Goal: Use online tool/utility: Use online tool/utility

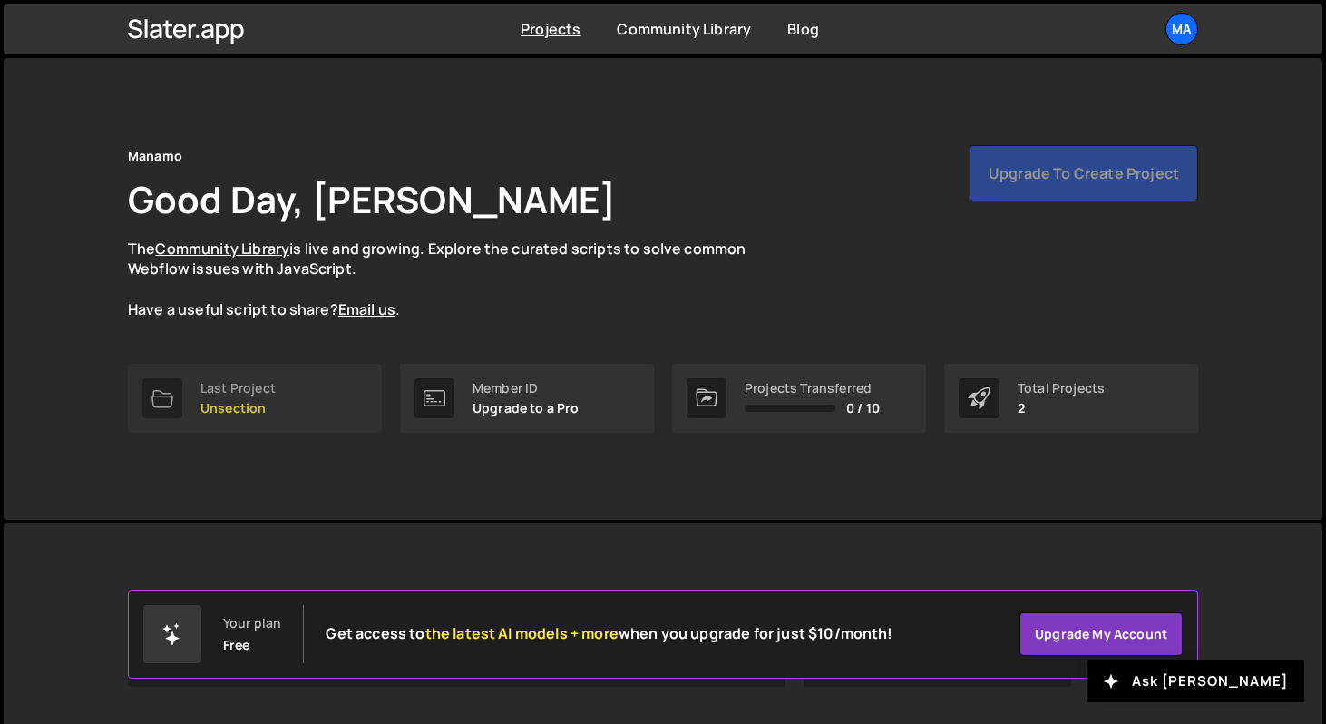
click at [301, 415] on link "Last Project Unsection" at bounding box center [255, 398] width 254 height 69
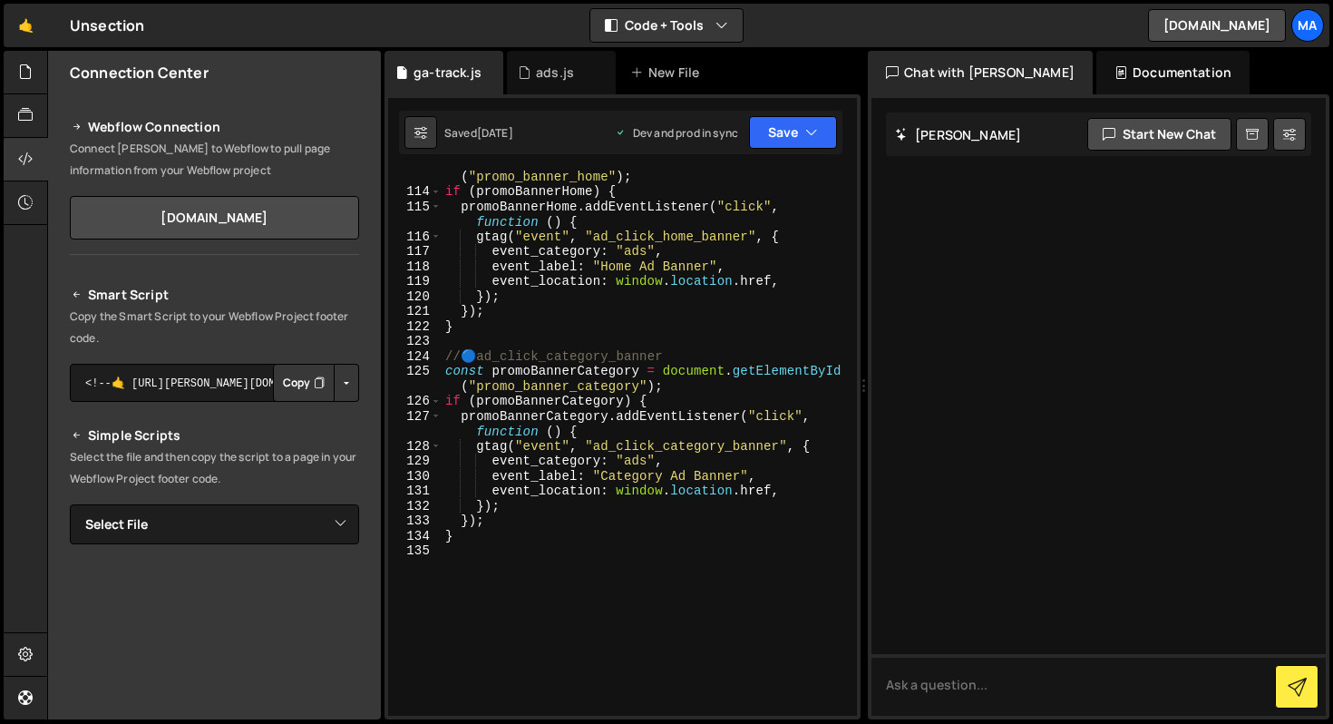
scroll to position [1959, 0]
click at [651, 476] on div "const promoBannerHome = document . getElementById ( "promo_banner_home" ) ; if …" at bounding box center [646, 451] width 408 height 590
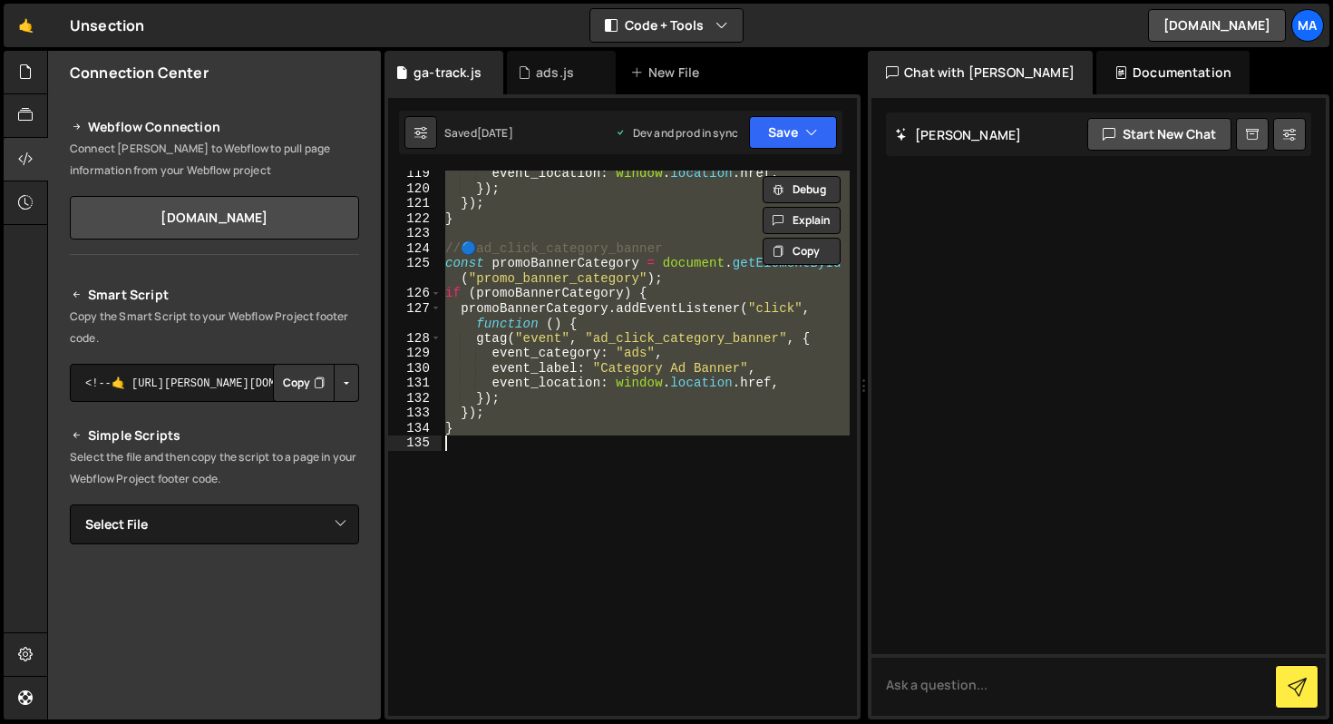
scroll to position [2070, 0]
click at [636, 372] on div "event_location : window . location . href , }) ; }) ; } // 🔵 ad_click_category_…" at bounding box center [646, 453] width 408 height 575
type textarea "event_label: "Category Ad Banner","
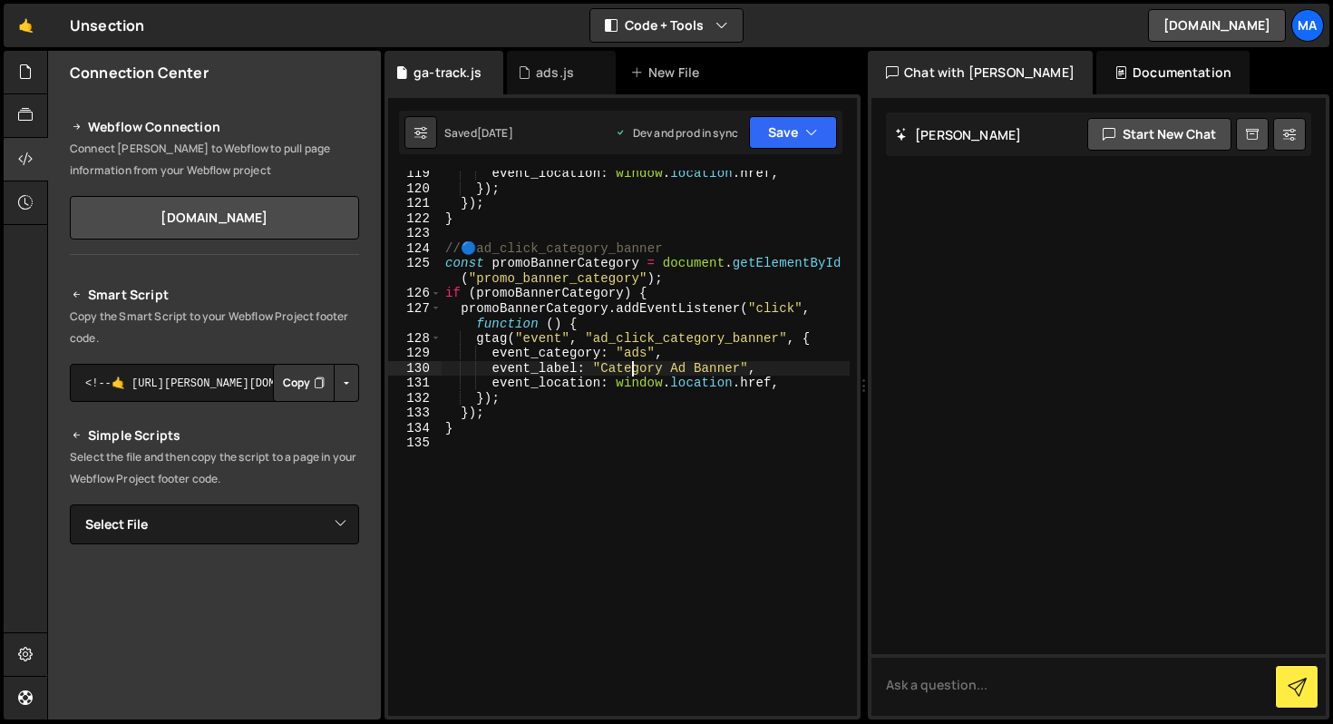
click at [519, 438] on div "event_location : window . location . href , }) ; }) ; } // 🔵 ad_click_category_…" at bounding box center [646, 453] width 408 height 575
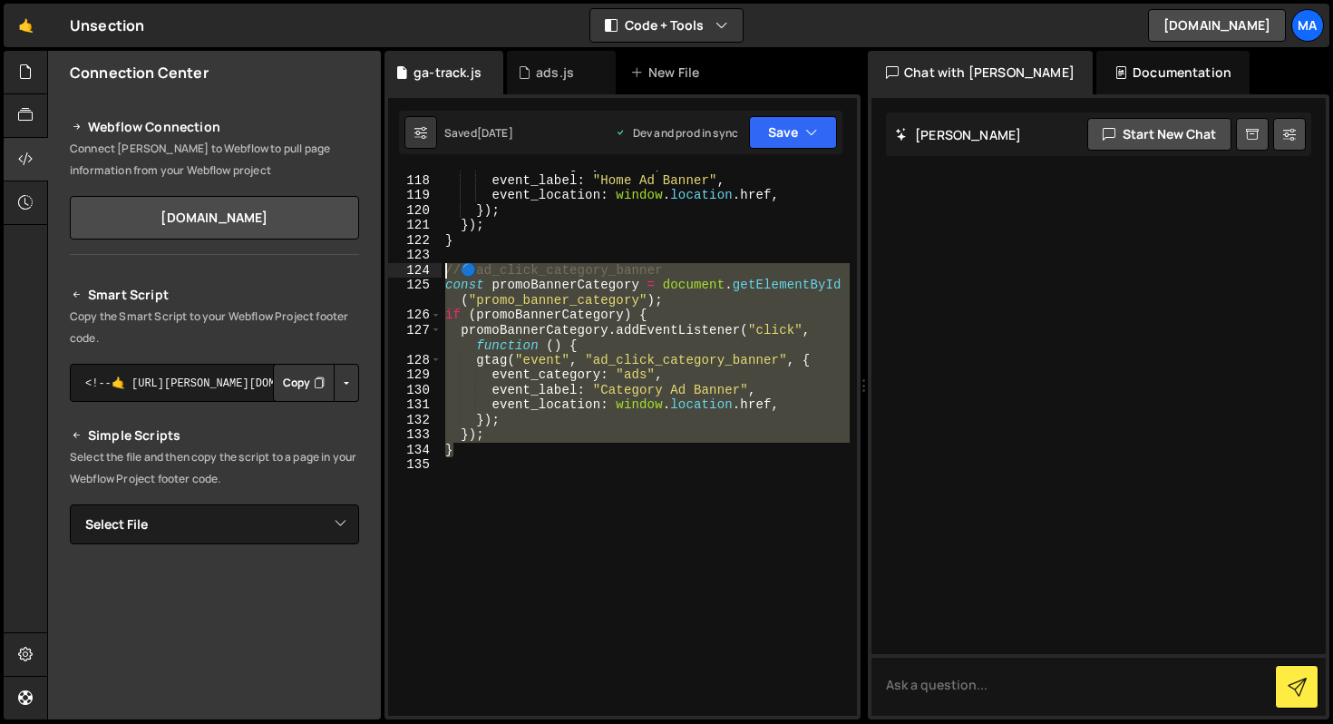
drag, startPoint x: 474, startPoint y: 450, endPoint x: 425, endPoint y: 267, distance: 189.7
click at [425, 267] on div "117 118 119 120 121 122 123 124 125 126 127 128 129 130 131 132 133 134 135 eve…" at bounding box center [622, 443] width 469 height 545
click at [540, 444] on div "event_category : "ads" , event_label : "Home Ad Banner" , event_location : wind…" at bounding box center [646, 445] width 408 height 575
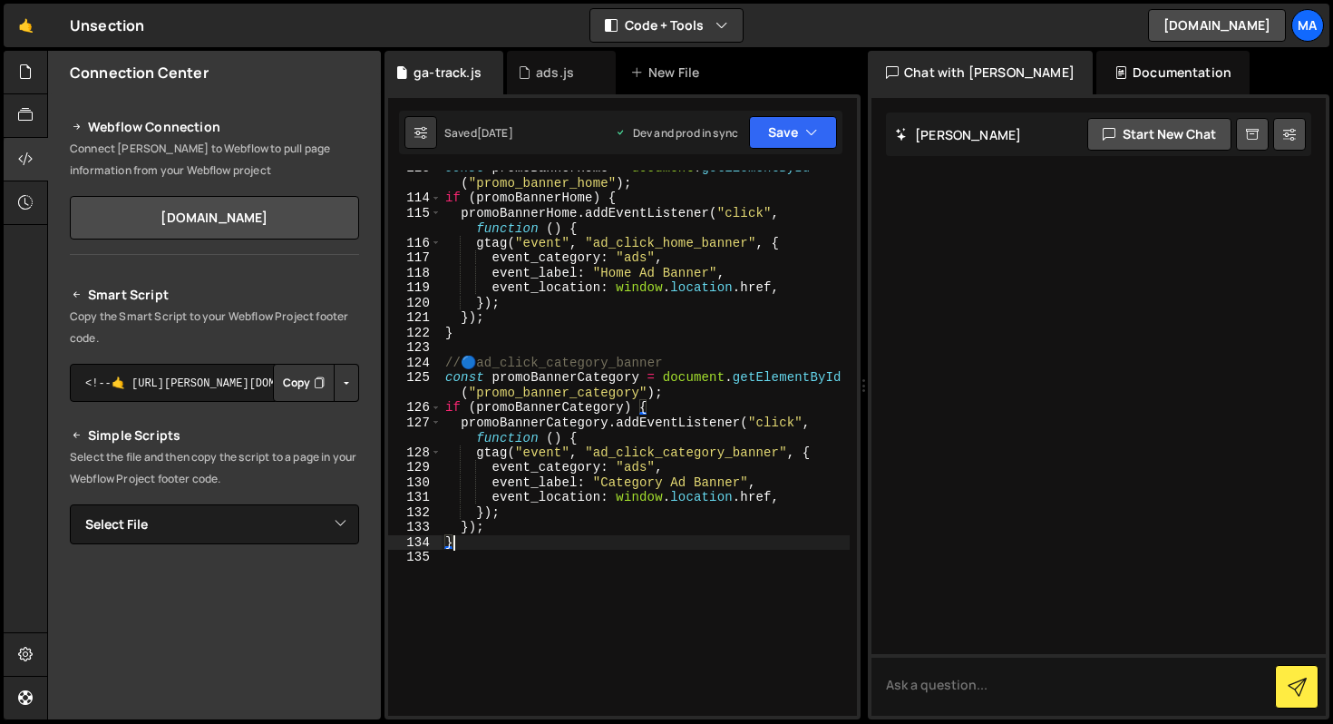
scroll to position [1964, 0]
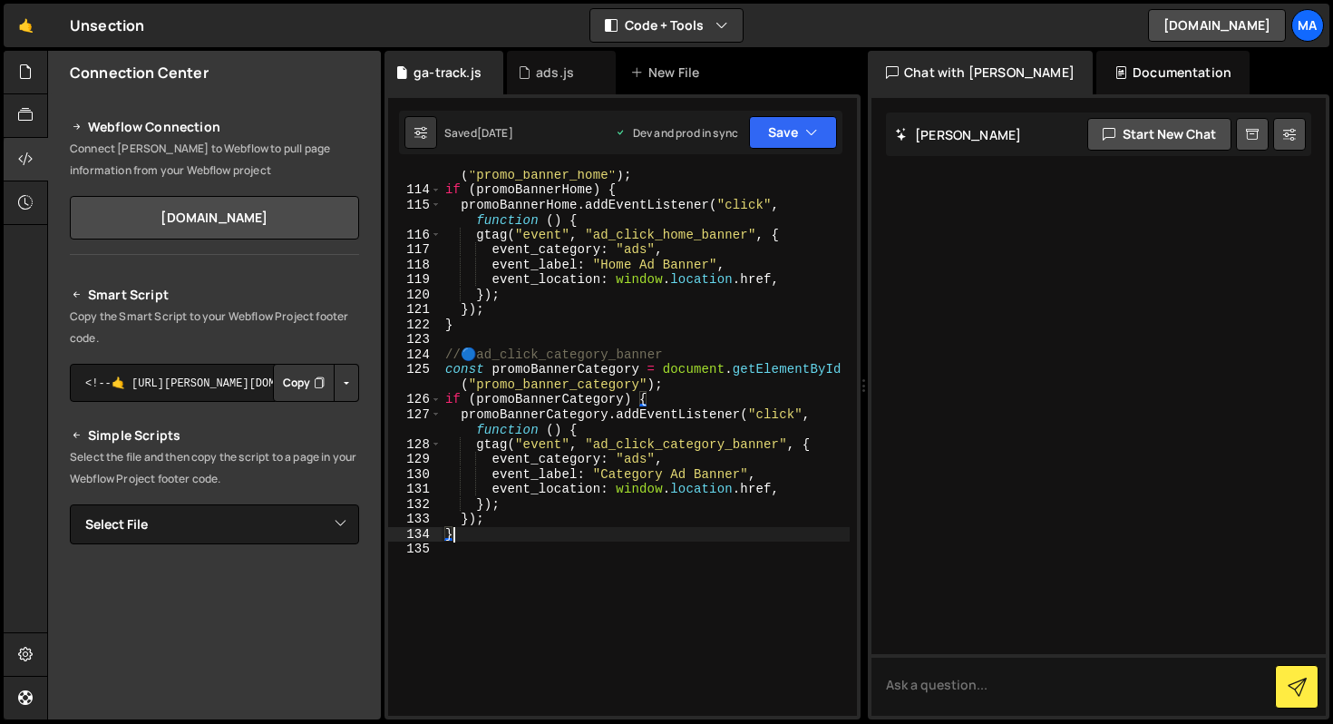
click at [696, 351] on div "const promoBannerHome = document . getElementById ( "promo_banner_home" ) ; if …" at bounding box center [646, 447] width 408 height 590
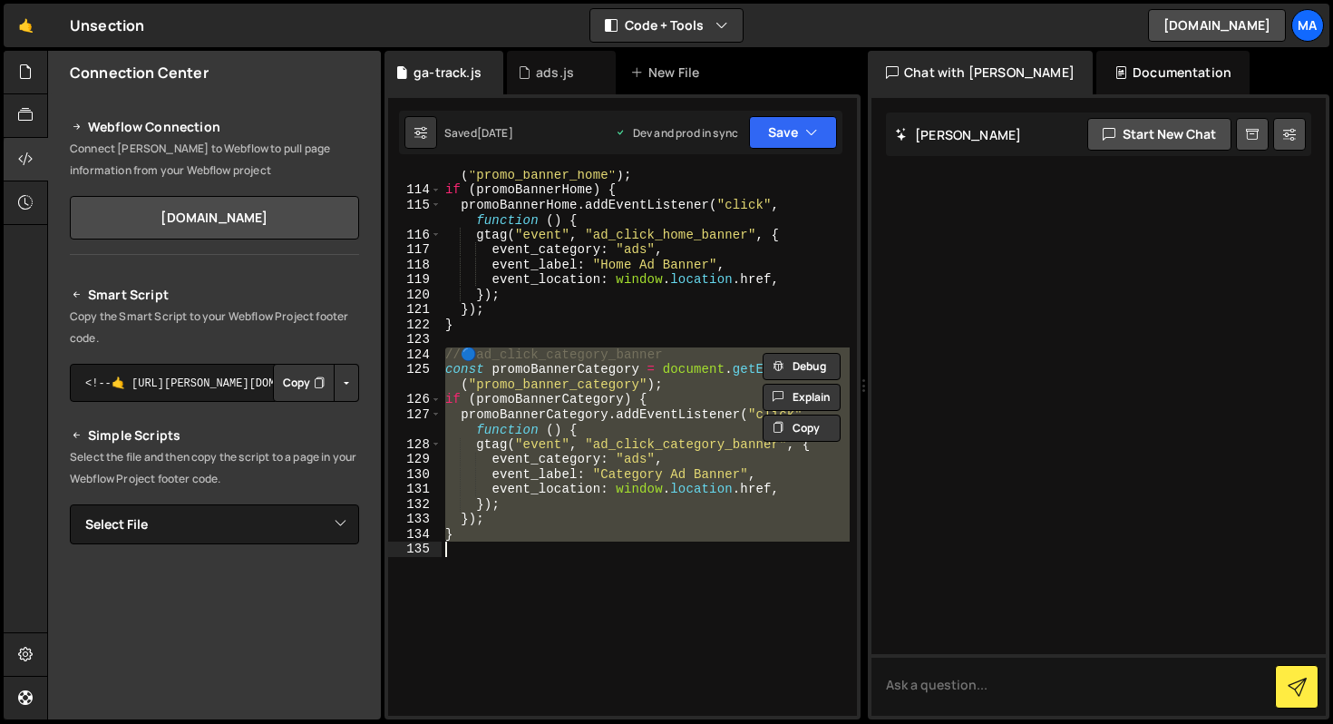
click at [595, 376] on div "const promoBannerHome = document . getElementById ( "promo_banner_home" ) ; if …" at bounding box center [646, 443] width 408 height 545
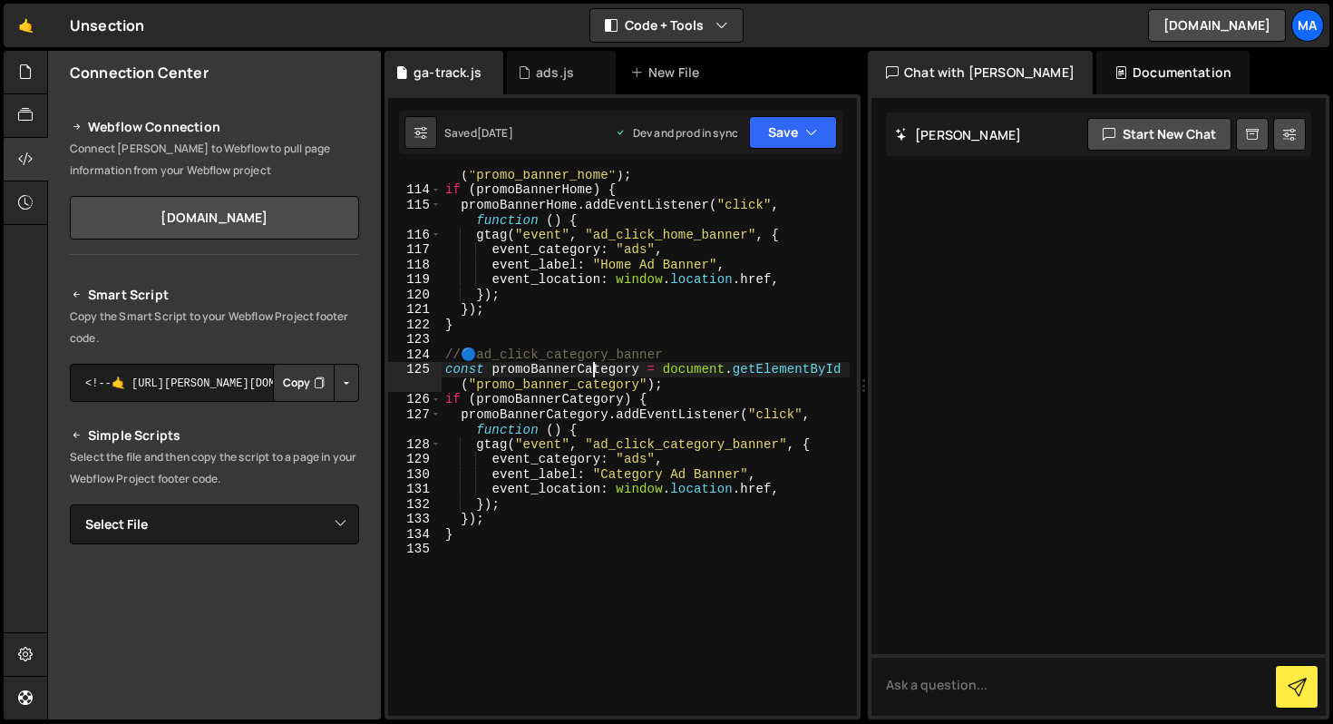
click at [595, 376] on div "const promoBannerHome = document . getElementById ( "promo_banner_home" ) ; if …" at bounding box center [646, 447] width 408 height 590
click at [612, 386] on div "const promoBannerHome = document . getElementById ( "promo_banner_home" ) ; if …" at bounding box center [646, 447] width 408 height 590
click at [566, 356] on div "const promoBannerHome = document . getElementById ( "promo_banner_home" ) ; if …" at bounding box center [646, 447] width 408 height 590
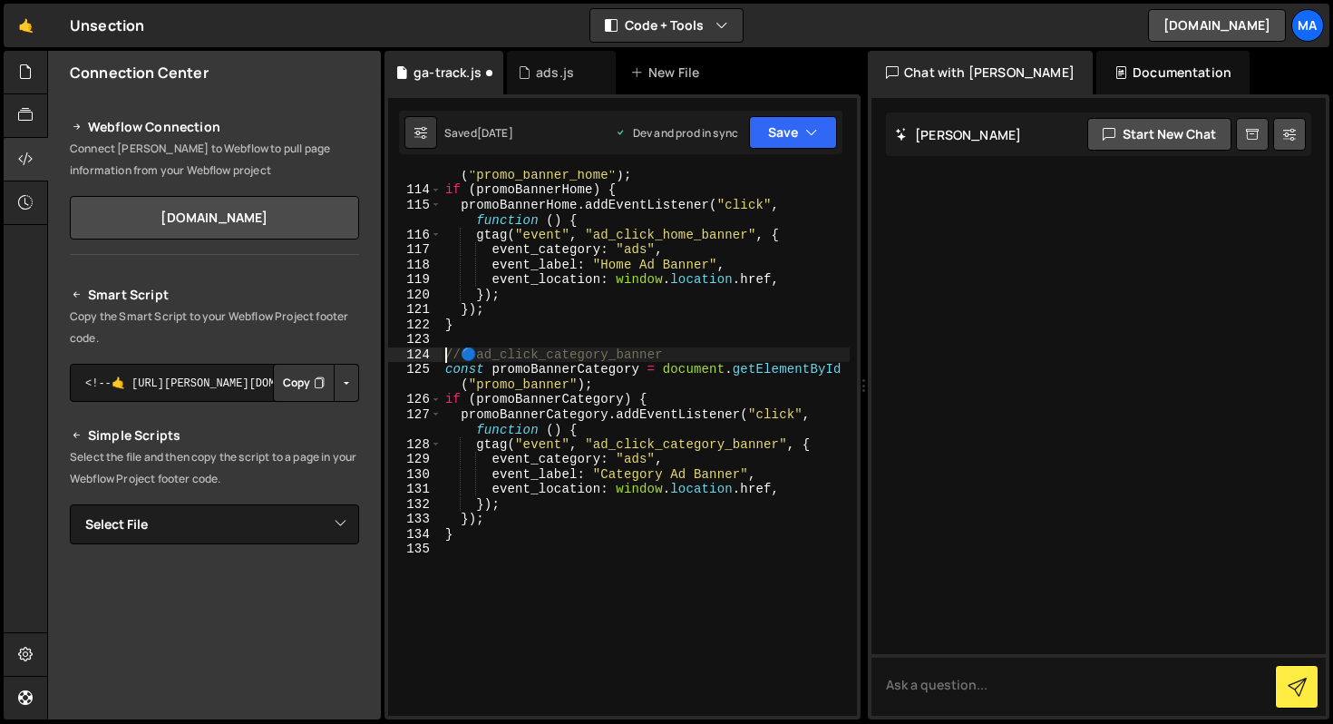
type textarea "}"
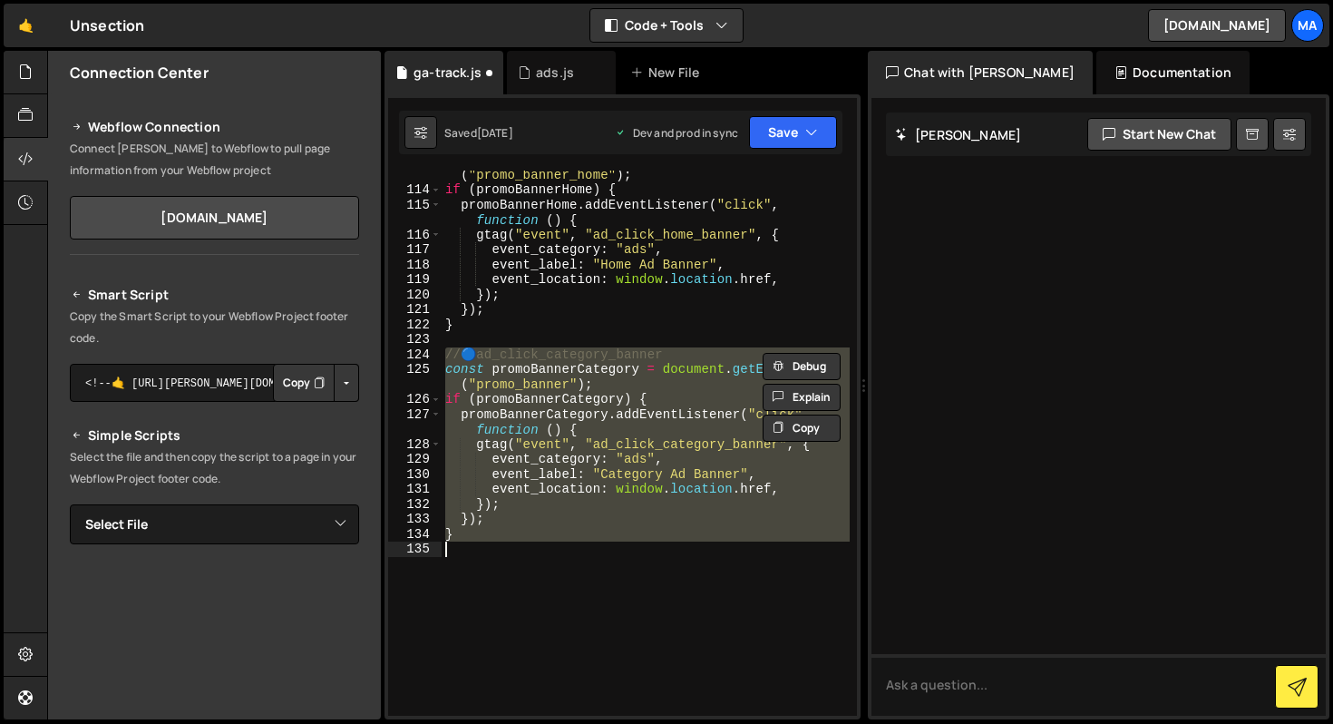
paste textarea
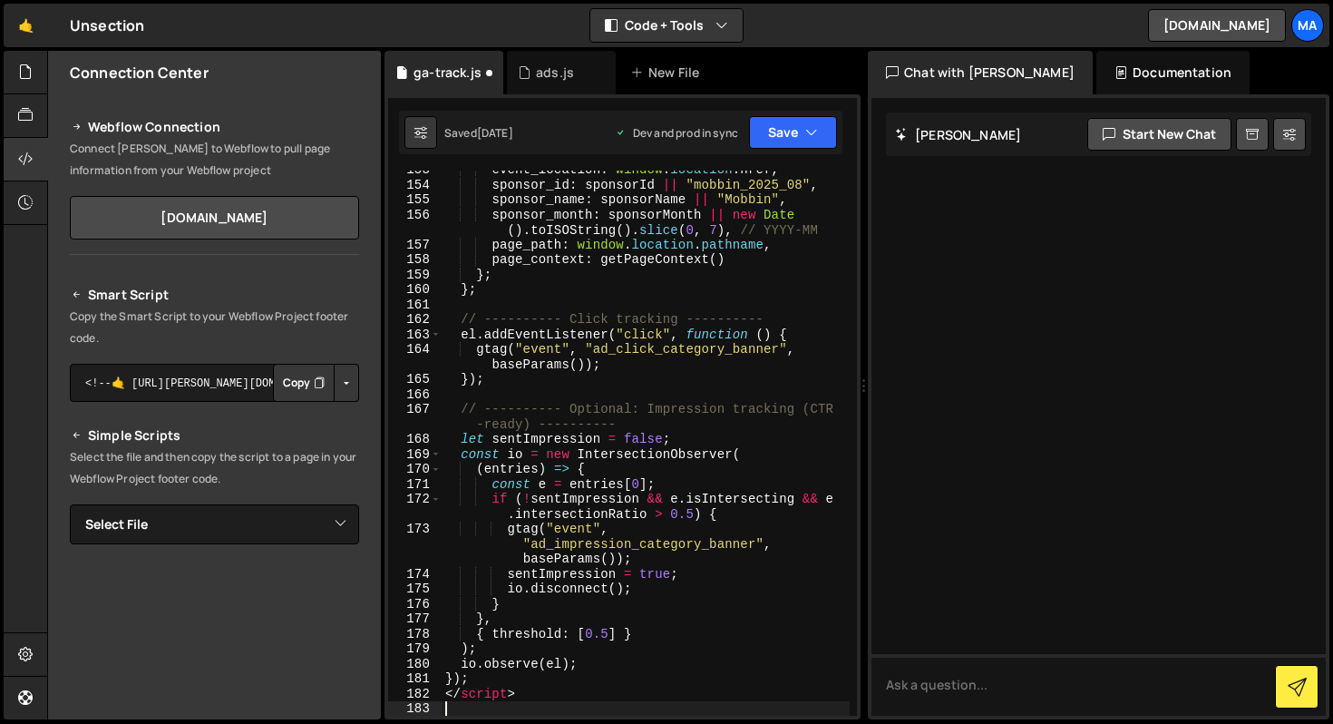
type textarea "</script>"
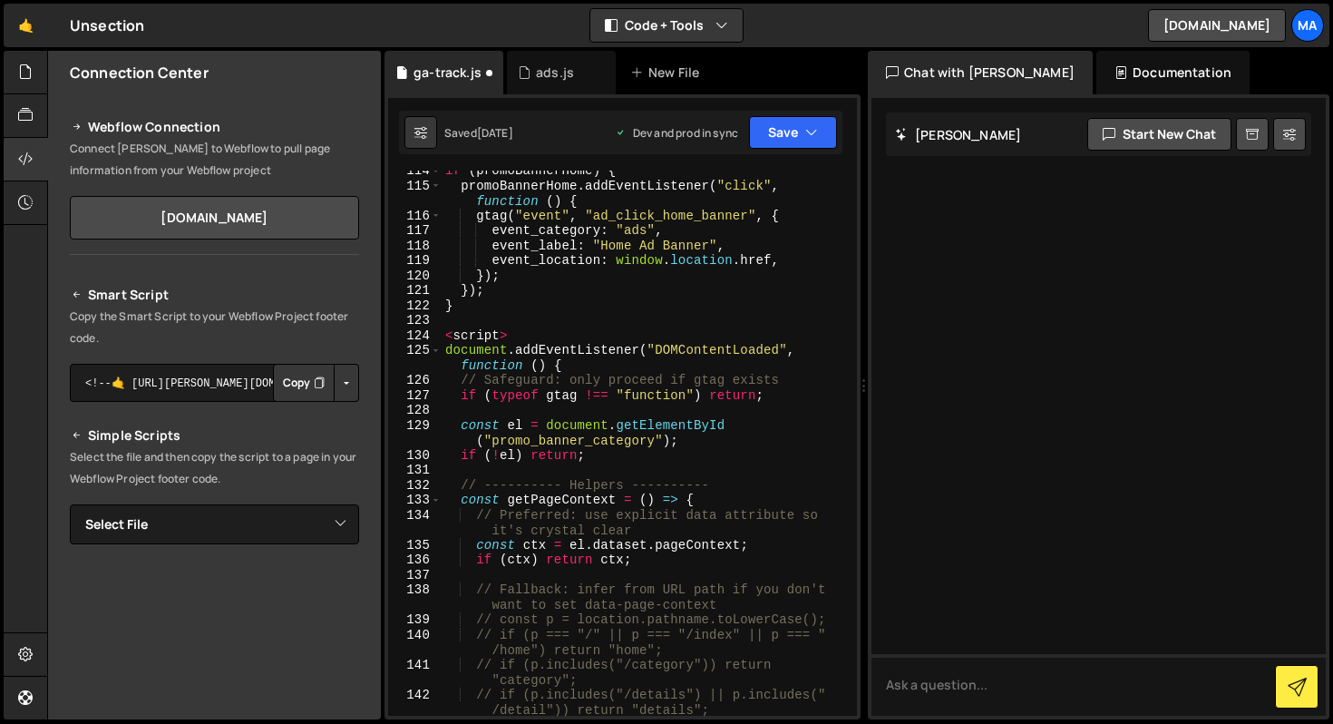
scroll to position [1954, 0]
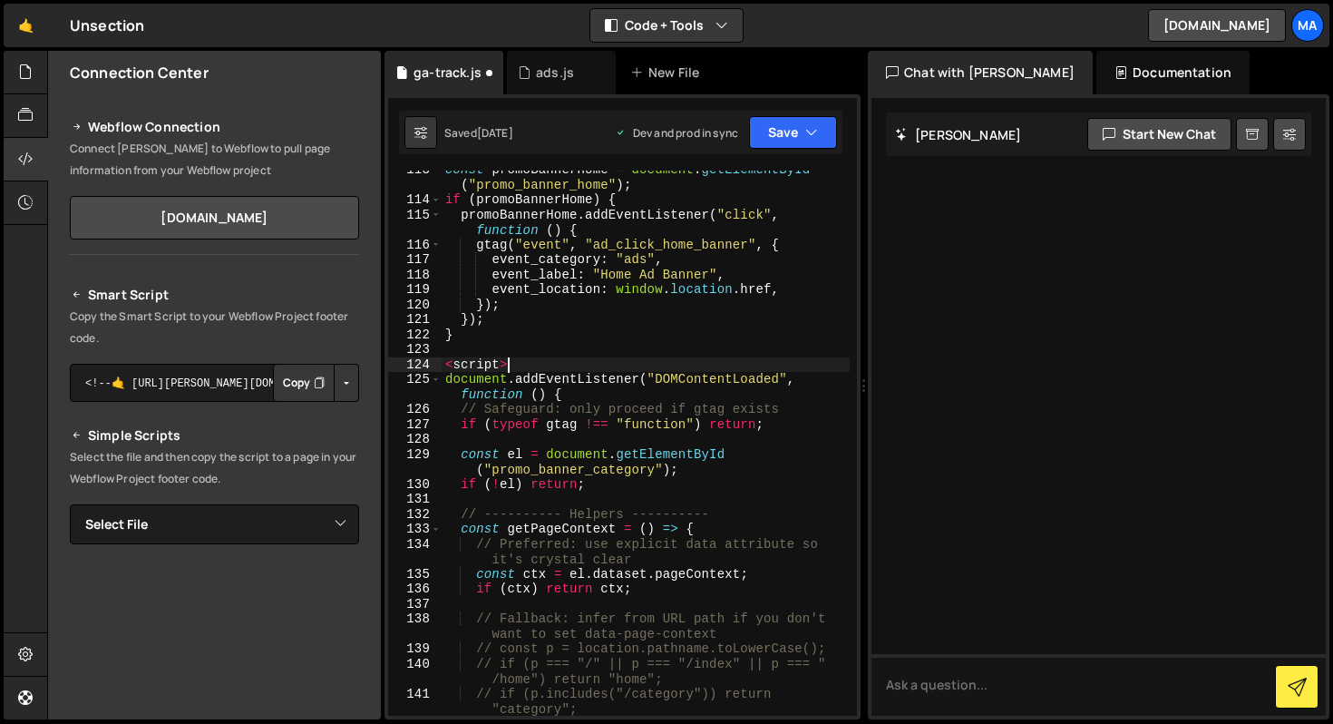
click at [551, 369] on div "const promoBannerHome = document . getElementById ( "promo_banner_home" ) ; if …" at bounding box center [646, 464] width 408 height 605
type textarea "<script>"
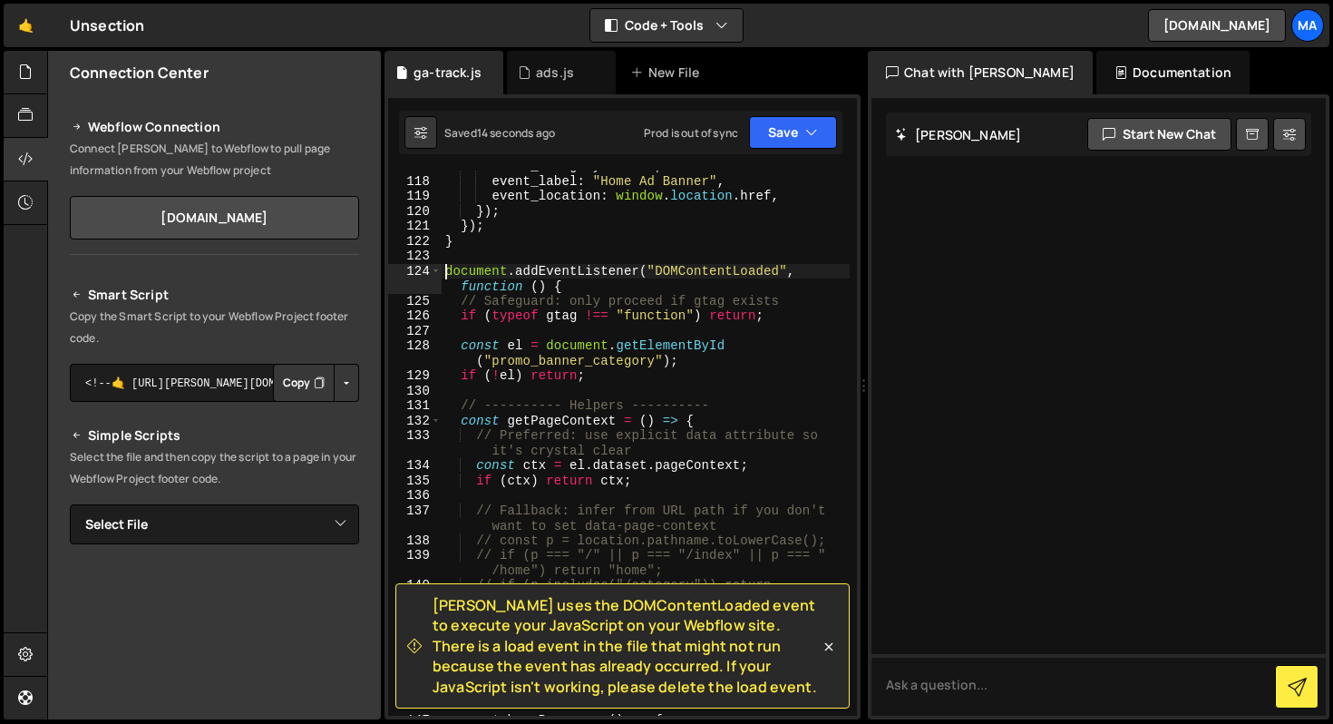
scroll to position [2047, 0]
drag, startPoint x: 640, startPoint y: 689, endPoint x: 434, endPoint y: 602, distance: 223.5
click at [434, 602] on span "[PERSON_NAME] uses the DOMContentLoaded event to execute your JavaScript on you…" at bounding box center [626, 646] width 387 height 102
copy span "[PERSON_NAME] uses the DOMContentLoaded event to execute your JavaScript on you…"
click at [559, 469] on div "event_category : "ads" , event_label : "Home Ad Banner" , event_location : wind…" at bounding box center [646, 446] width 408 height 575
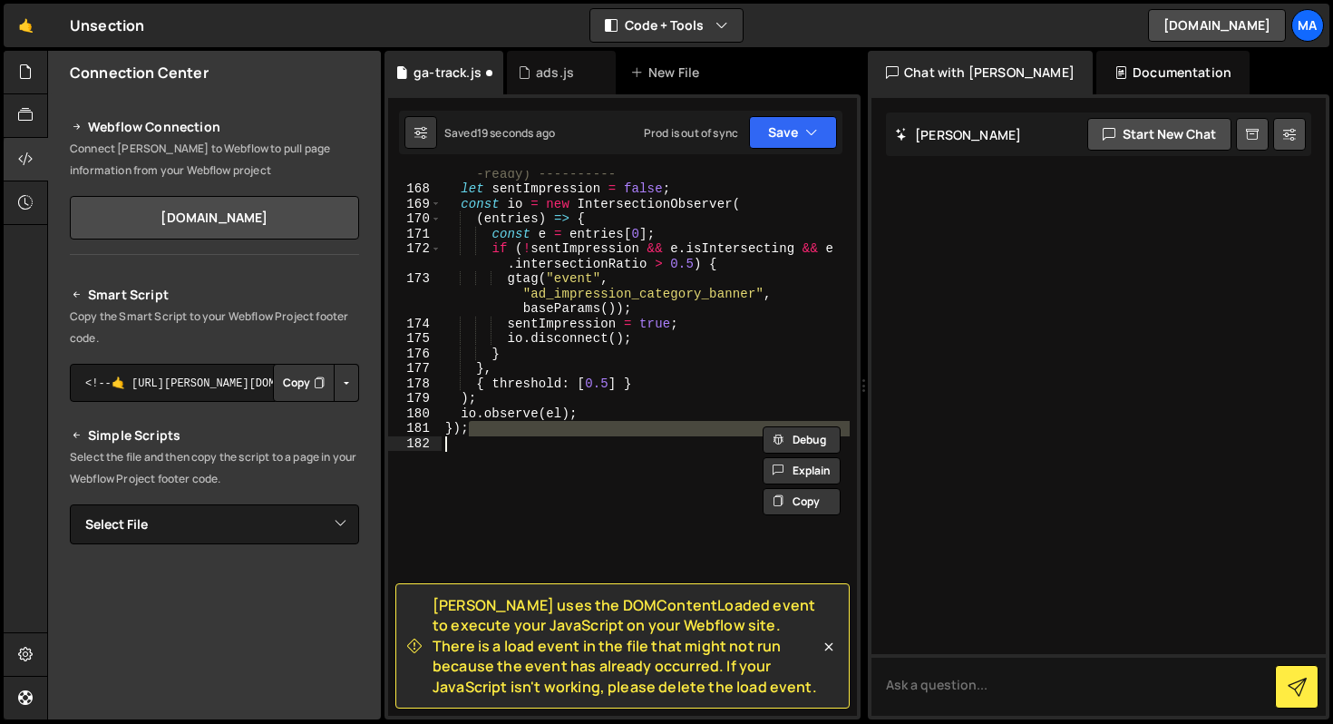
scroll to position [2952, 0]
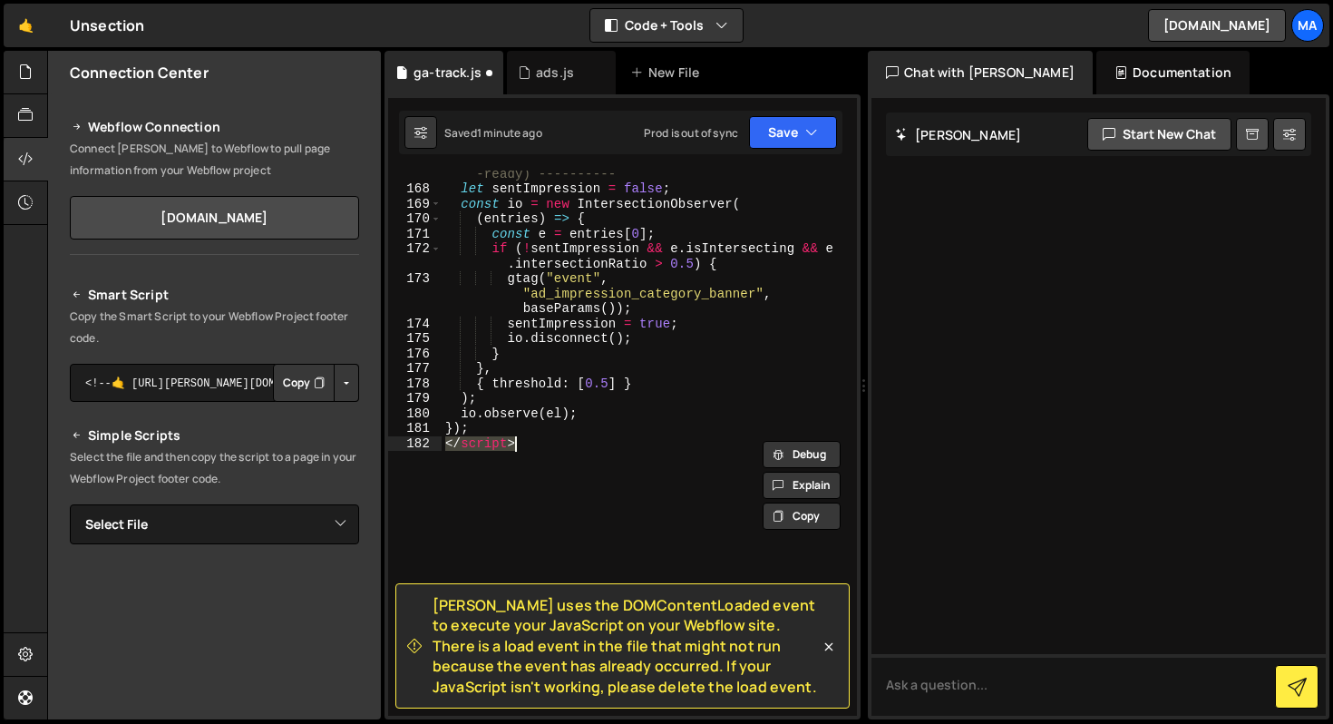
click at [614, 436] on div "// ---------- Optional: Impression tracking (CTR -ready) ---------- let sentImp…" at bounding box center [646, 446] width 408 height 590
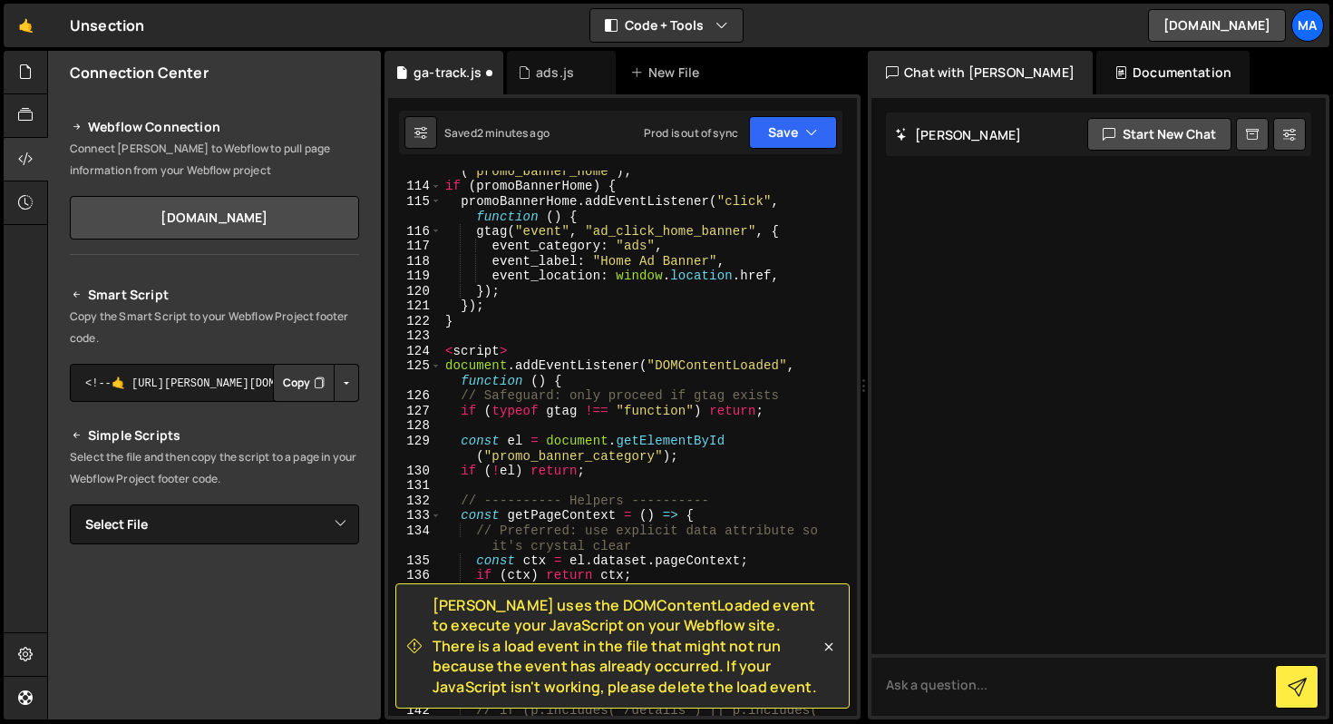
scroll to position [1969, 0]
click at [596, 374] on div "const promoBannerHome = document . getElementById ( "promo_banner_home" ) ; if …" at bounding box center [646, 449] width 408 height 605
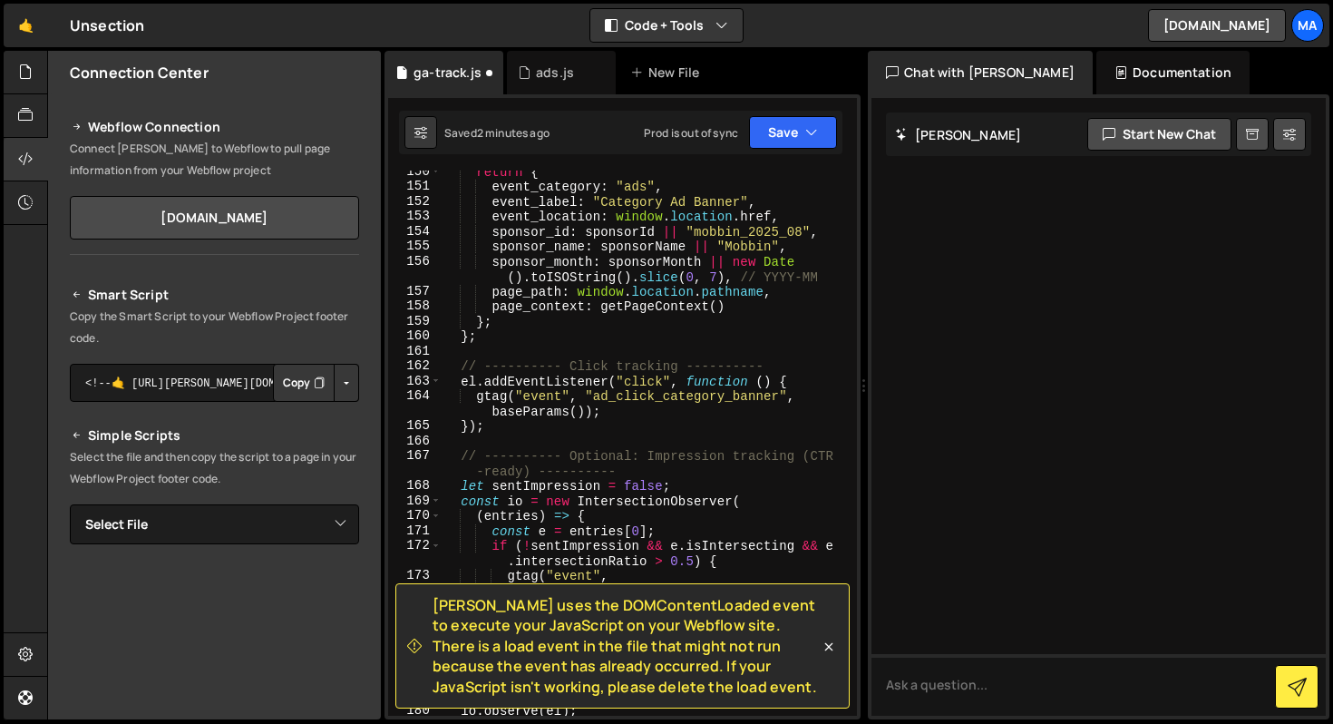
scroll to position [2952, 0]
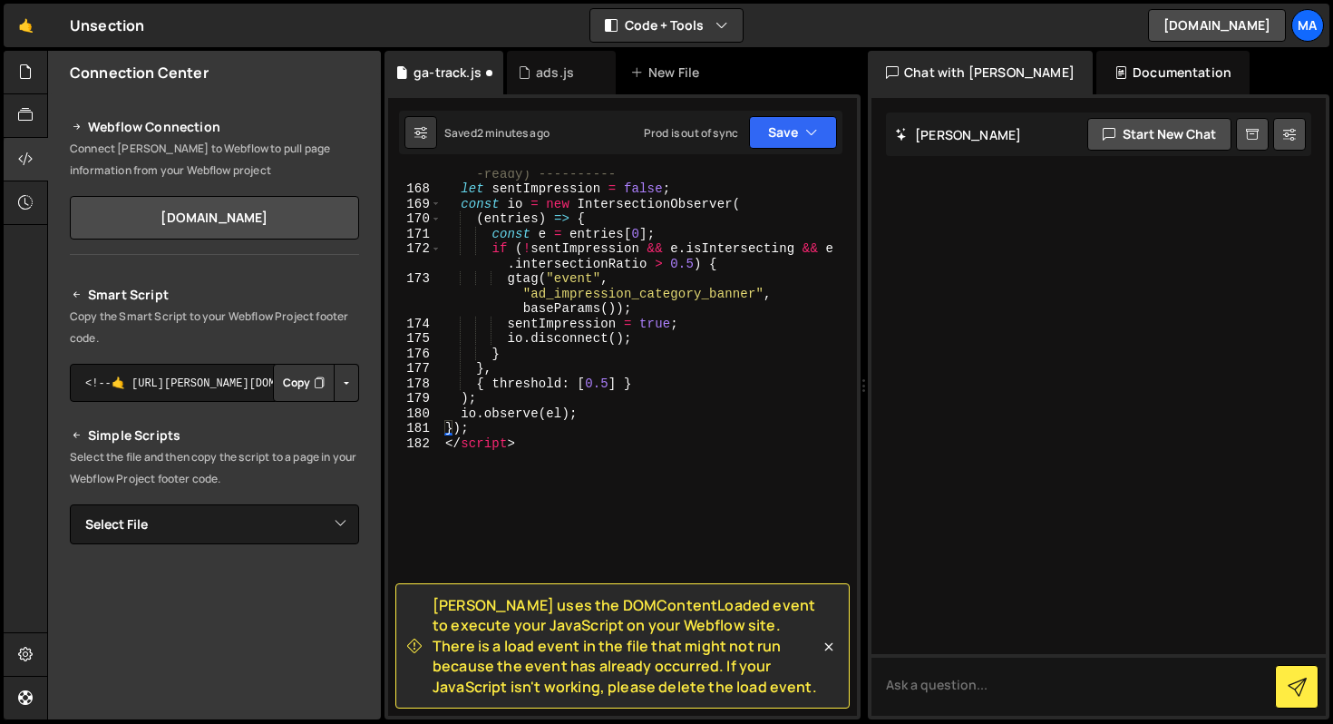
click at [573, 436] on div "// ---------- Optional: Impression tracking (CTR -ready) ---------- let sentImp…" at bounding box center [646, 446] width 408 height 590
type textarea "}); </script>"
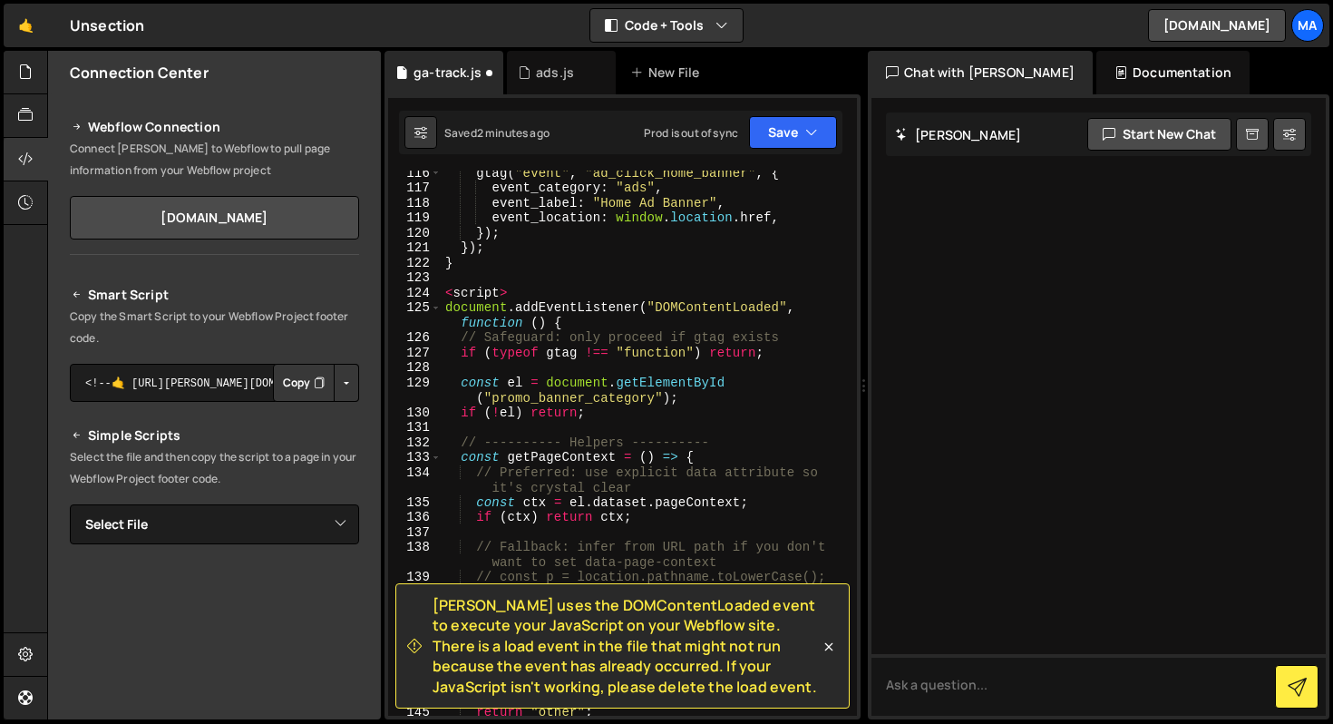
scroll to position [2018, 0]
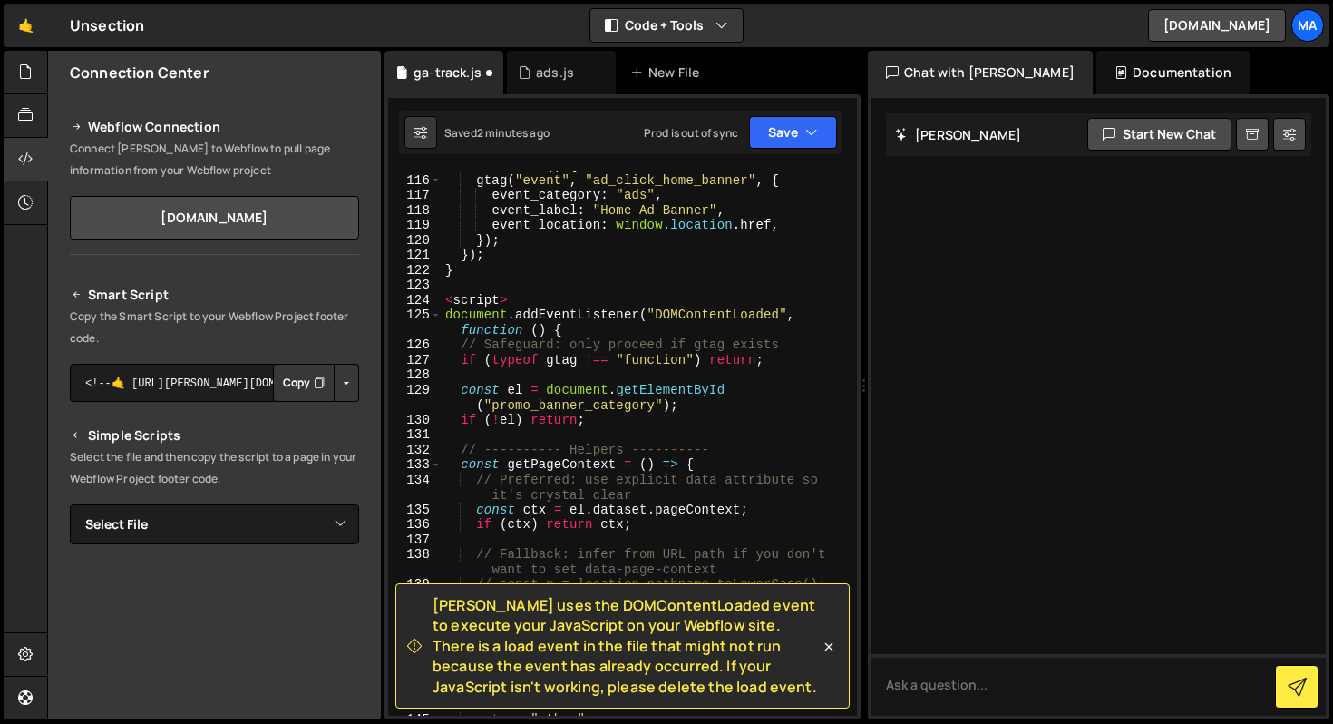
click at [592, 333] on div "promoBannerHome . addEventListener ( "click" , function ( ) { gtag ( "event" , …" at bounding box center [646, 437] width 408 height 590
type textarea "<script> document.addEventListener("DOMContentLoaded", function () {"
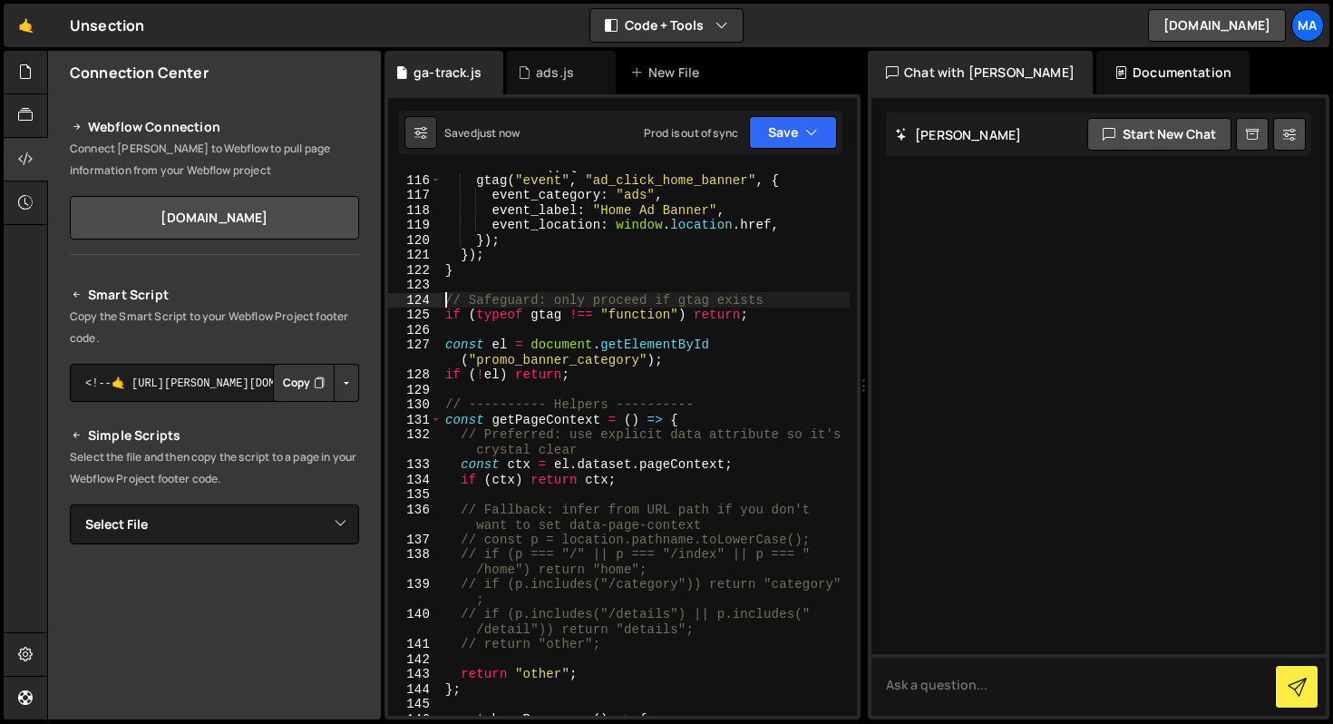
click at [623, 375] on div "promoBannerHome . addEventListener ( "click" , function ( ) { gtag ( "event" , …" at bounding box center [646, 437] width 408 height 590
click at [781, 296] on div "promoBannerHome . addEventListener ( "click" , function ( ) { gtag ( "event" , …" at bounding box center [646, 437] width 408 height 590
type textarea "// Safeguard: only proceed if gtag exists"
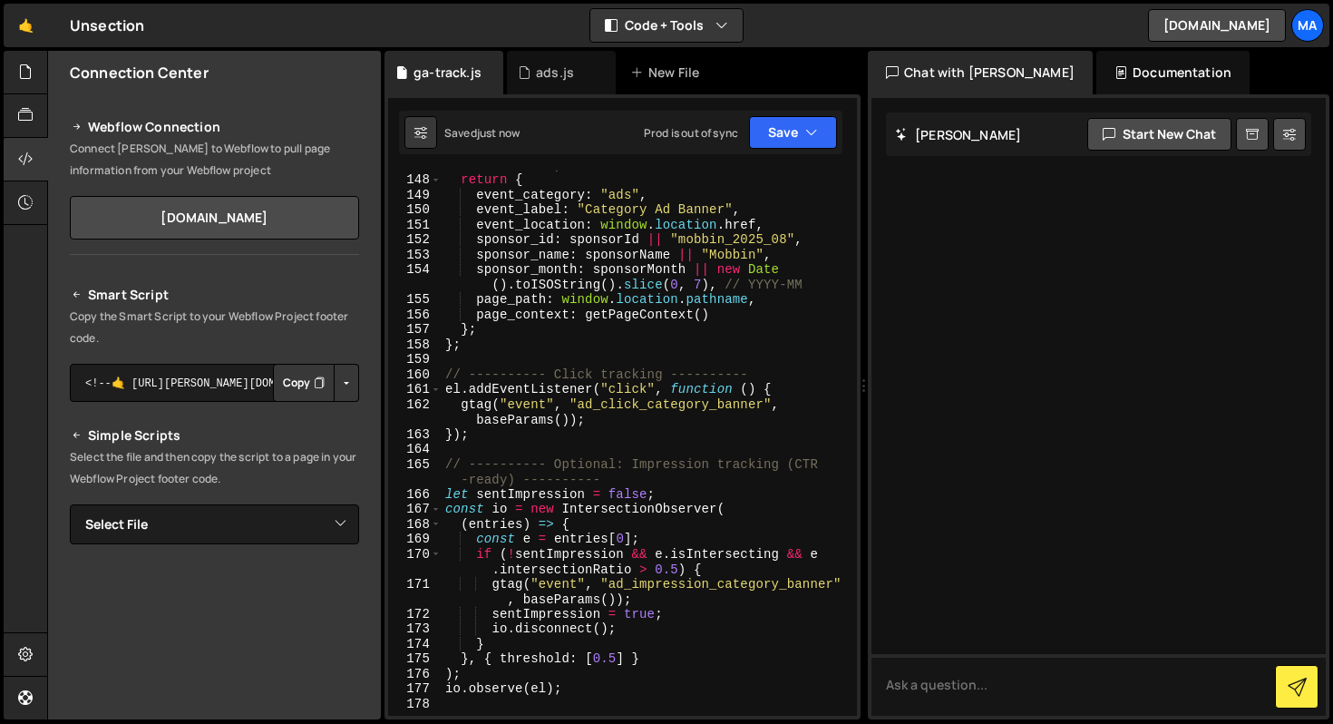
scroll to position [2602, 0]
click at [817, 141] on icon "button" at bounding box center [811, 132] width 13 height 18
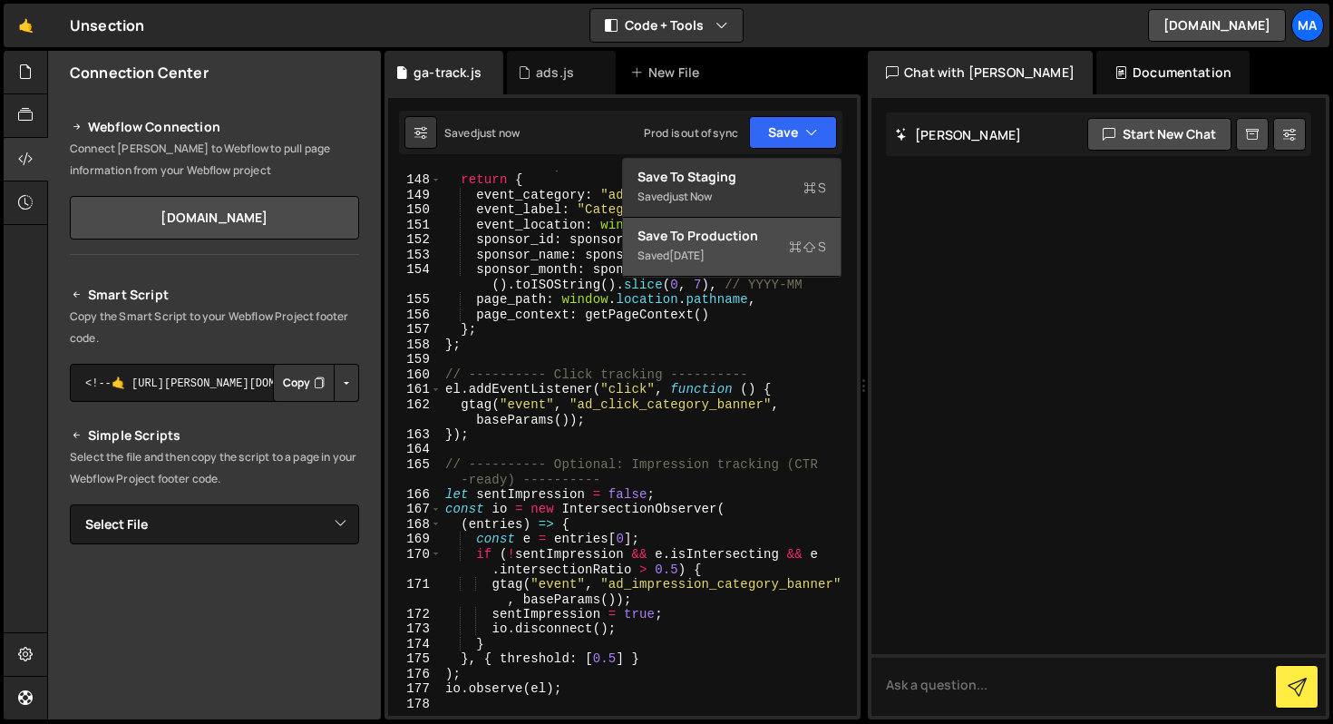
click at [792, 253] on icon at bounding box center [795, 247] width 13 height 18
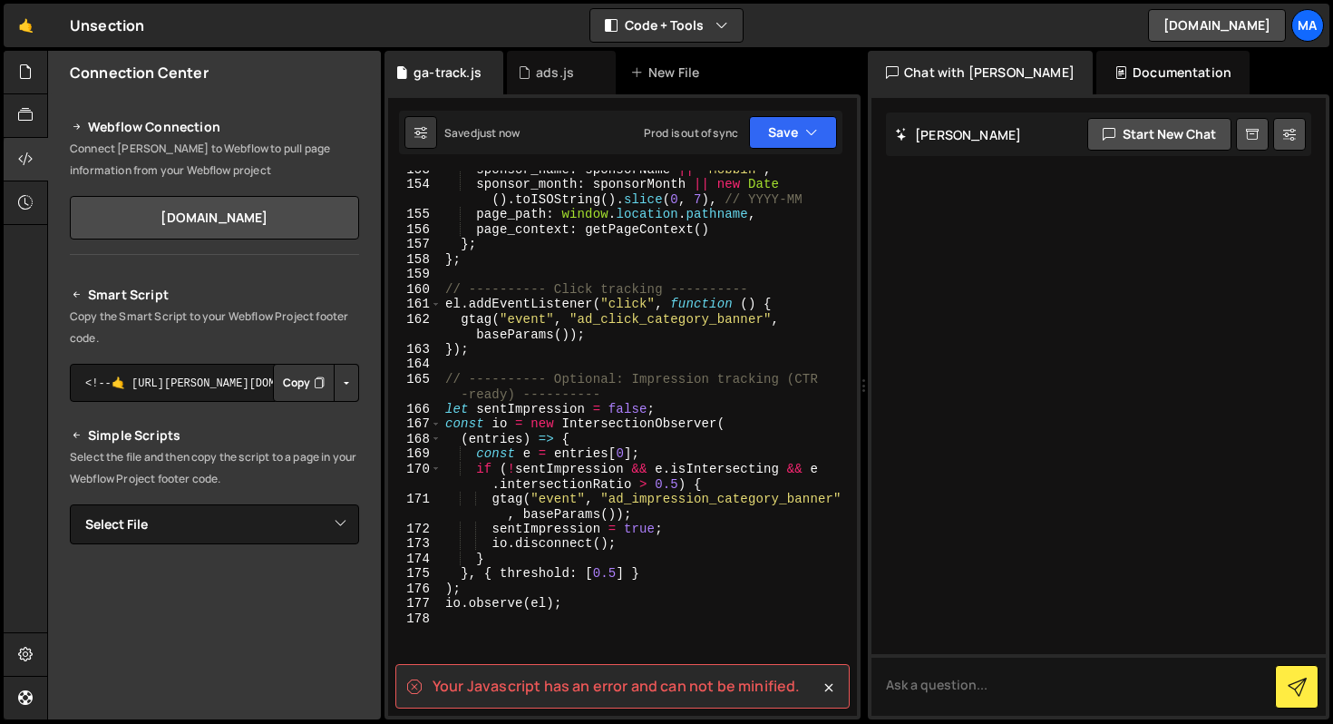
scroll to position [2863, 0]
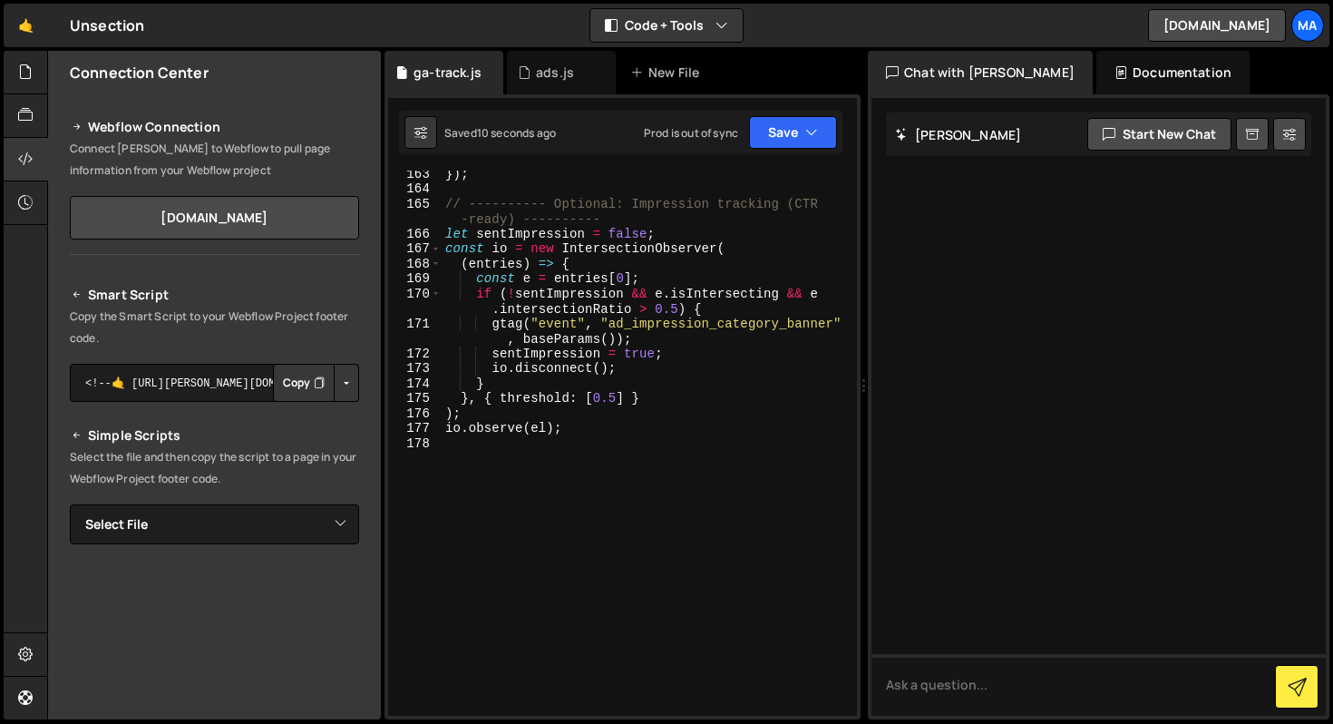
click at [702, 444] on div "}) ; // ---------- Optional: Impression tracking (CTR -ready) ---------- let se…" at bounding box center [646, 453] width 408 height 575
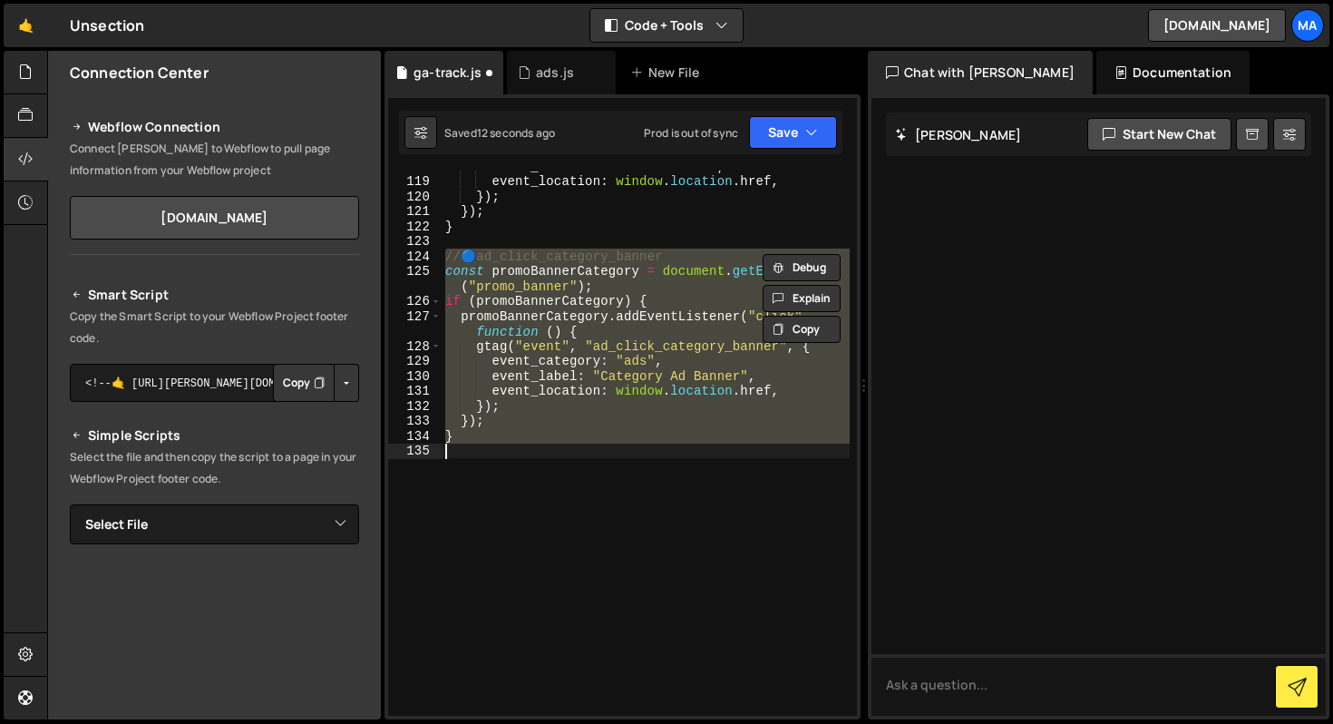
type textarea "const promoBannerCategory = document.getElementById("promo_banner_category");"
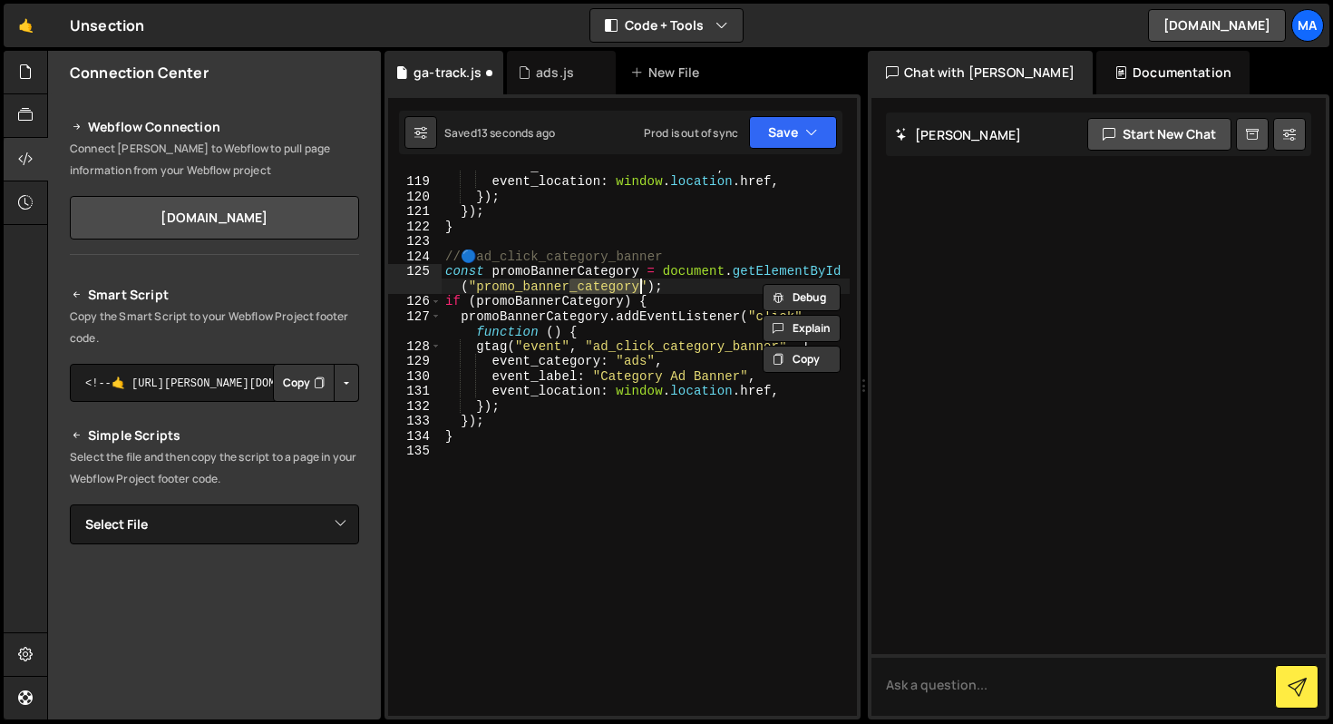
click at [639, 447] on div "event_label : "Home Ad Banner" , event_location : window . location . href , })…" at bounding box center [646, 446] width 408 height 575
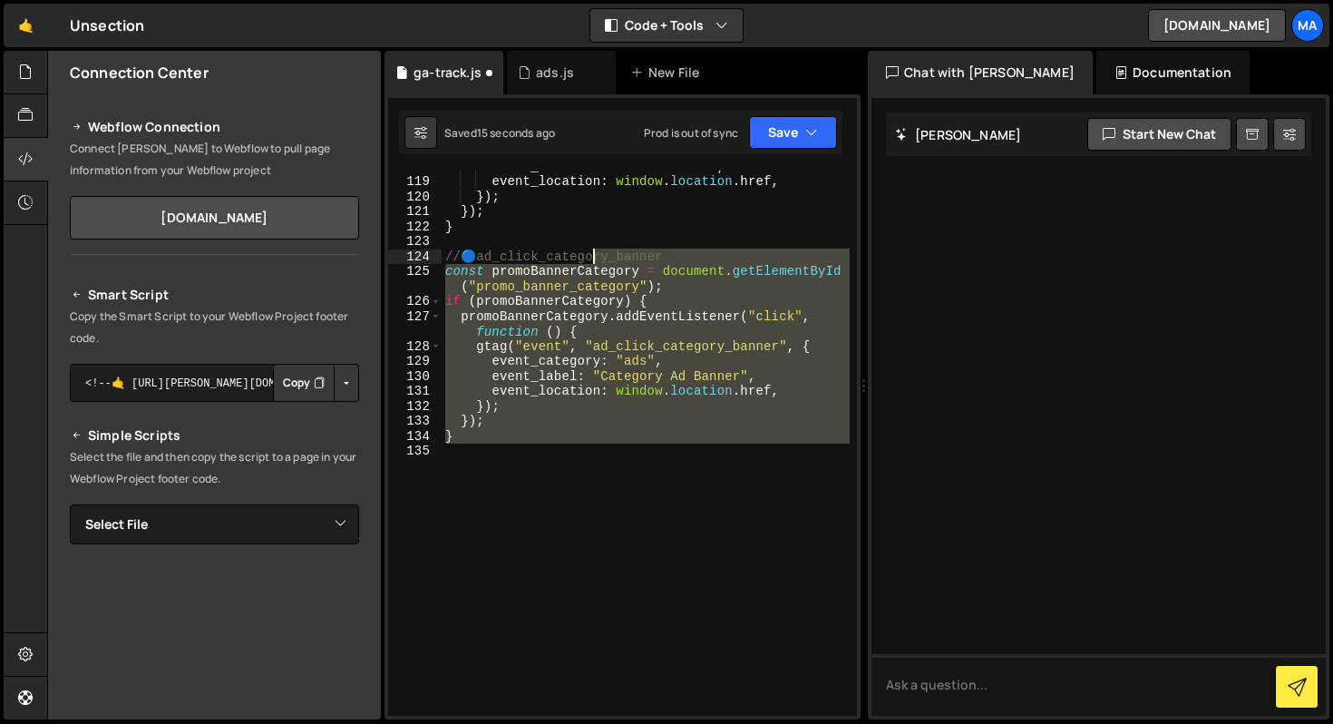
drag, startPoint x: 597, startPoint y: 449, endPoint x: 592, endPoint y: 250, distance: 198.7
click at [592, 250] on div "event_label : "Home Ad Banner" , event_location : window . location . href , })…" at bounding box center [646, 446] width 408 height 575
type textarea "// 🔵 ad_click_category_banner"
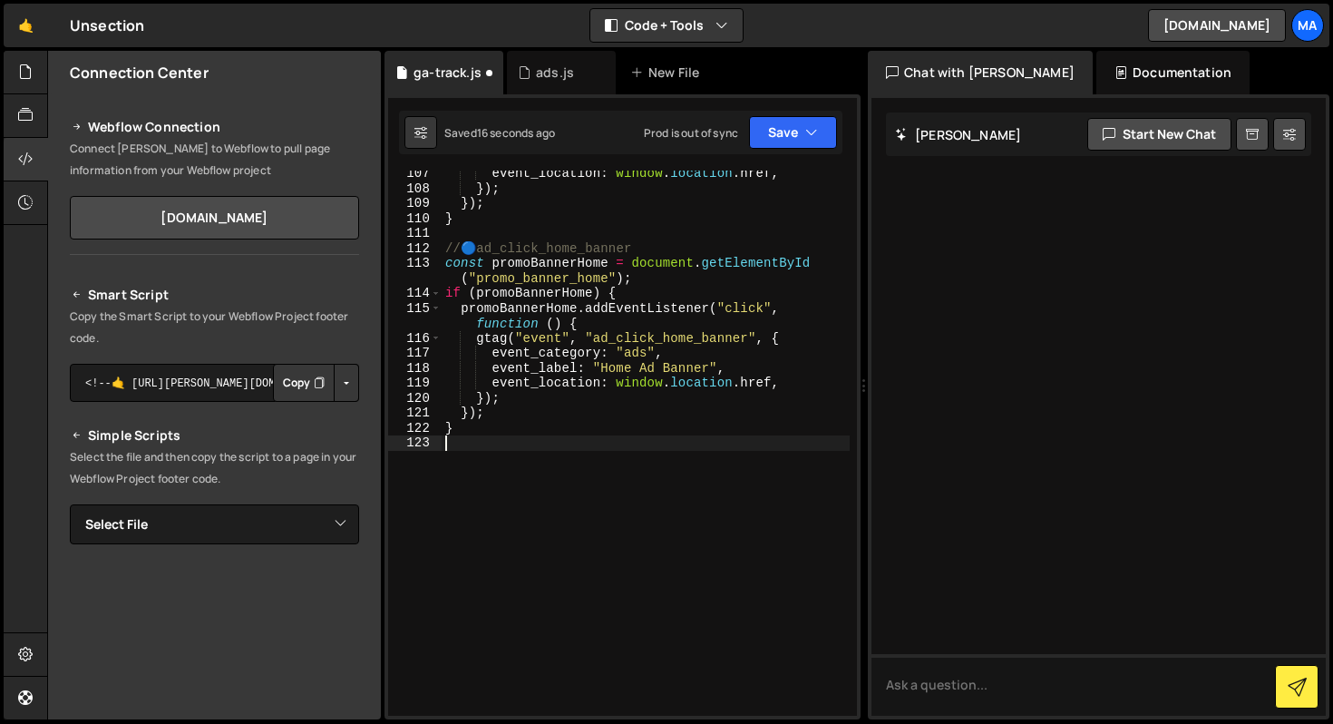
type textarea "}"
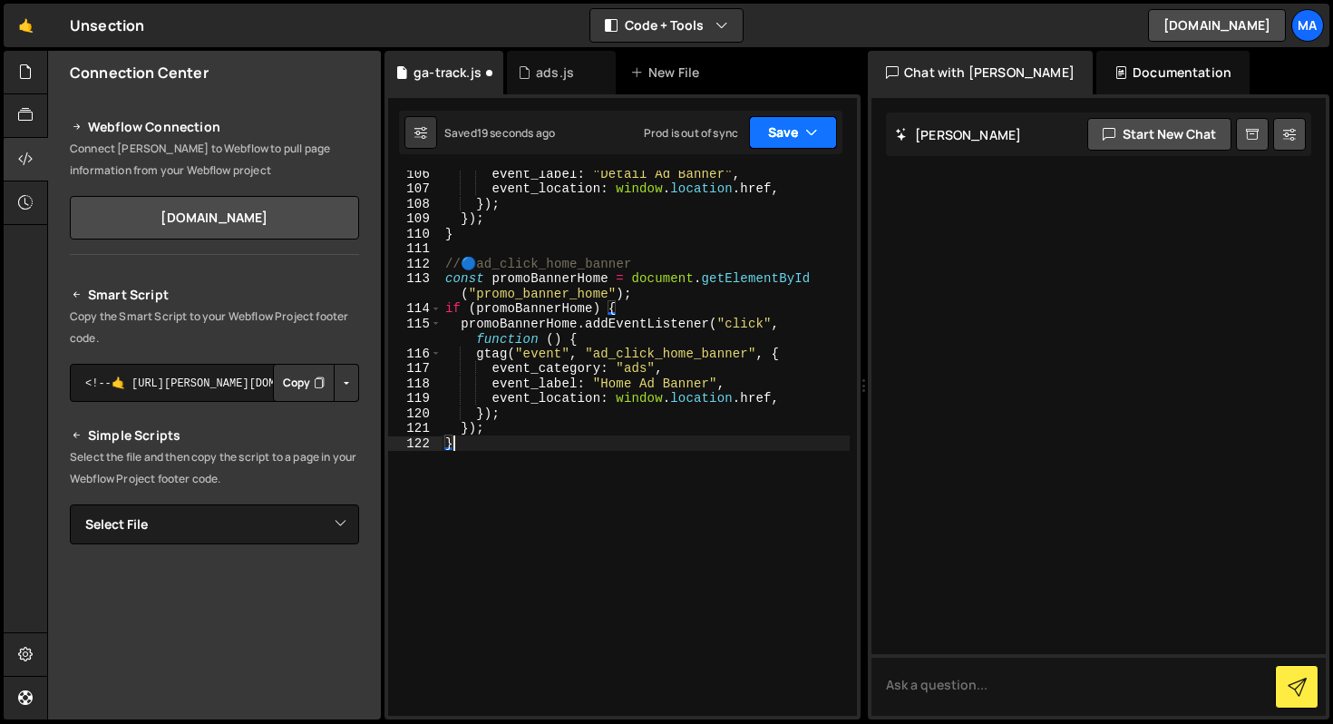
click at [808, 132] on icon "button" at bounding box center [811, 132] width 13 height 18
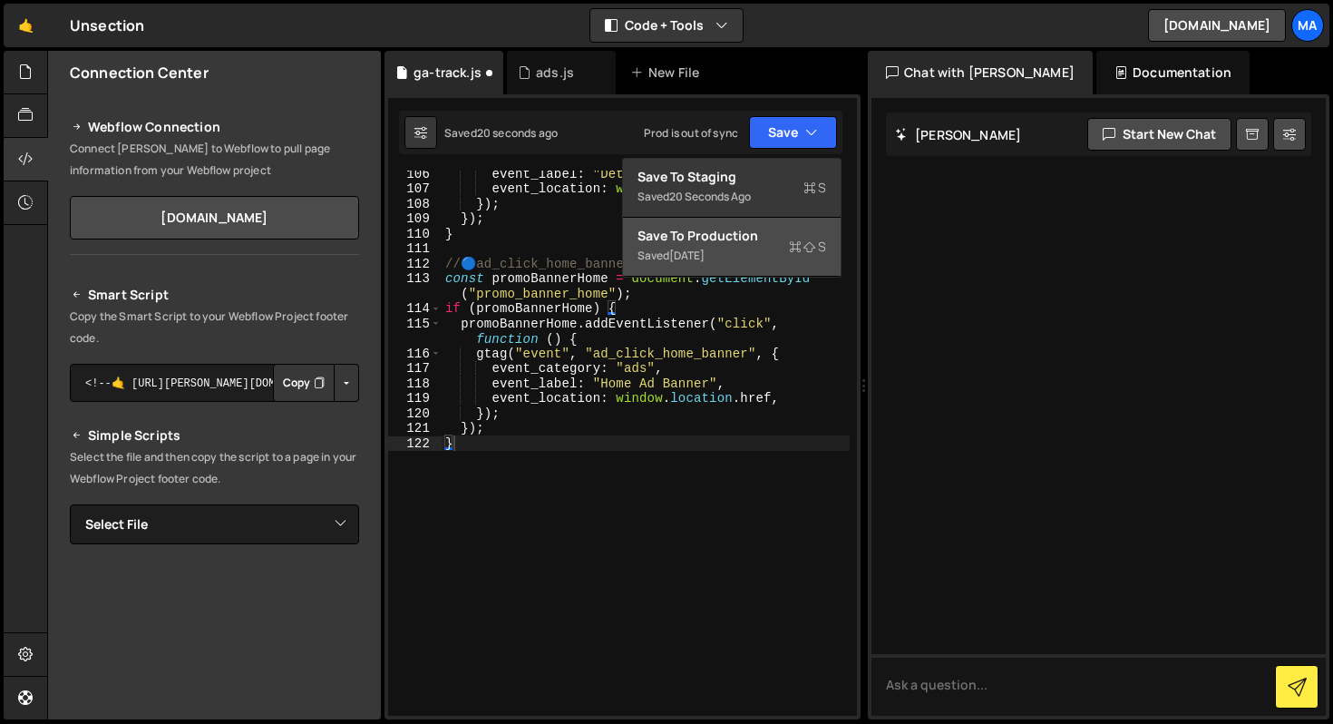
click at [785, 240] on div "Save to Production S" at bounding box center [732, 236] width 189 height 18
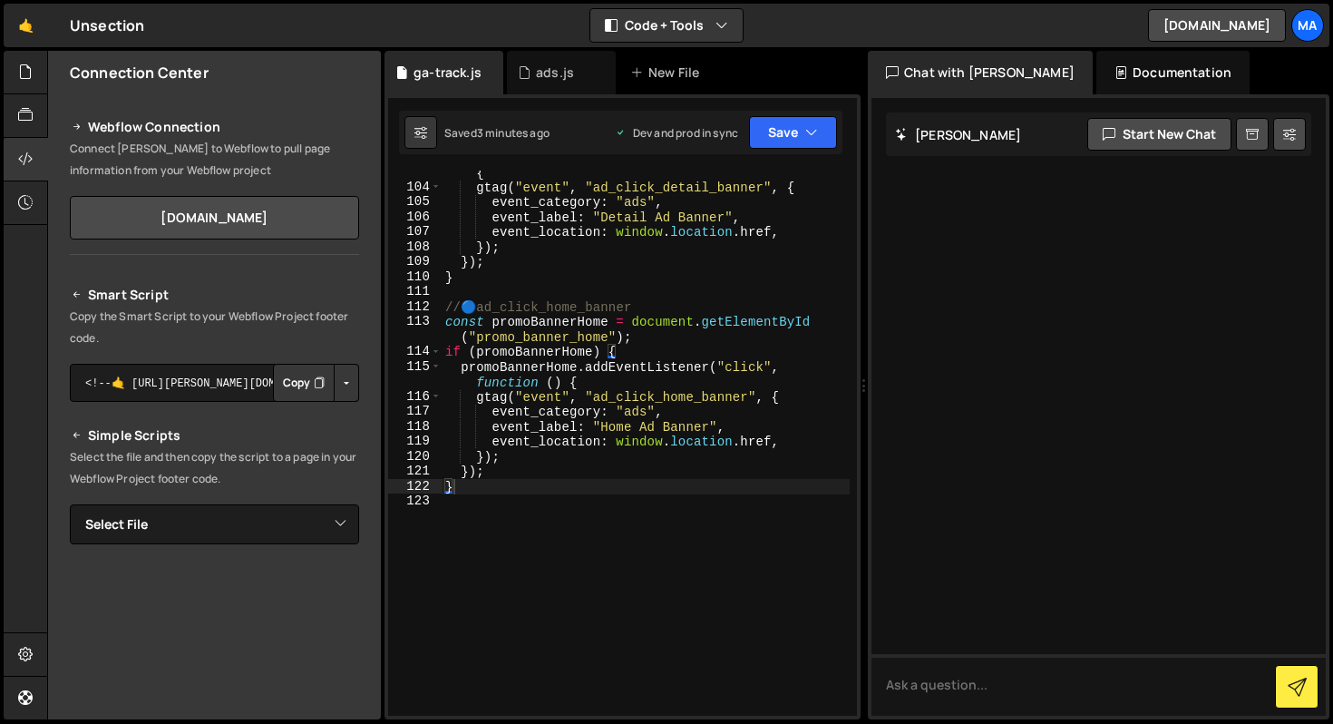
scroll to position [1751, 0]
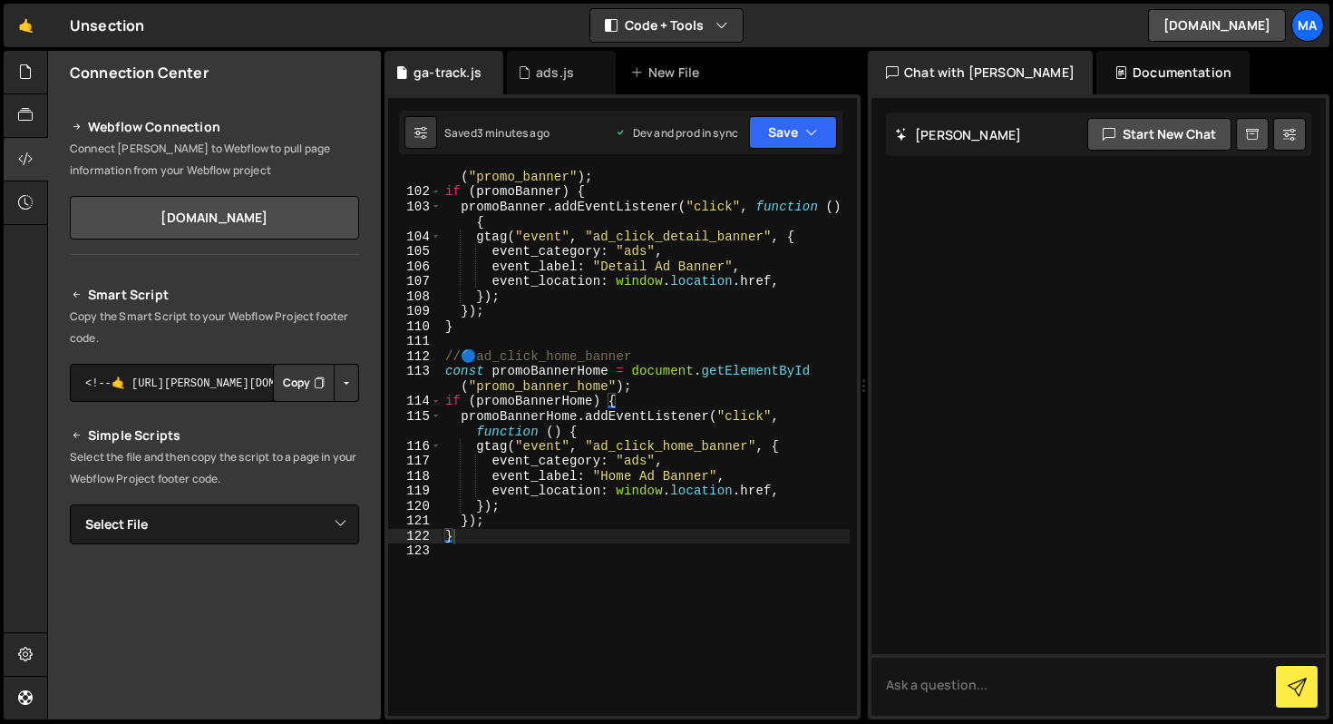
click at [504, 544] on div "const promoBanner = document . getElementById ( "promo_banner" ) ; if ( promoBa…" at bounding box center [646, 449] width 408 height 590
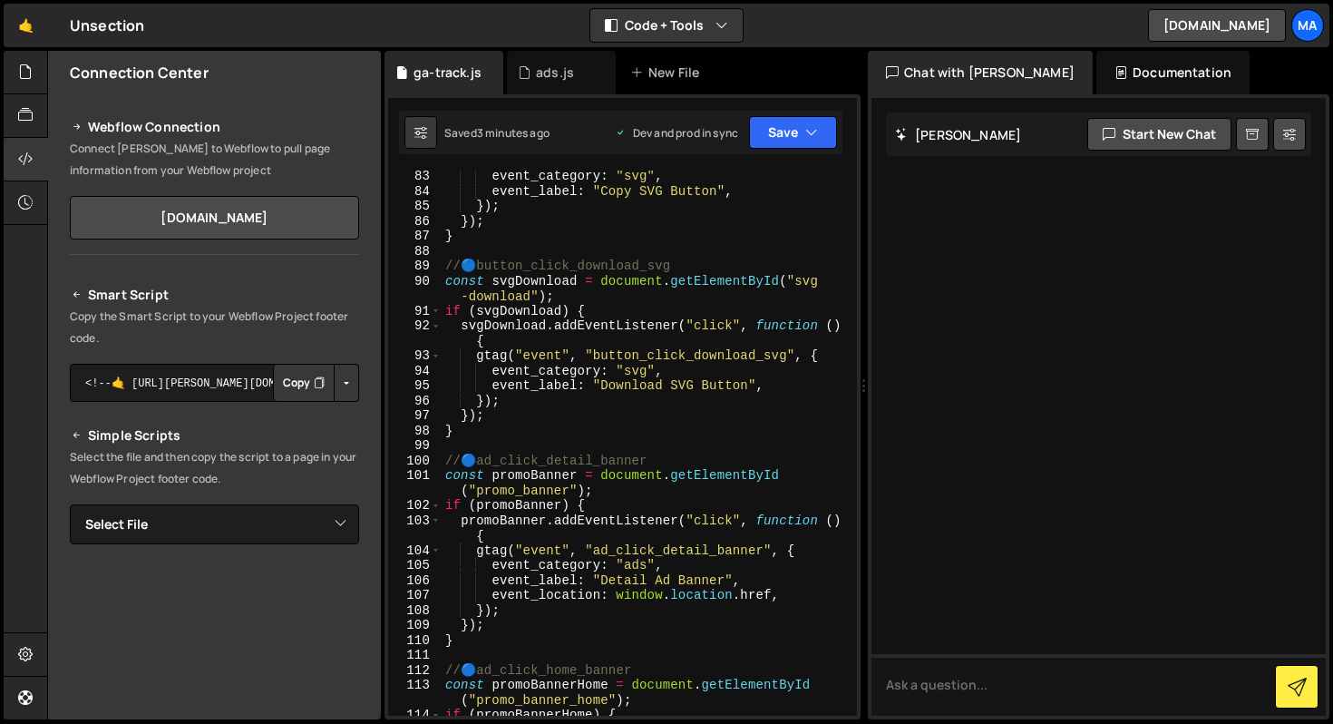
scroll to position [1428, 0]
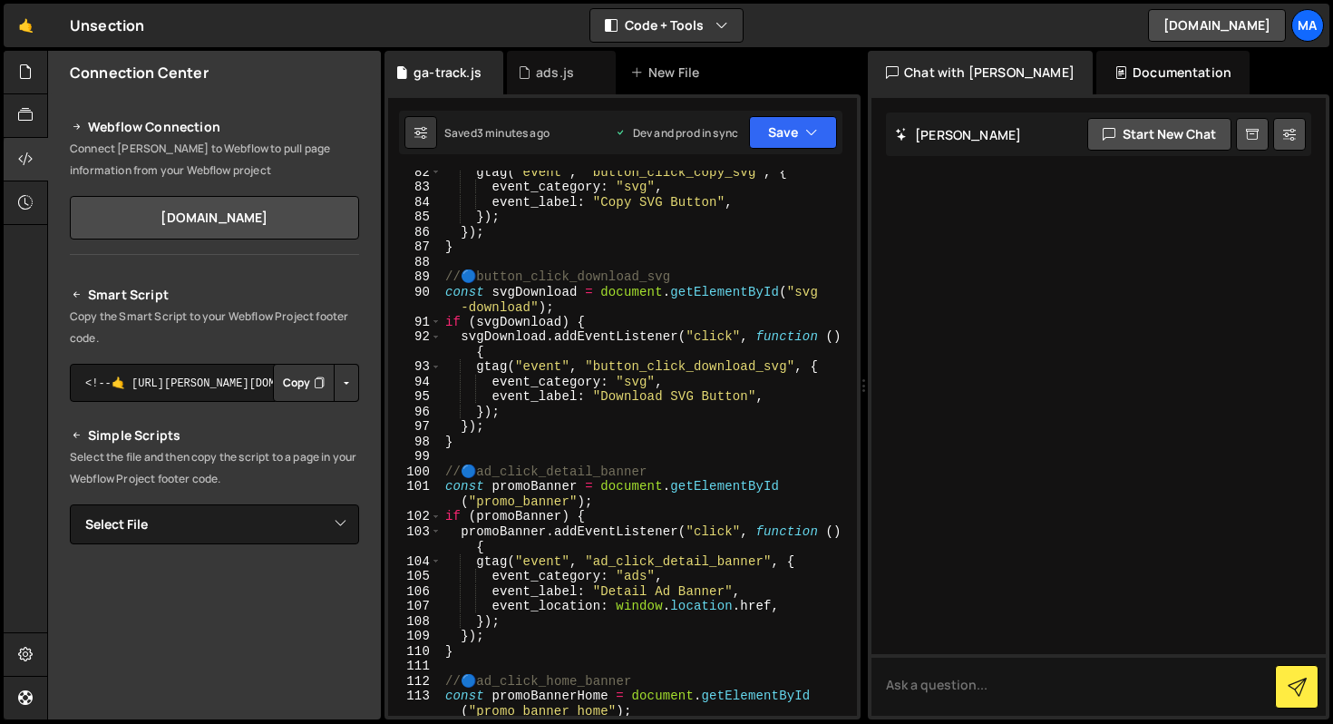
click at [450, 475] on div "gtag ( "event" , "button_click_copy_svg" , { event_category : "svg" , event_lab…" at bounding box center [646, 451] width 408 height 575
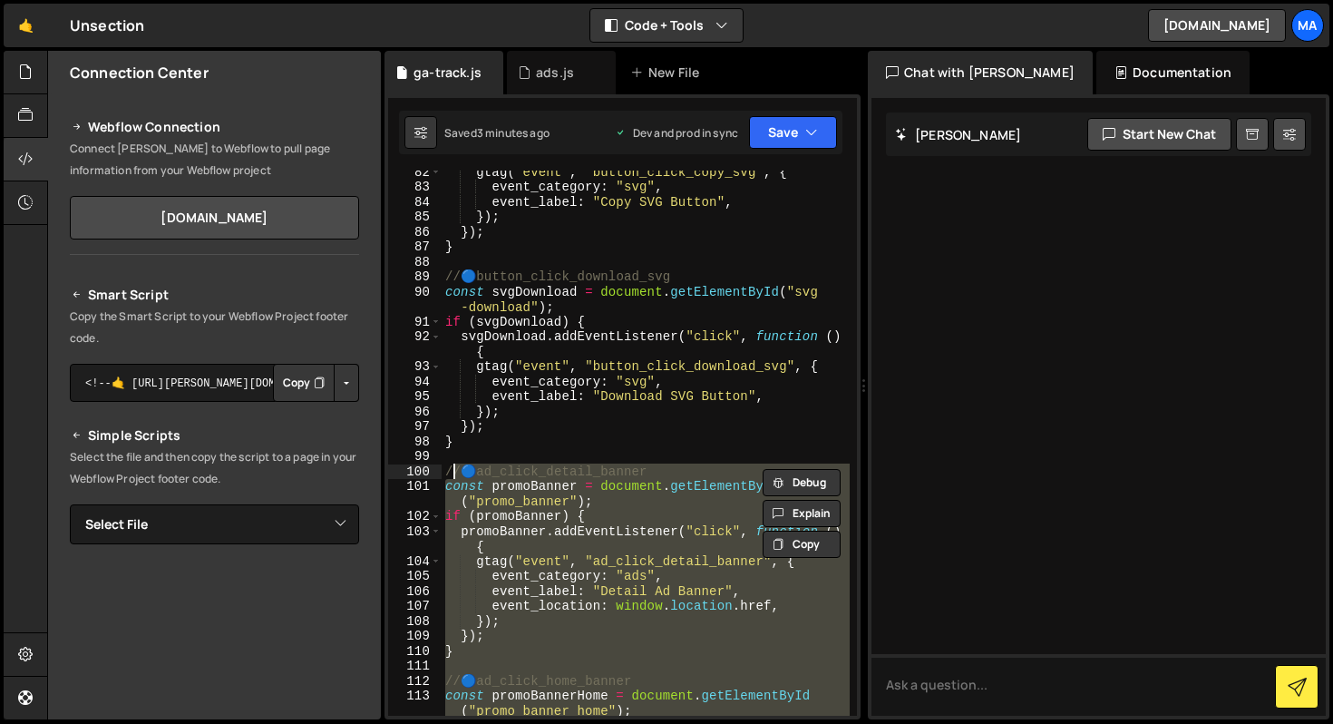
click at [448, 475] on div "gtag ( "event" , "button_click_copy_svg" , { event_category : "svg" , event_lab…" at bounding box center [646, 451] width 408 height 575
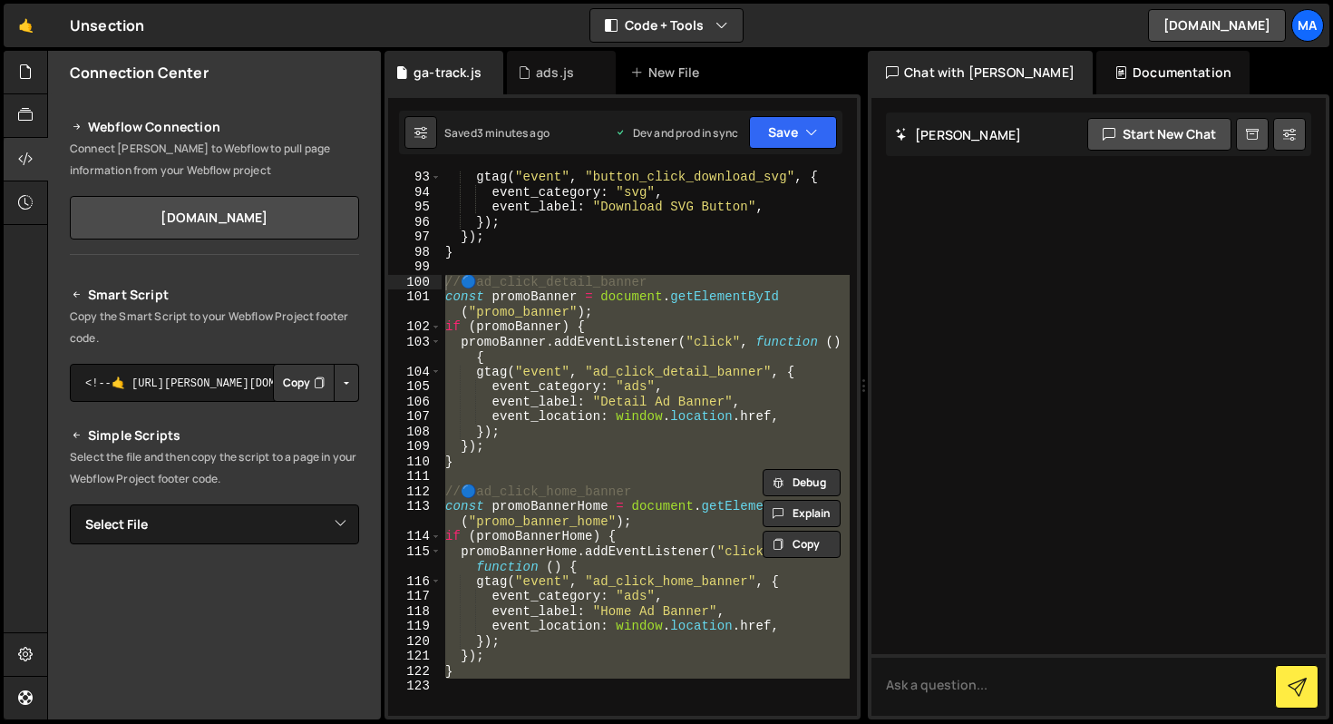
scroll to position [1636, 0]
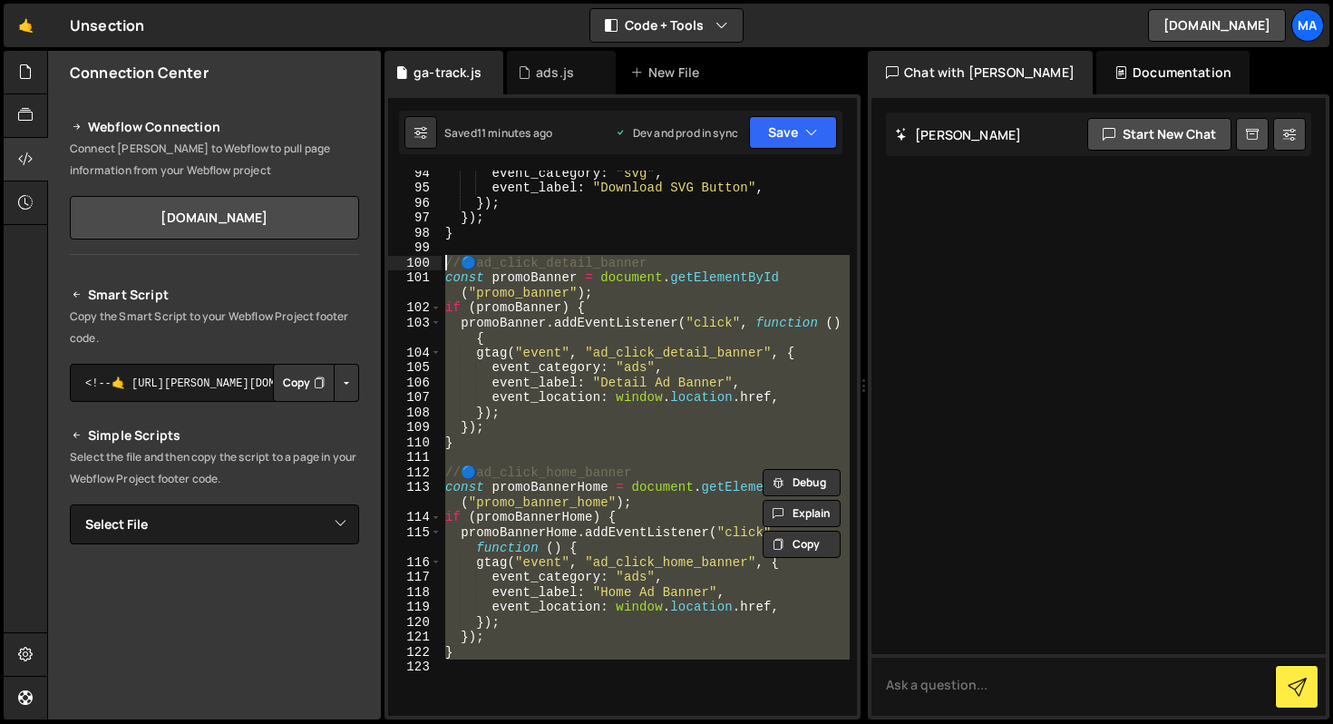
click at [709, 286] on div "event_category : "svg" , event_label : "Download SVG Button" , }) ; }) ; } // 🔵…" at bounding box center [646, 452] width 408 height 575
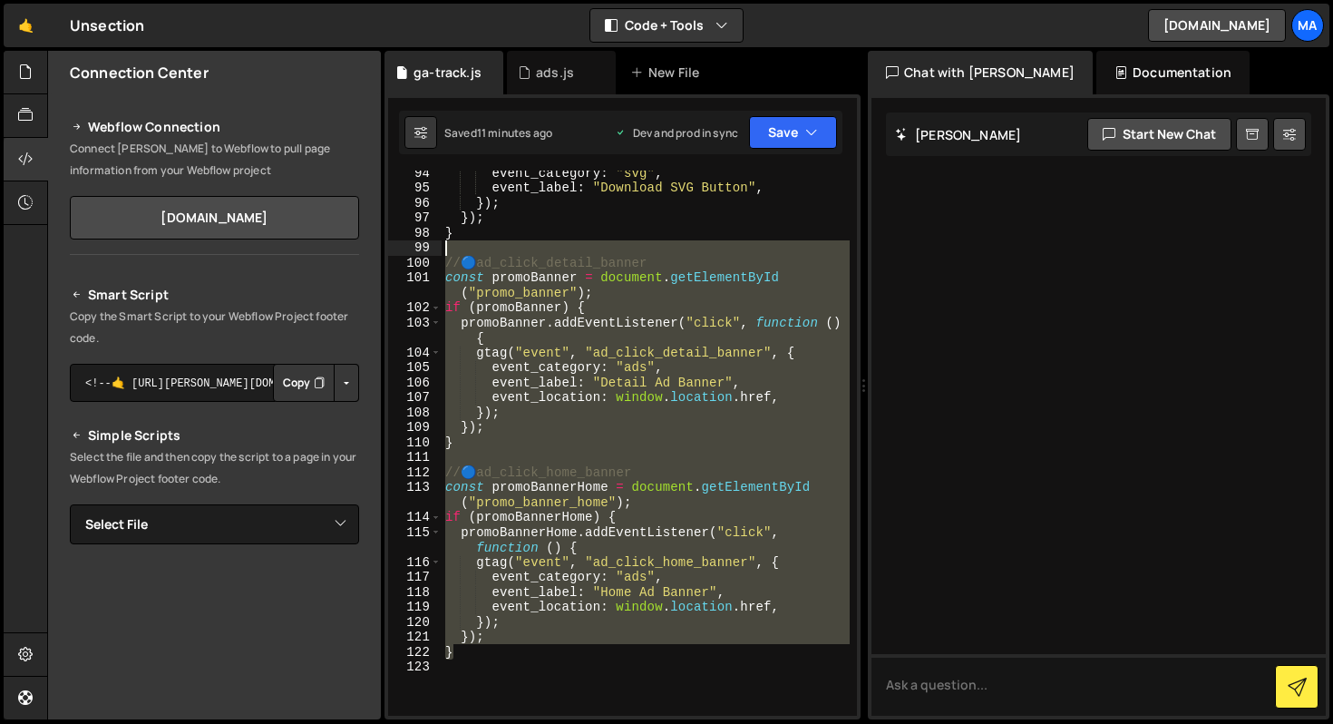
drag, startPoint x: 567, startPoint y: 658, endPoint x: 610, endPoint y: 248, distance: 412.3
click at [610, 248] on div "event_category : "svg" , event_label : "Download SVG Button" , }) ; }) ; } // 🔵…" at bounding box center [646, 452] width 408 height 575
type textarea "// 🔵 ad_click_detail_banner"
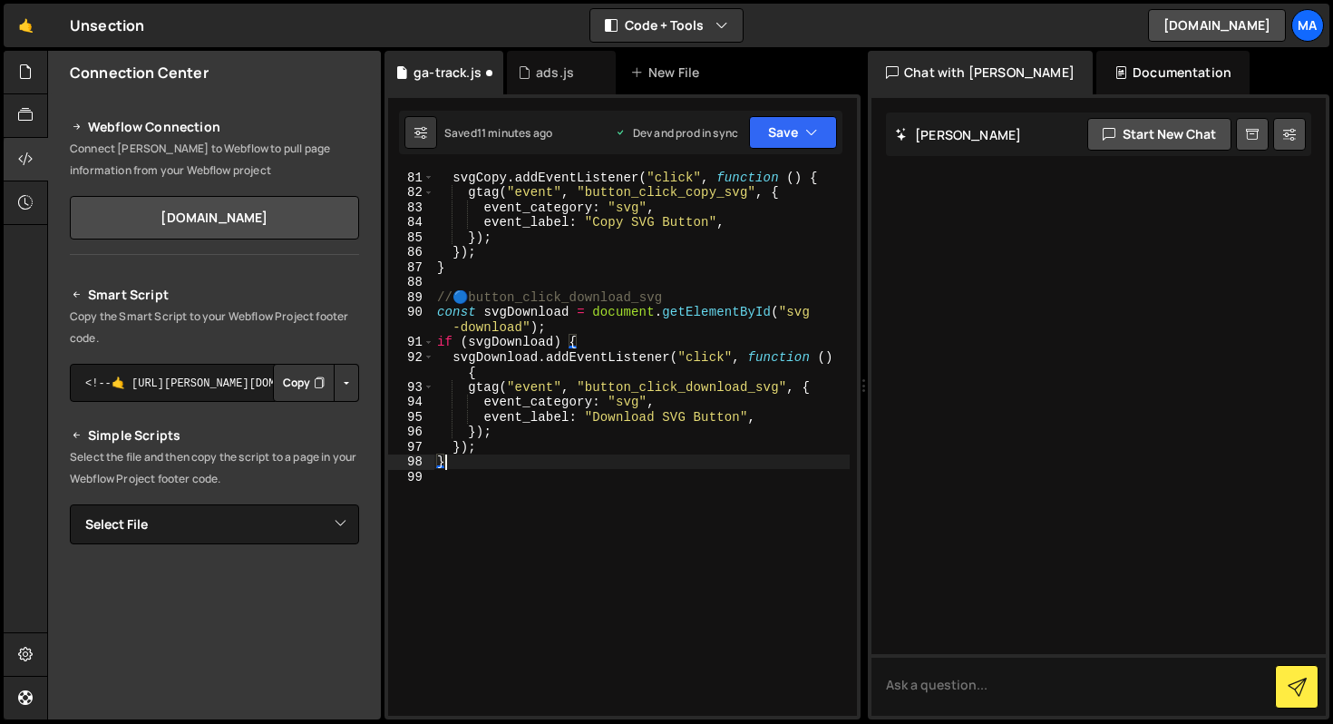
scroll to position [1362, 0]
click at [815, 140] on icon "button" at bounding box center [811, 132] width 13 height 18
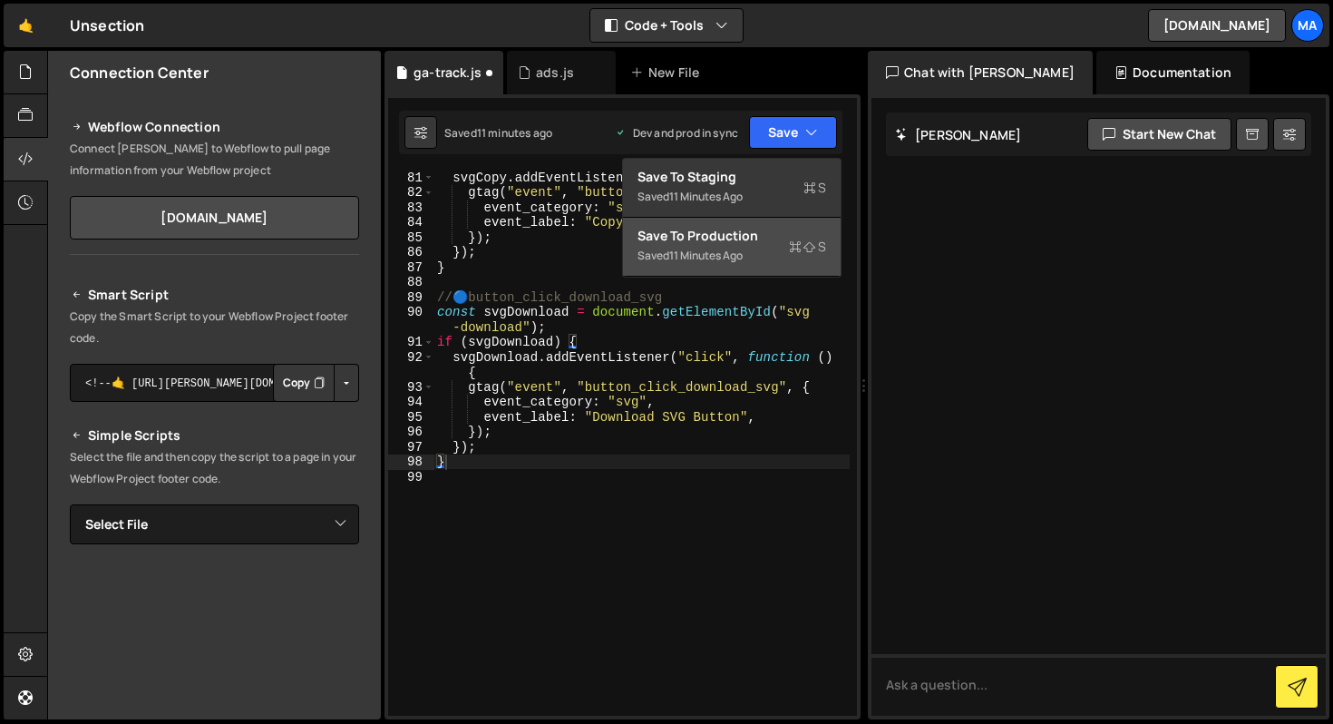
click at [766, 247] on div "Saved 11 minutes ago" at bounding box center [732, 256] width 189 height 22
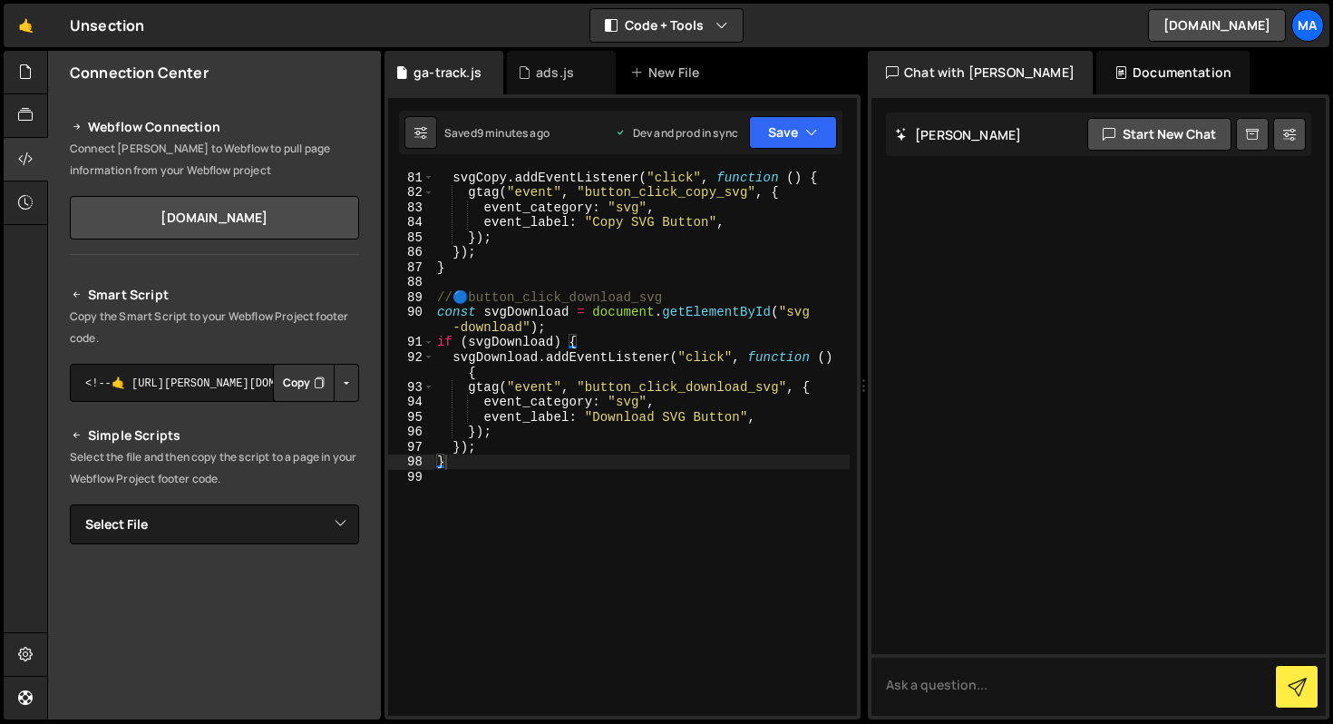
click at [570, 403] on div "svgCopy . addEventListener ( "click" , function ( ) { gtag ( "event" , "button_…" at bounding box center [642, 457] width 416 height 575
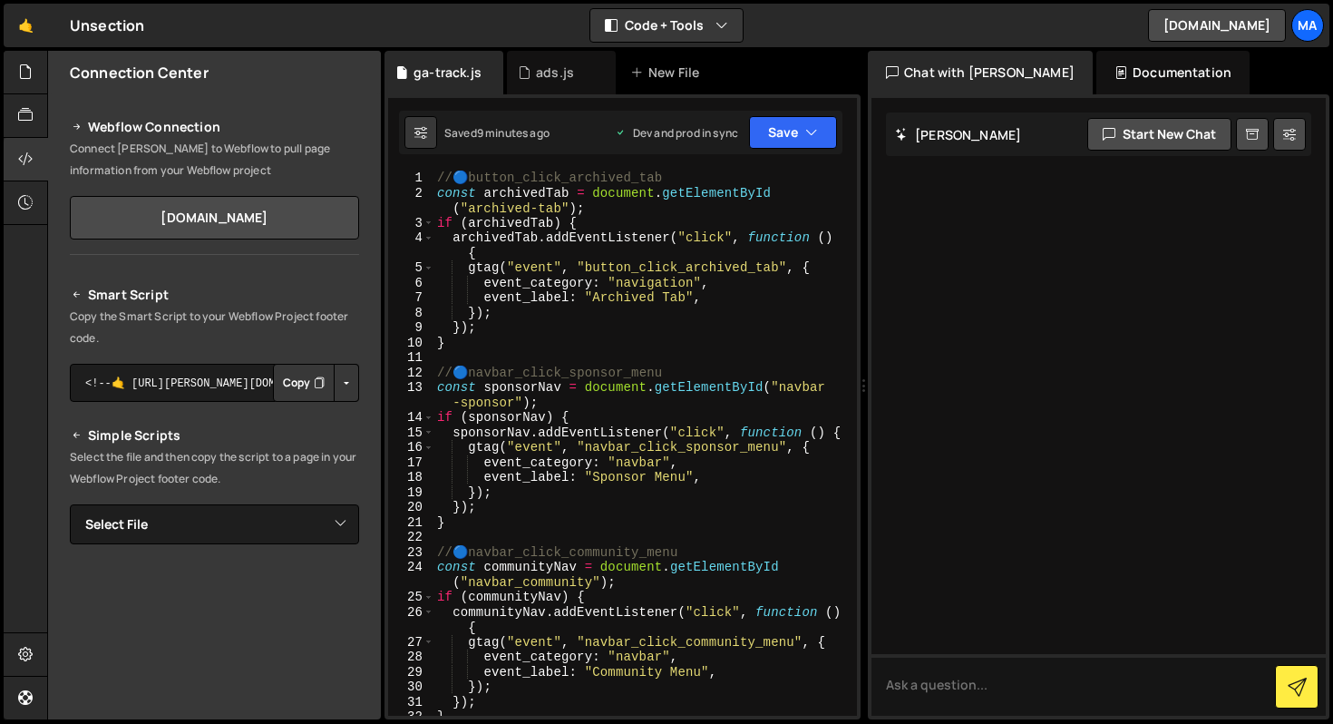
scroll to position [0, 0]
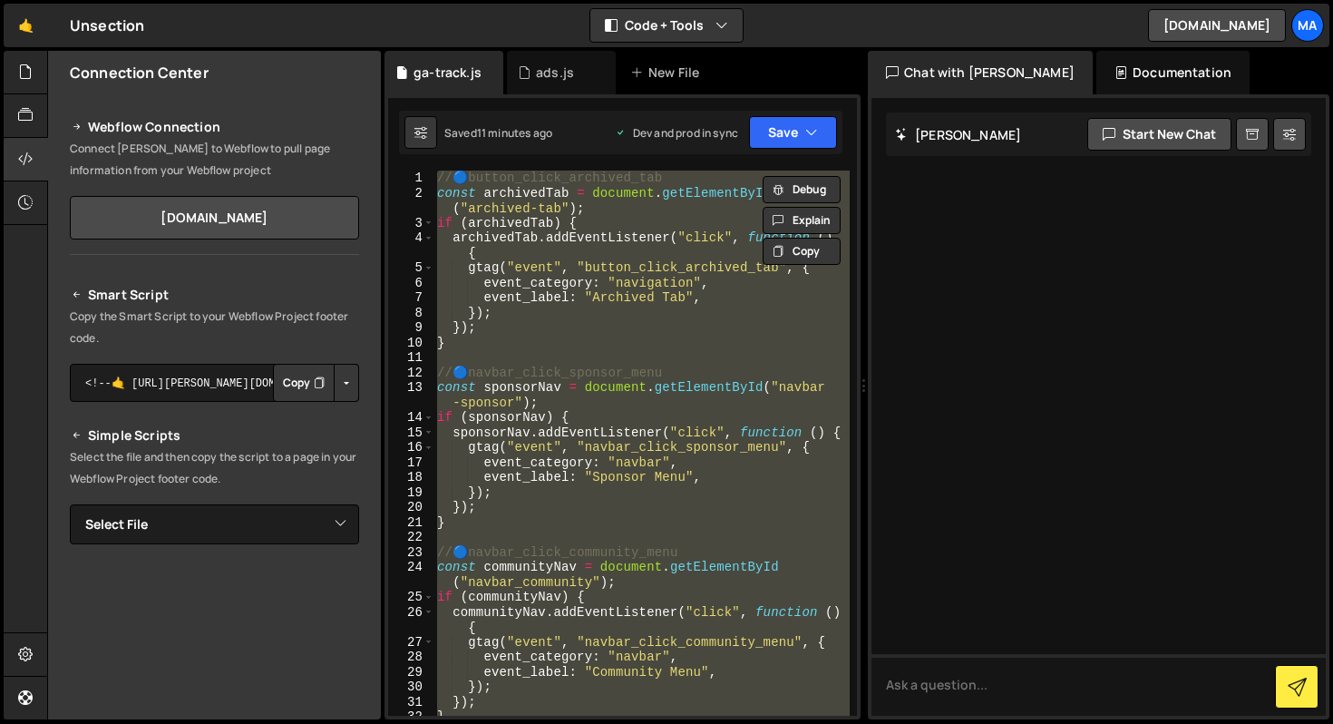
click at [526, 344] on div "// 🔵 button_click_archived_tab const archivedTab = document . getElementById ( …" at bounding box center [642, 458] width 416 height 575
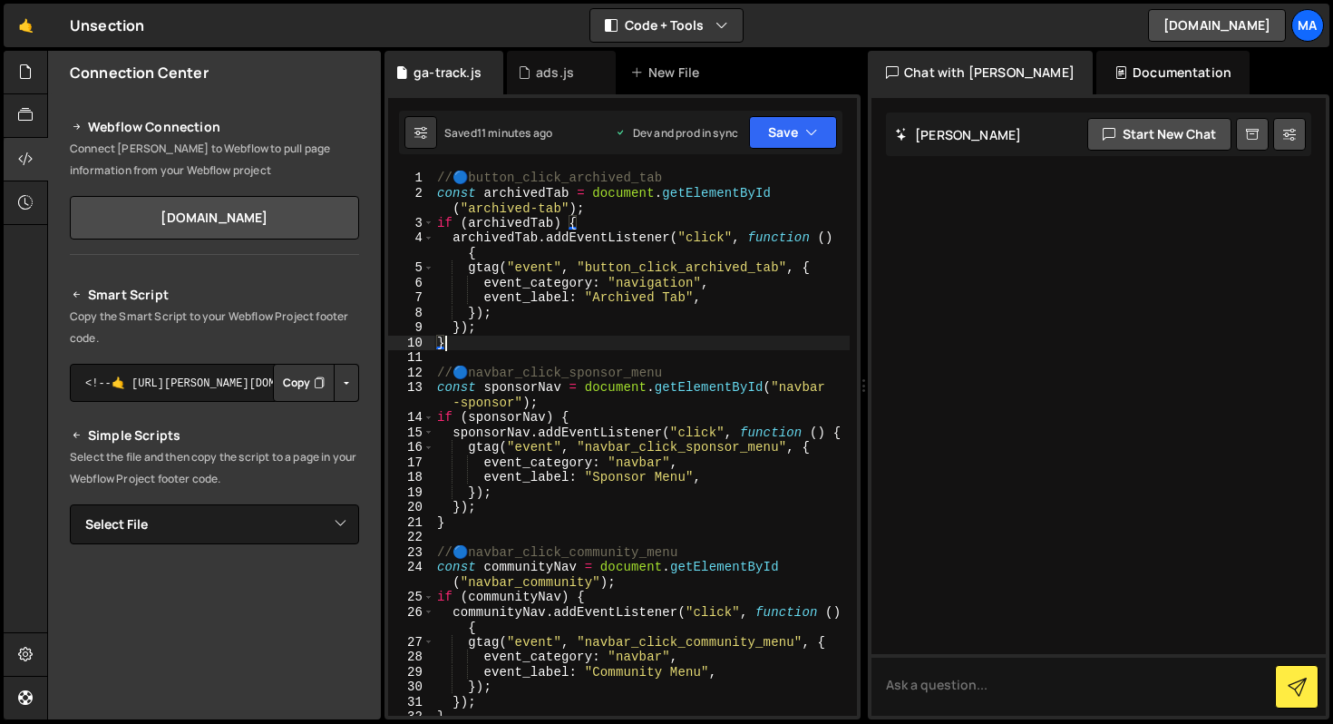
click at [522, 380] on div "// 🔵 button_click_archived_tab const archivedTab = document . getElementById ( …" at bounding box center [642, 458] width 416 height 575
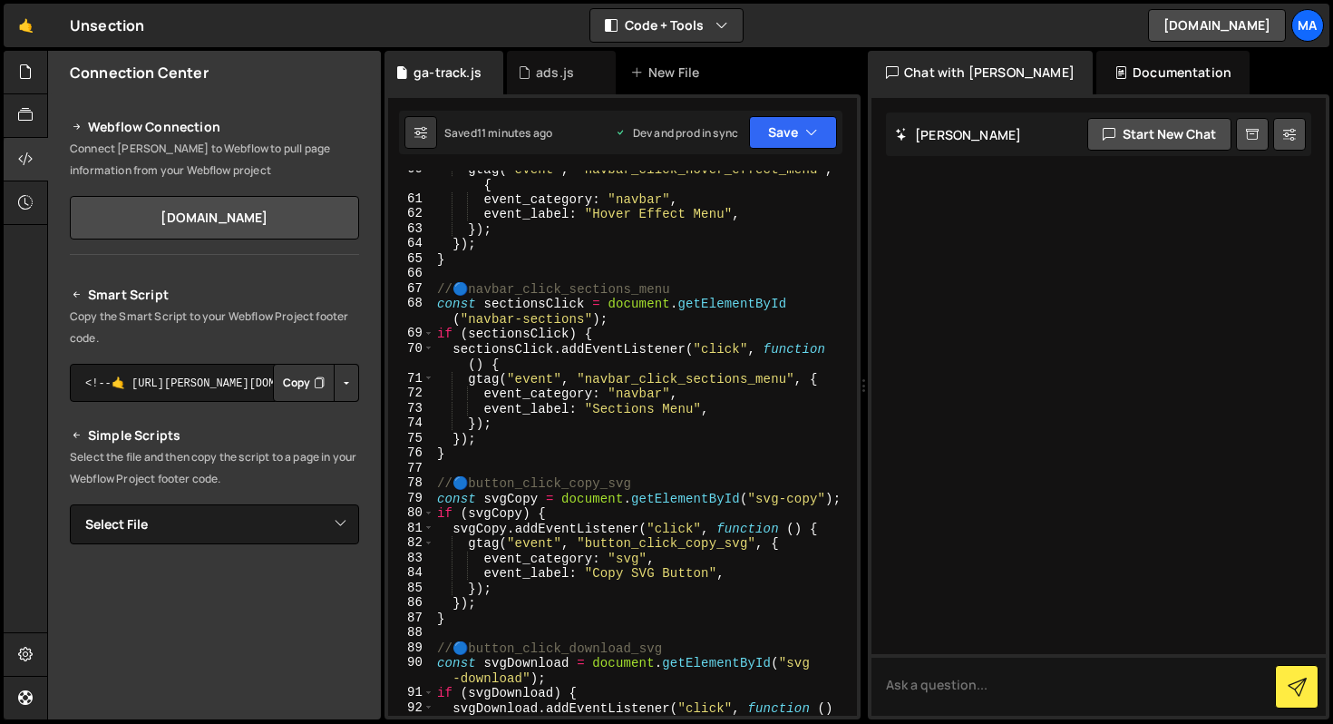
scroll to position [1029, 0]
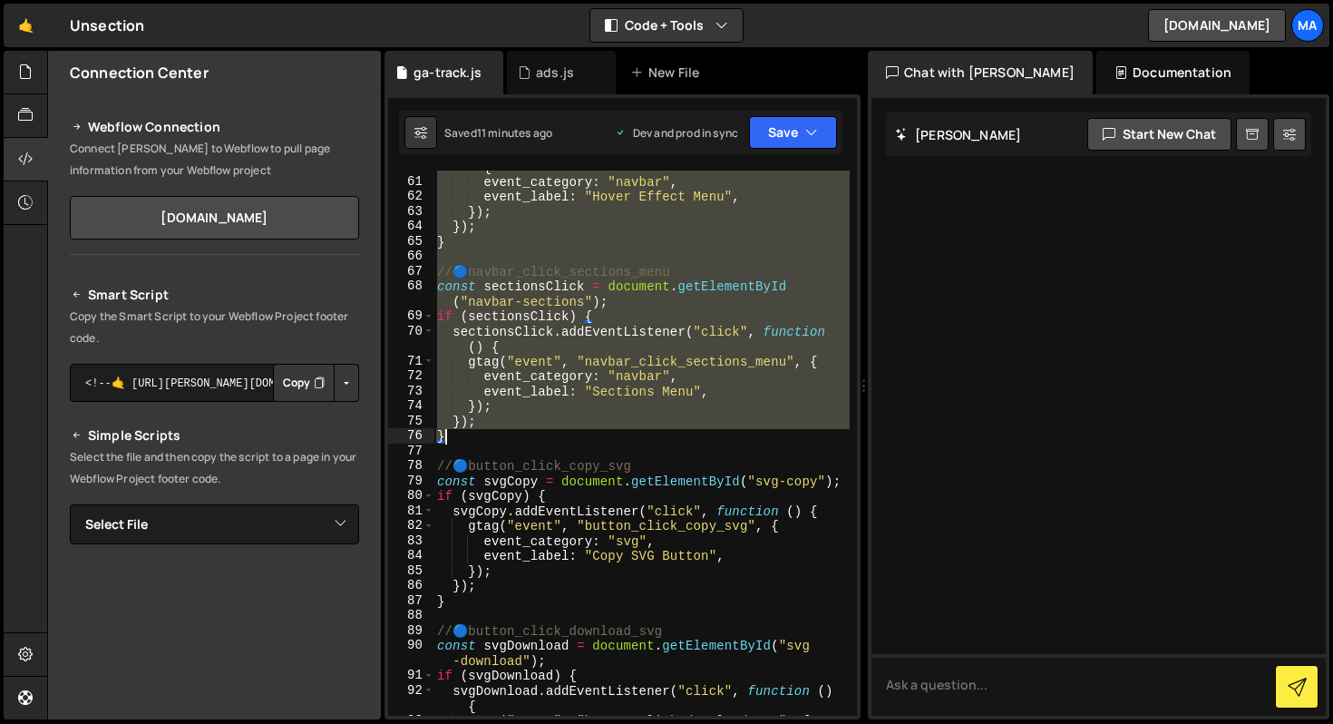
click at [483, 435] on div "gtag ( "event" , "navbar_click_hover_effect_menu" , { event_category : "navbar"…" at bounding box center [642, 439] width 416 height 590
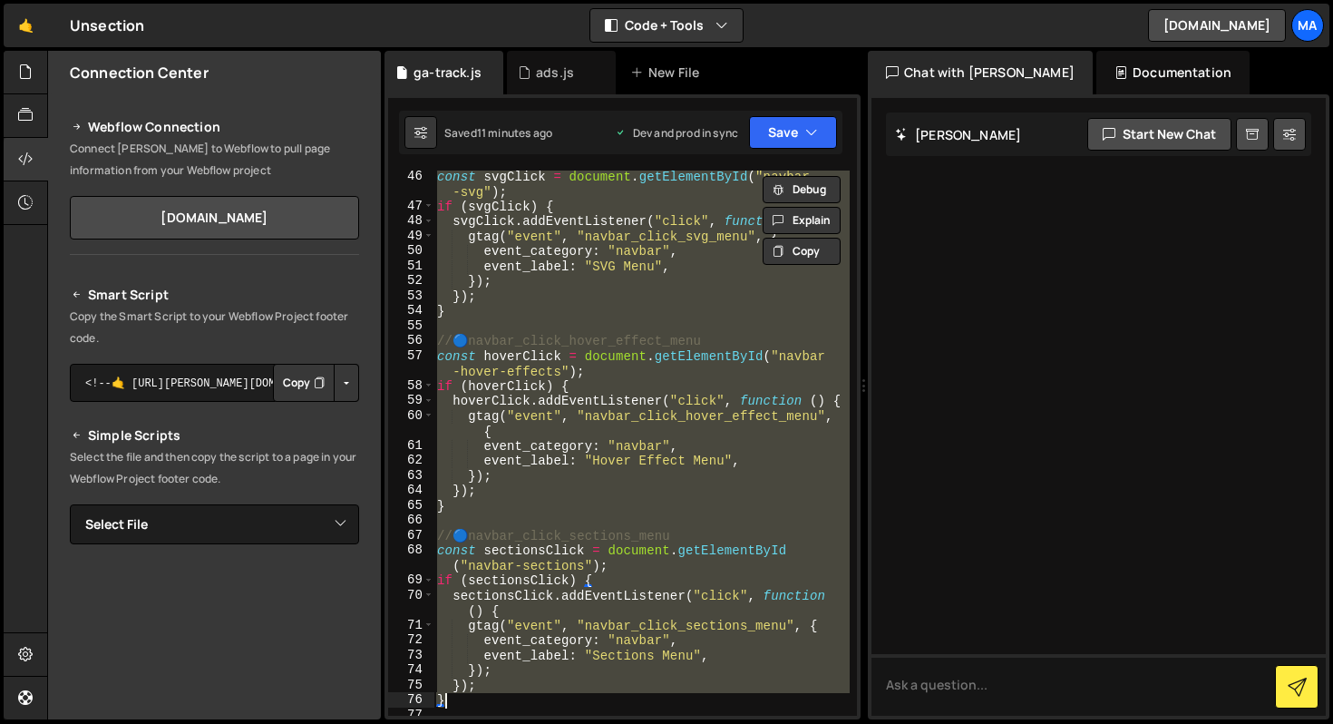
scroll to position [765, 0]
click at [750, 314] on div "const svgClick = document . getElementById ( "navbar -svg" ) ; if ( svgClick ) …" at bounding box center [642, 464] width 416 height 590
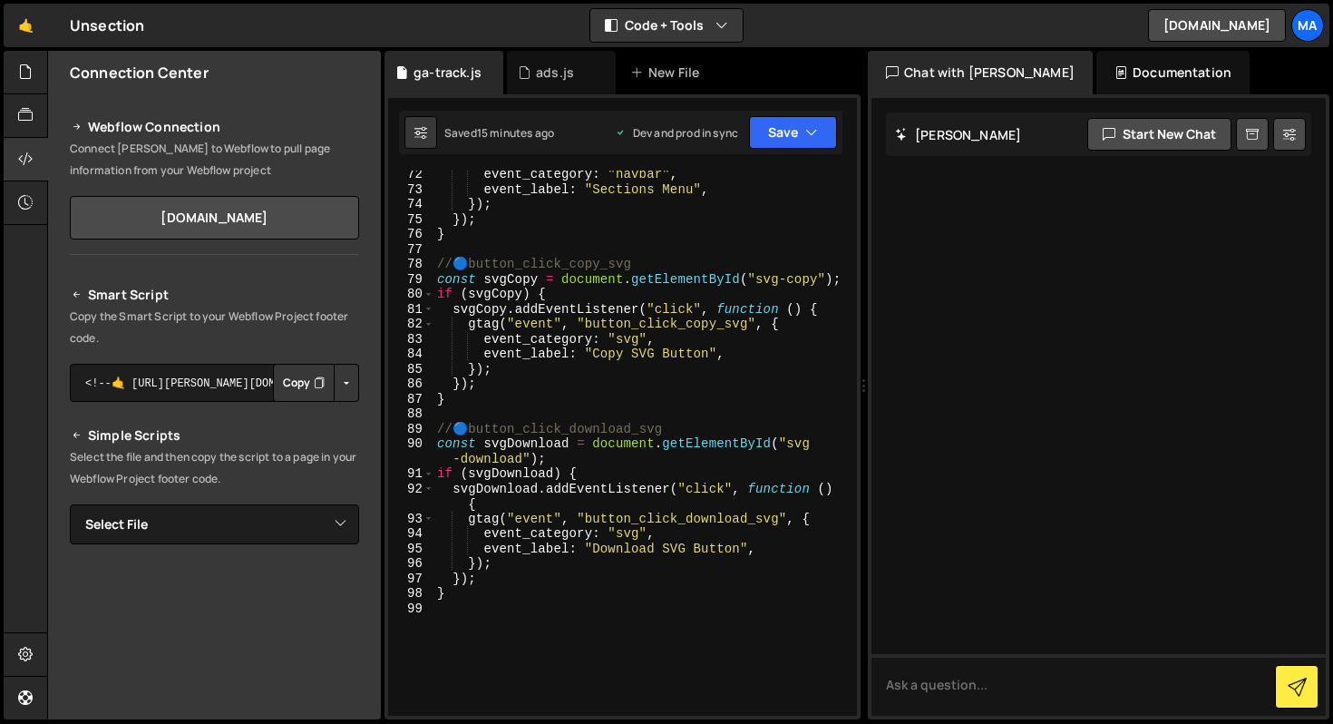
scroll to position [1230, 0]
click at [534, 238] on div "event_category : "navbar" , event_label : "Sections Menu" , }) ; }) ; } // 🔵 bu…" at bounding box center [642, 454] width 416 height 575
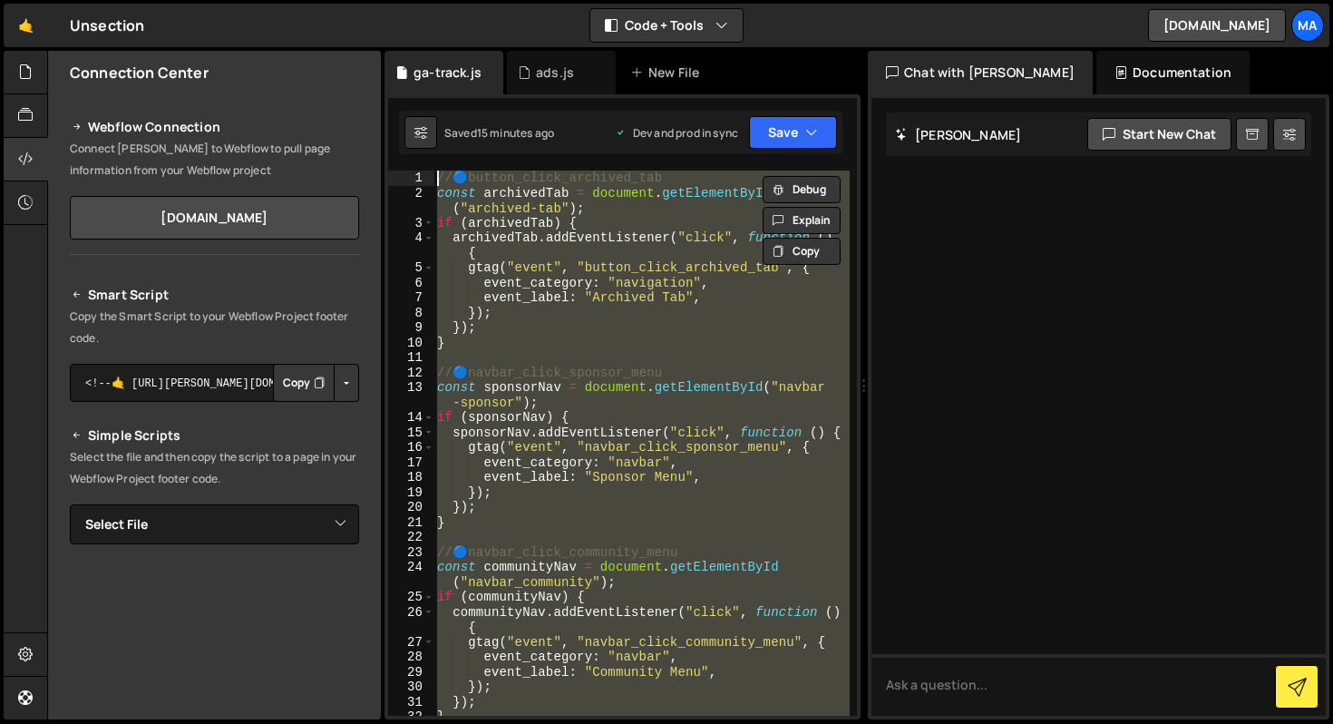
scroll to position [0, 0]
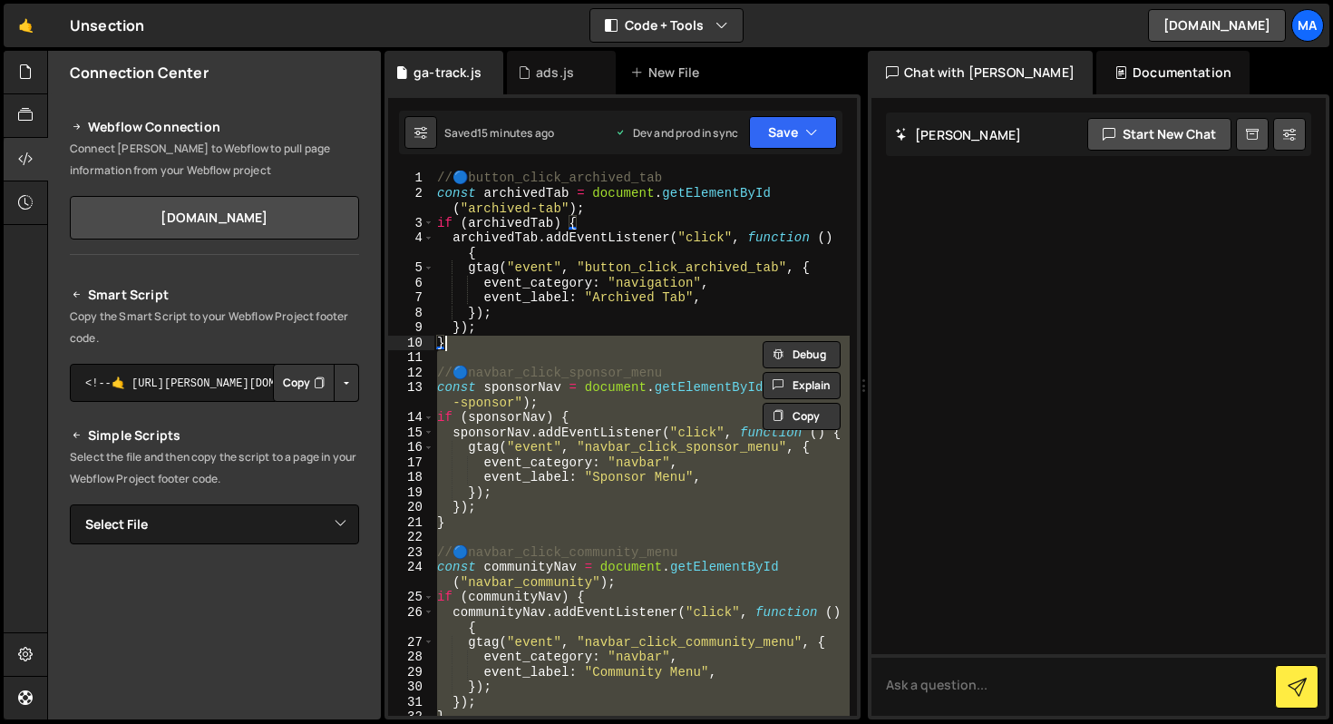
type textarea "}"
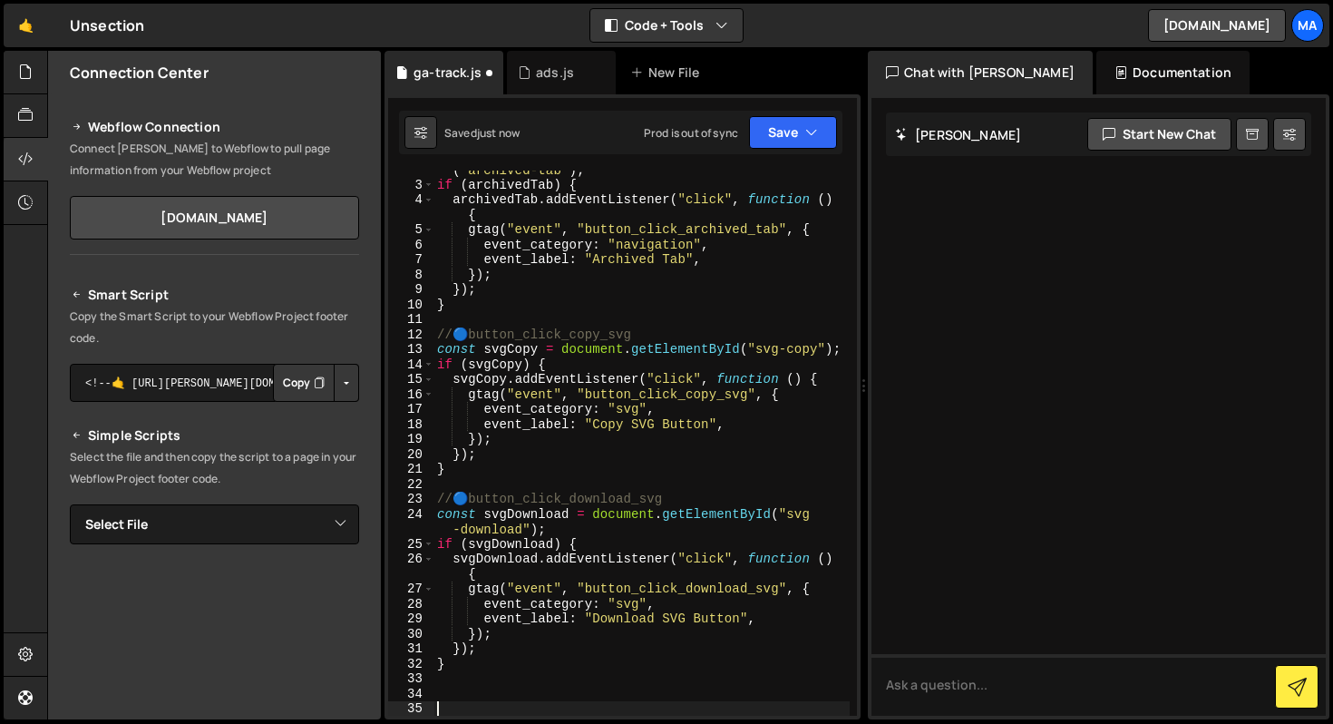
paste textarea "</script>"
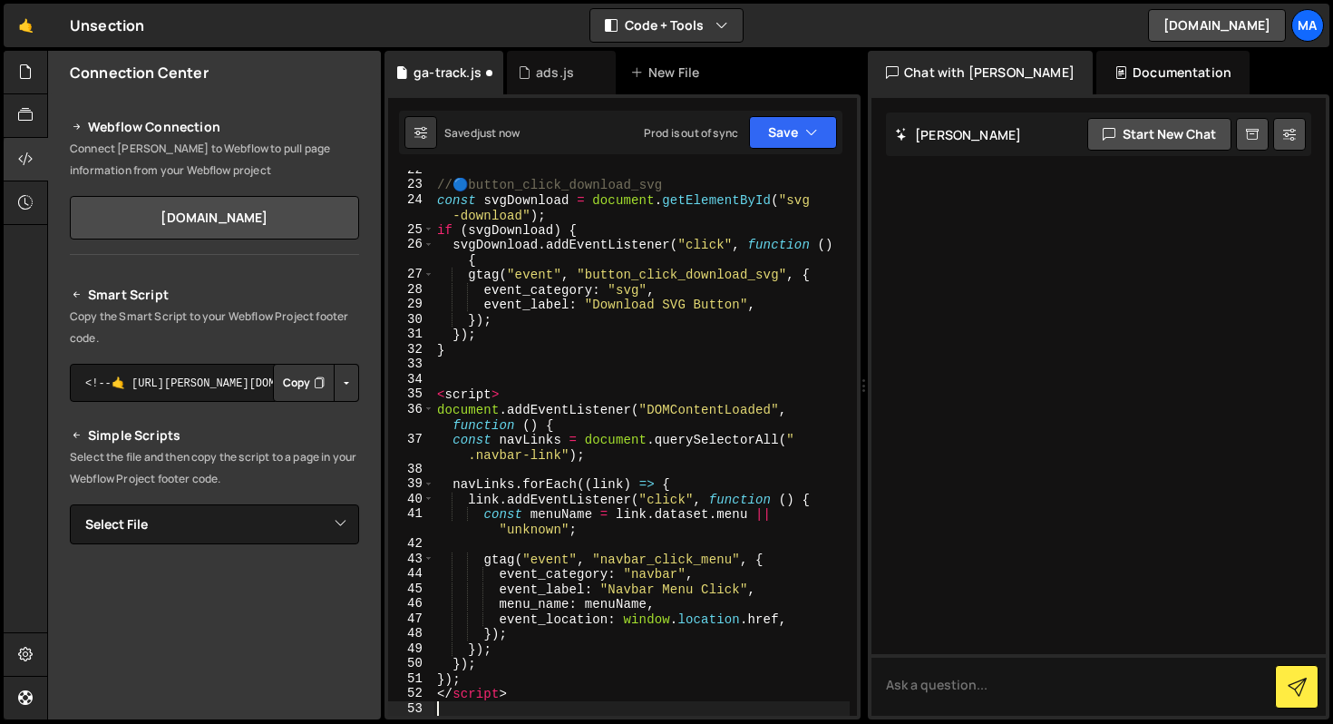
scroll to position [353, 0]
type textarea "</script>"
click at [526, 395] on div "// 🔵 button_click_download_svg const svgDownload = document . getElementById ( …" at bounding box center [642, 449] width 416 height 575
type textarea "<script>"
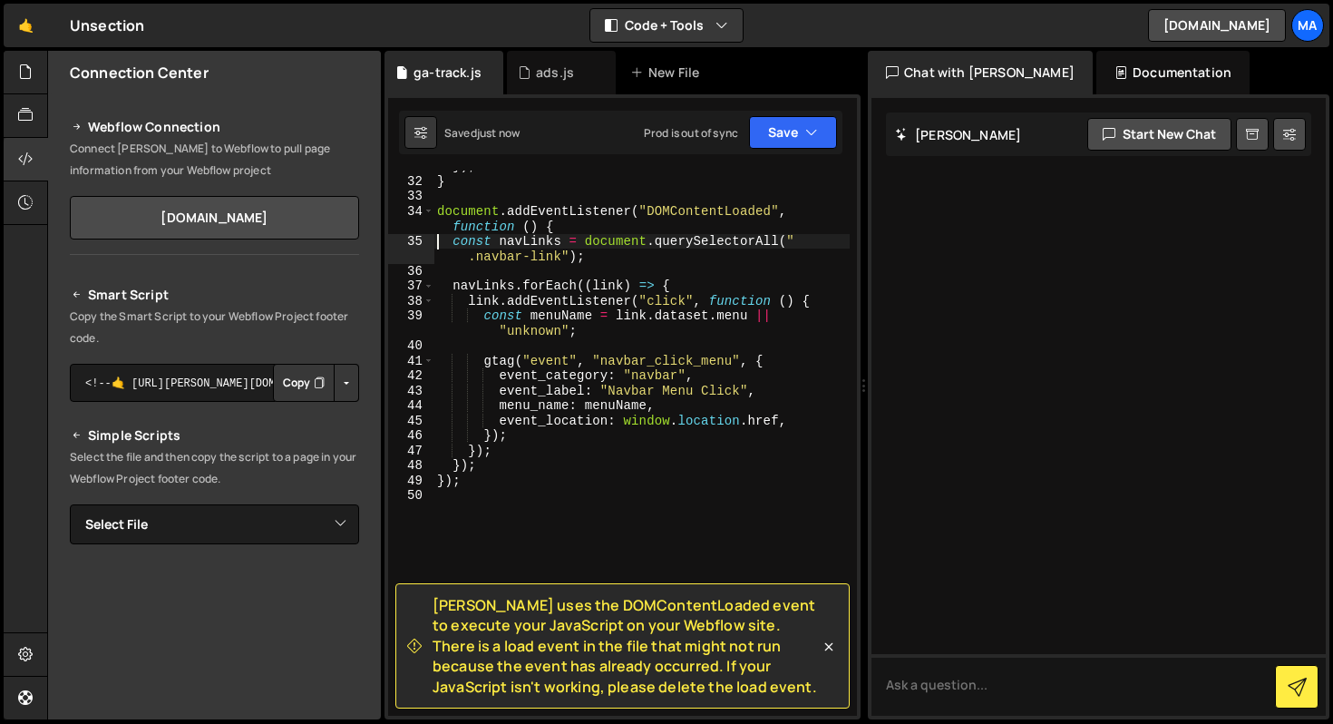
scroll to position [519, 0]
click at [562, 226] on div "}) ; } document . addEventListener ( "DOMContentLoaded" , function ( ) { const …" at bounding box center [642, 447] width 416 height 575
click at [493, 483] on div "}) ; } document . addEventListener ( "DOMContentLoaded" , function ( ) { const …" at bounding box center [642, 447] width 416 height 575
type textarea "});"
click at [566, 232] on div "}) ; } document . addEventListener ( "DOMContentLoaded" , function ( ) { const …" at bounding box center [642, 447] width 416 height 575
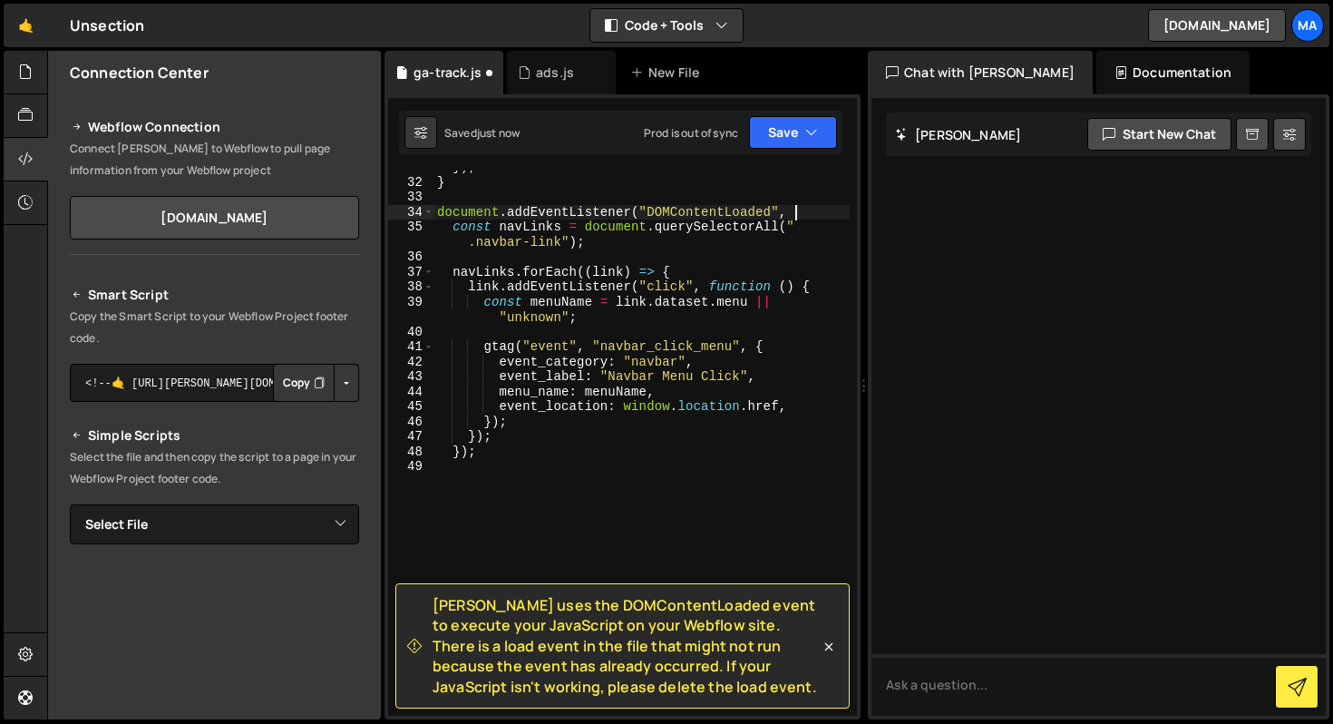
type textarea "document.addEventListener("DOMContentLoaded","
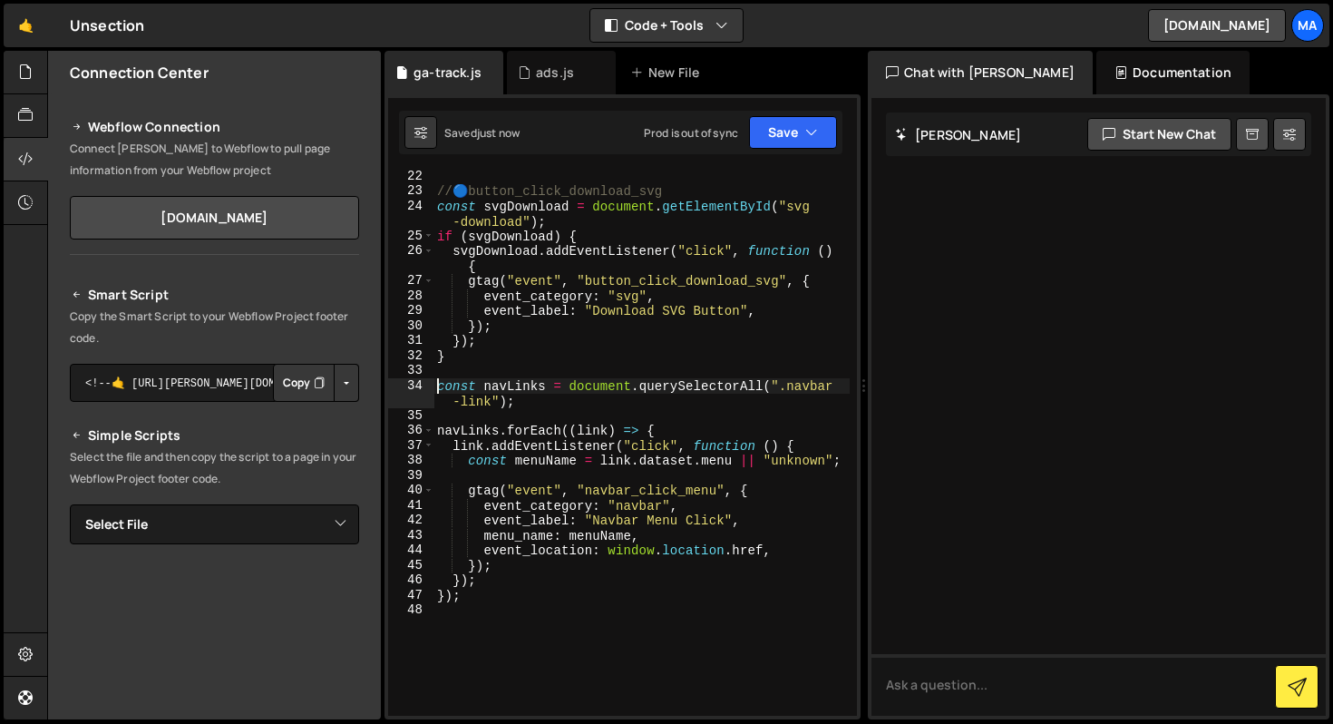
scroll to position [346, 0]
click at [793, 131] on button "Save" at bounding box center [793, 132] width 88 height 33
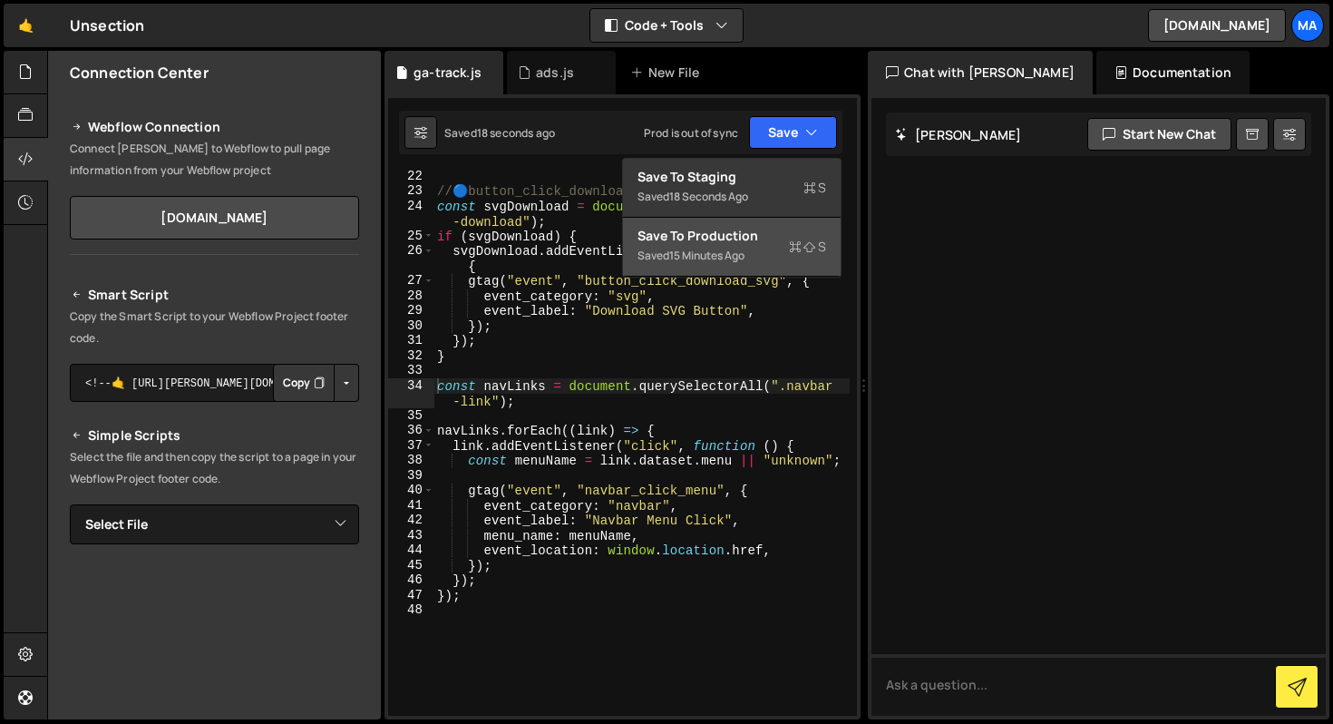
click at [777, 243] on div "Save to Production S" at bounding box center [732, 236] width 189 height 18
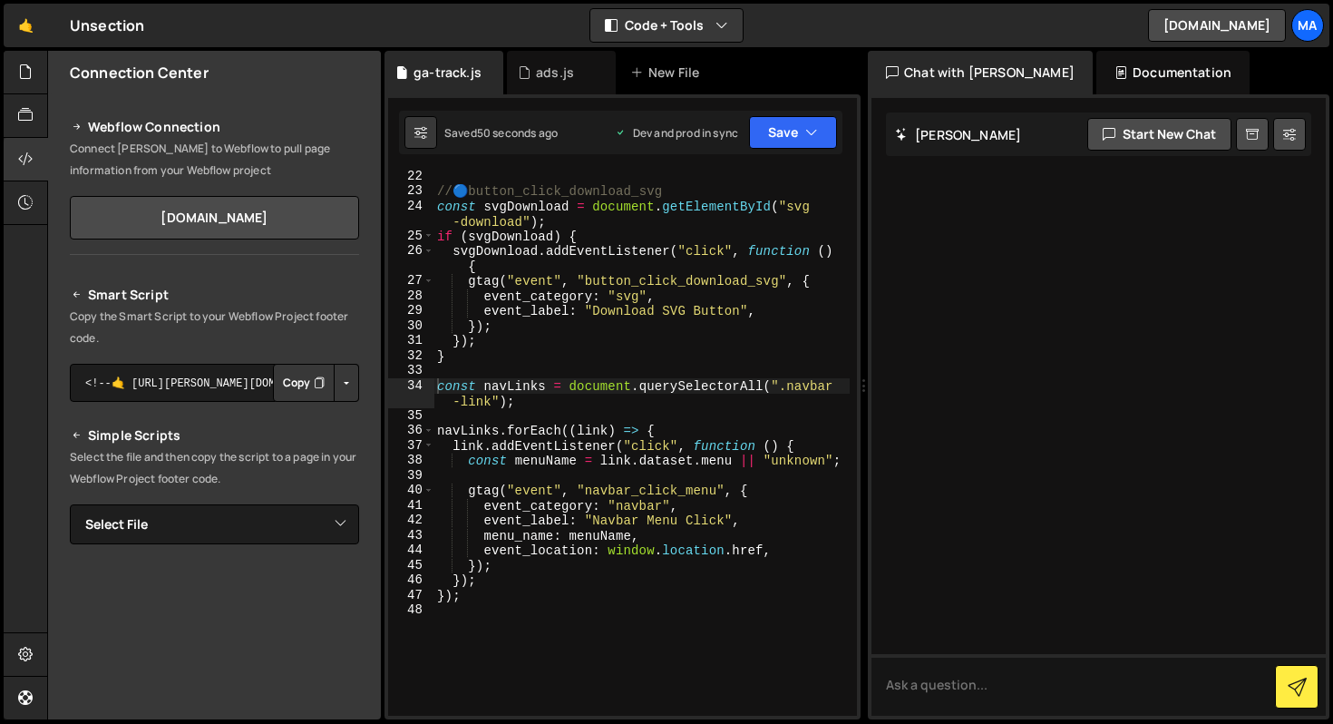
click at [707, 336] on div "// 🔵 button_click_download_svg const svgDownload = document . getElementById ( …" at bounding box center [642, 456] width 416 height 575
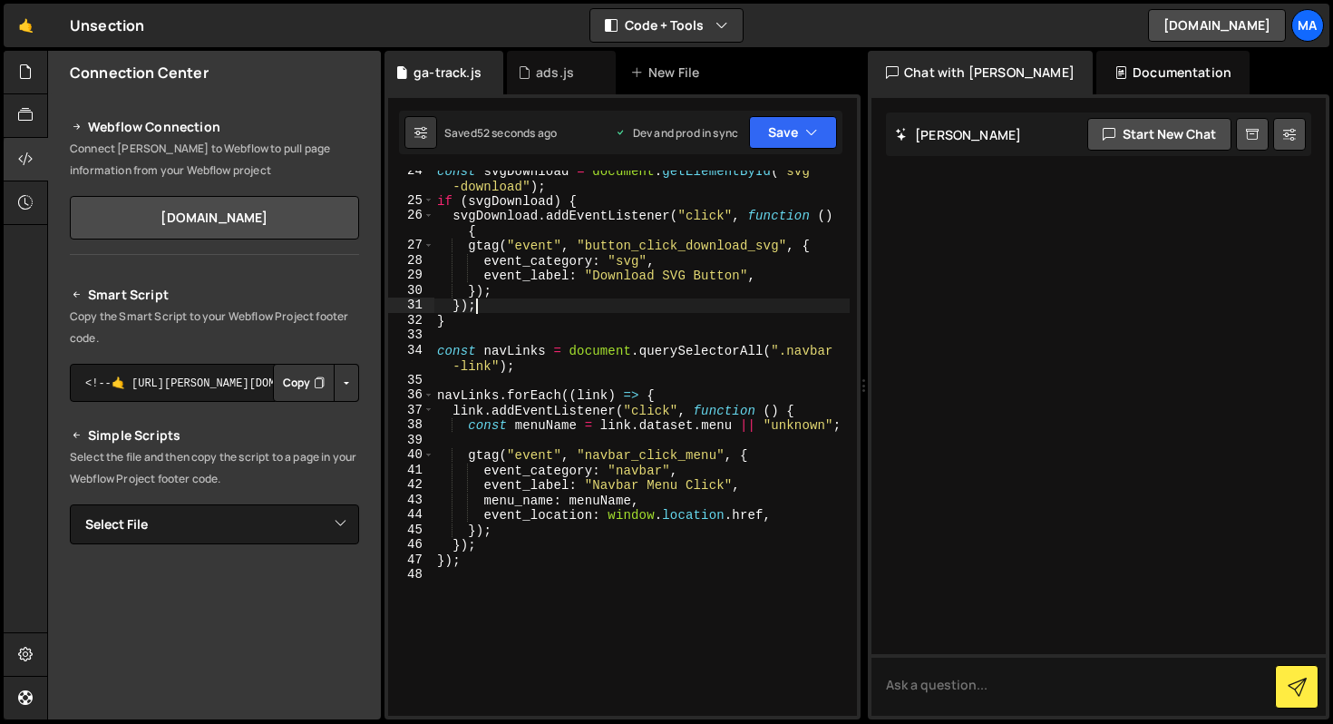
scroll to position [391, 0]
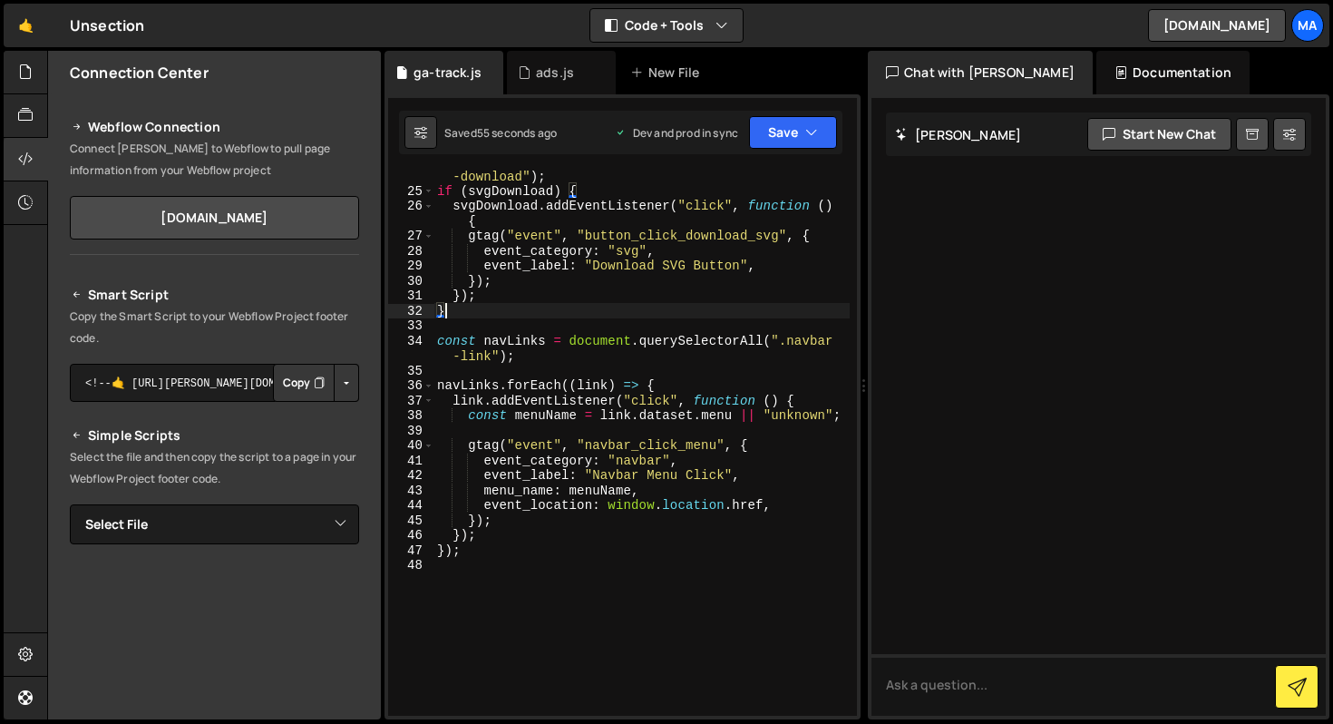
type textarea "// 🔵 button_click_archived_tab const archivedTab = document.getElementById("arc…"
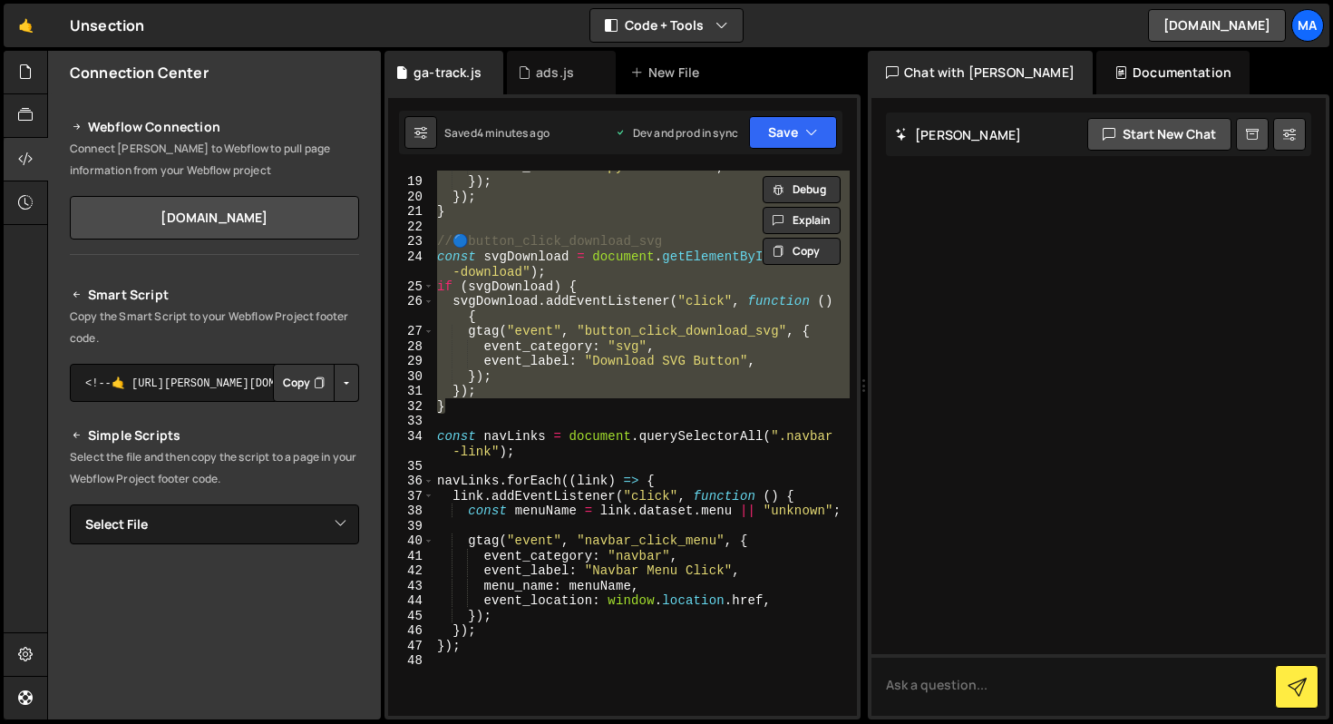
scroll to position [296, 0]
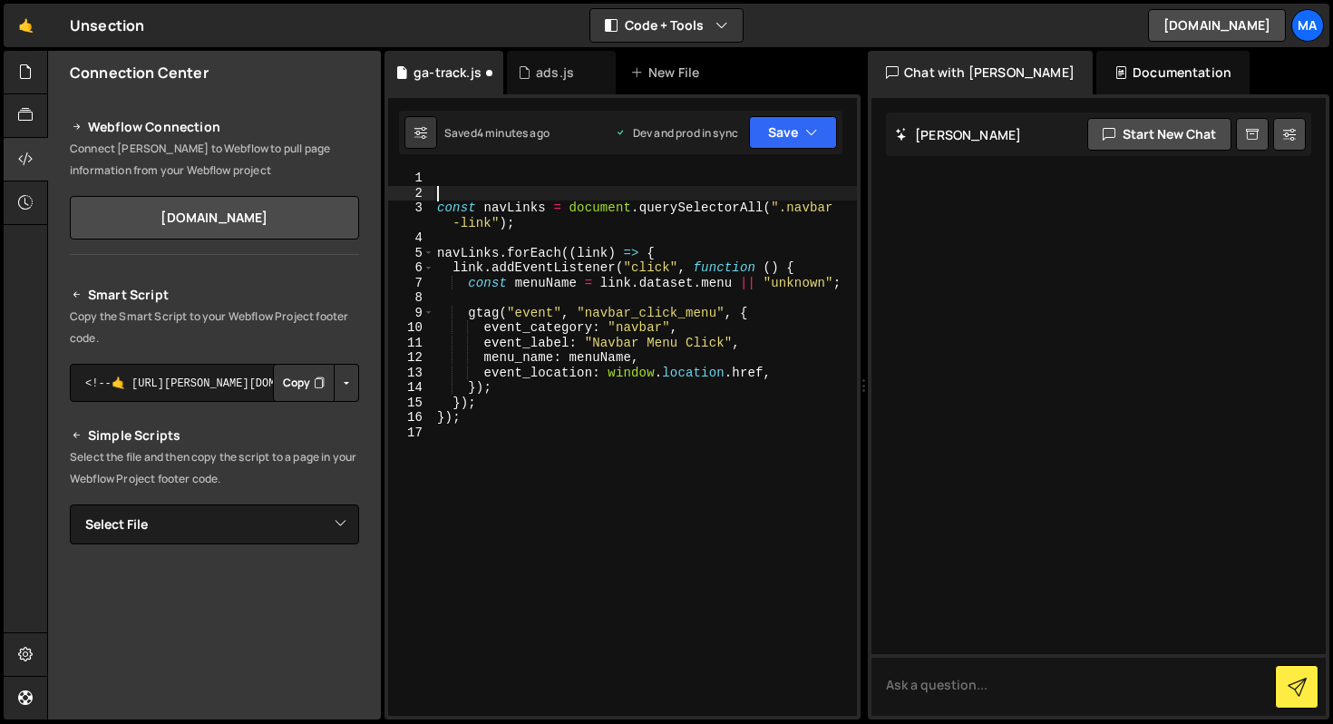
type textarea "const navLinks = document.querySelectorAll(".navbar-link");"
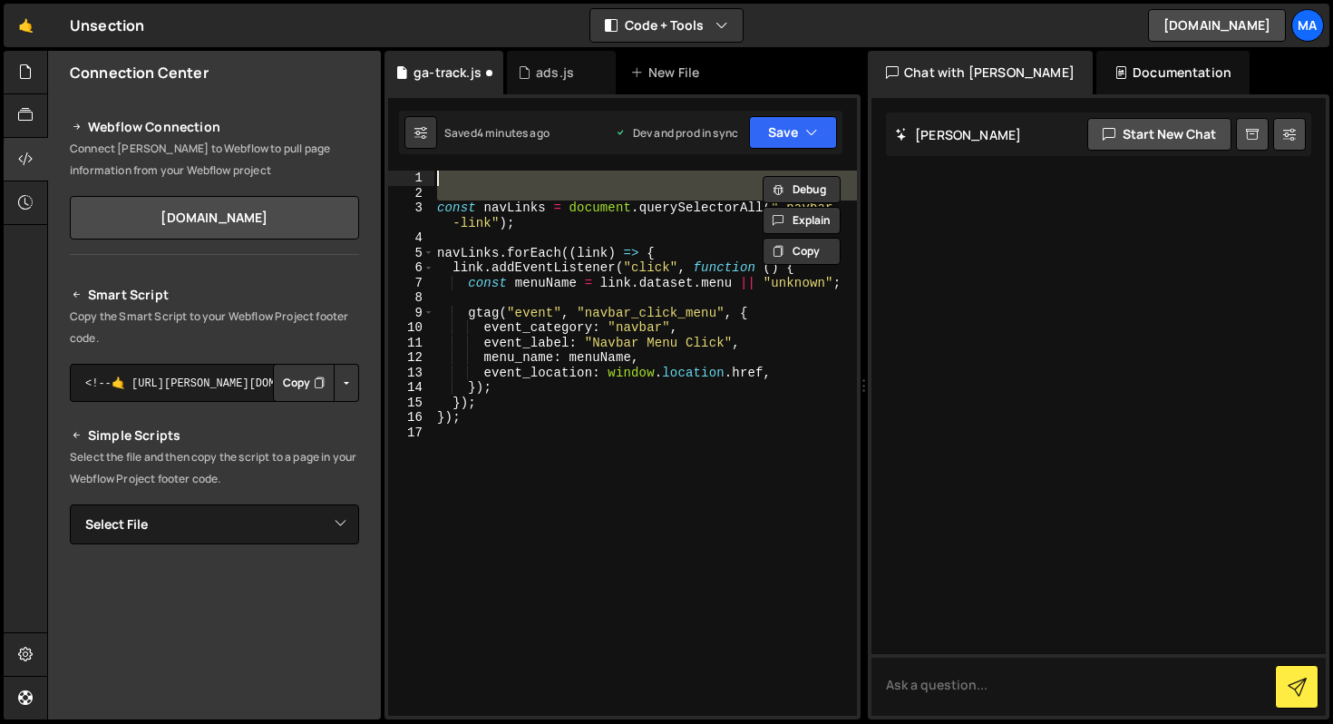
type textarea "const navLinks = document.querySelectorAll(".navbar-link");"
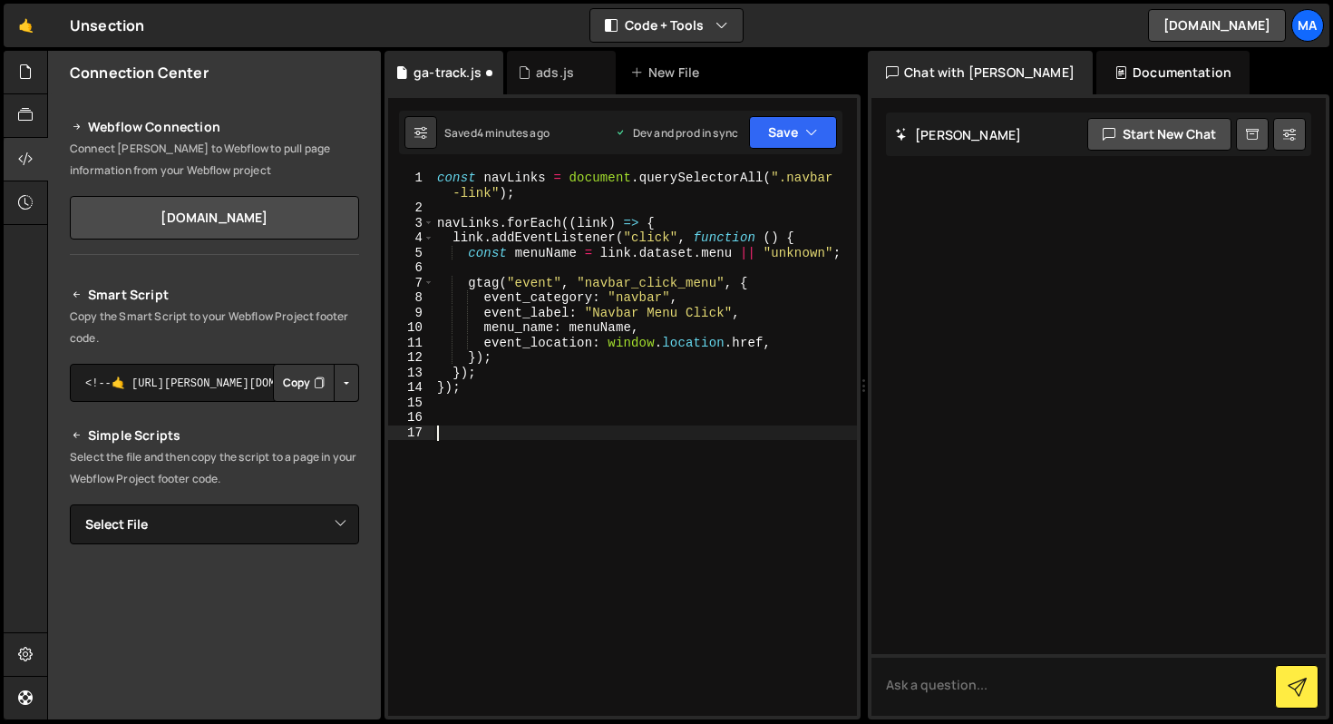
paste textarea "</script>"
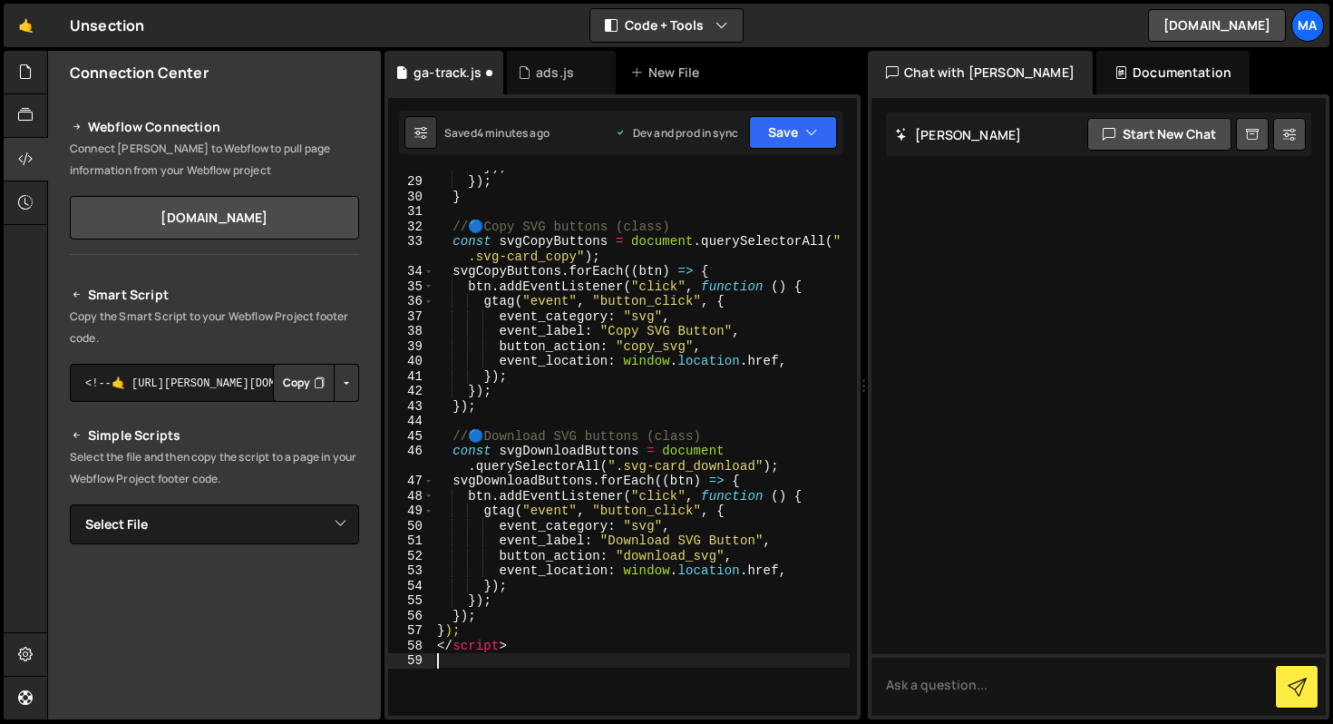
type textarea "</script>"
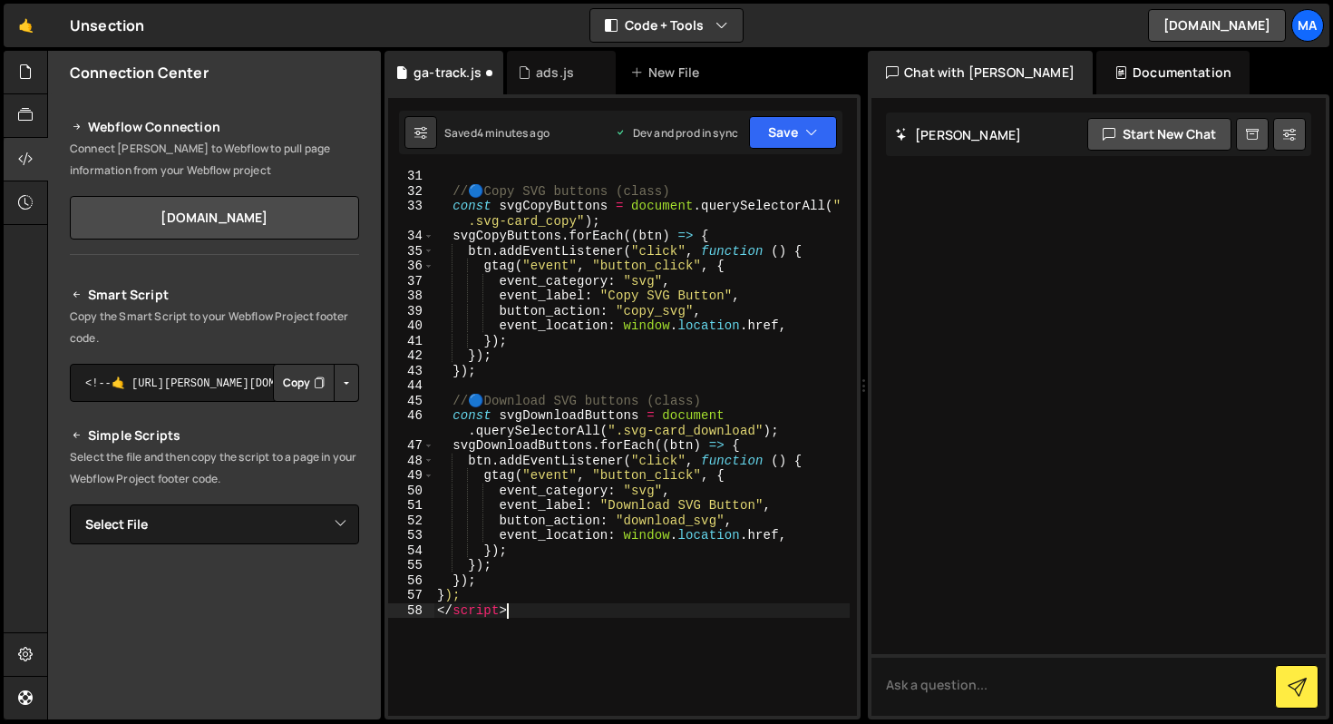
scroll to position [518, 0]
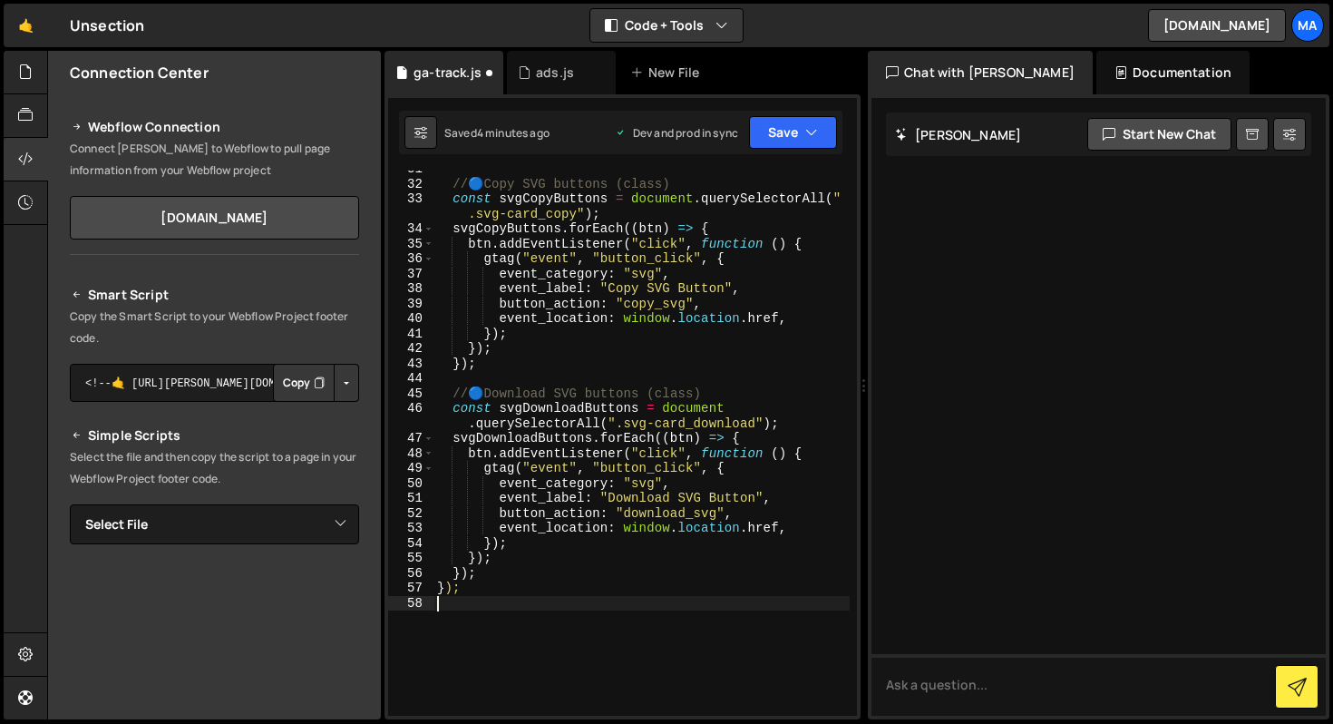
type textarea "});"
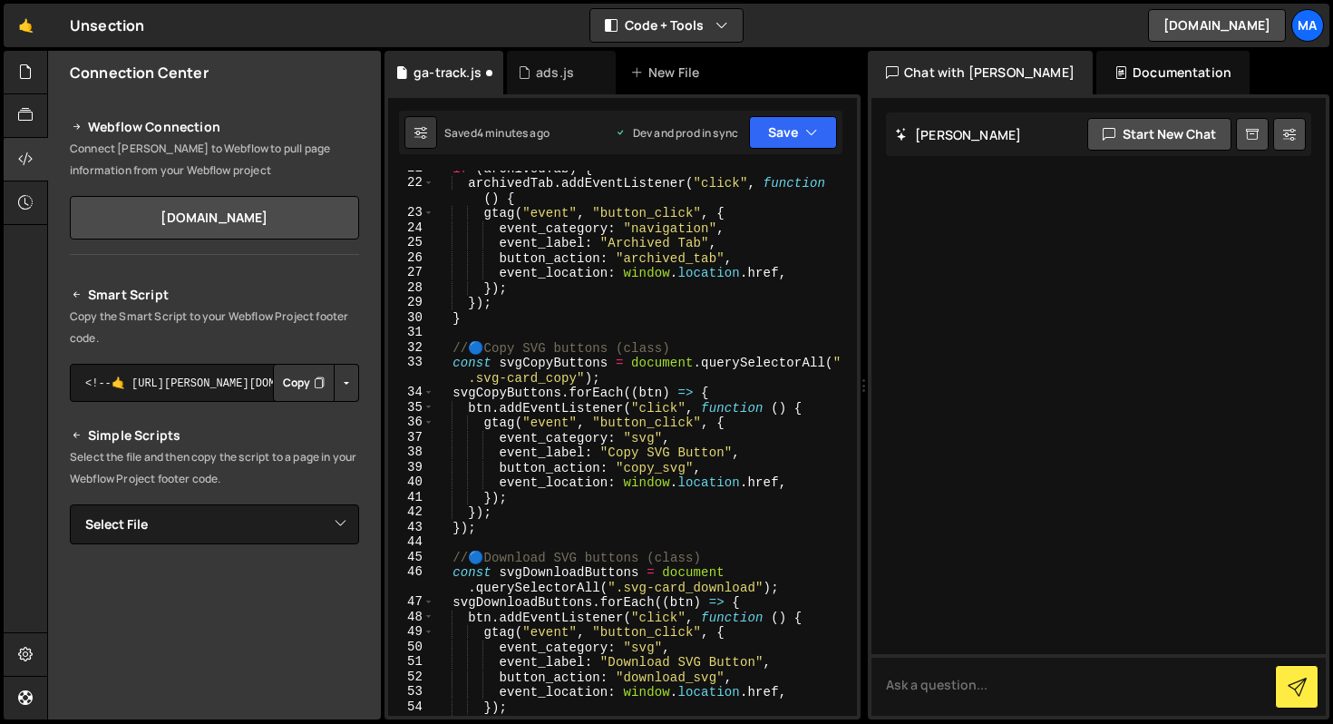
scroll to position [200, 0]
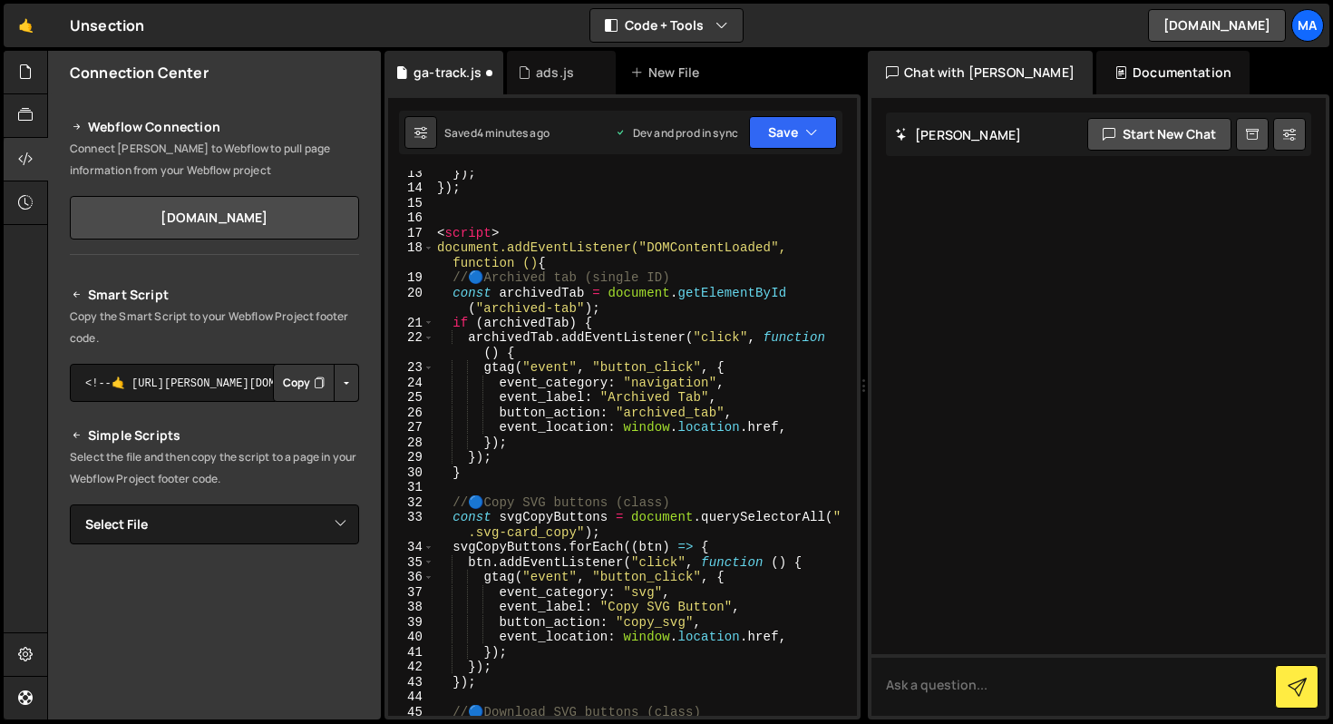
click at [576, 223] on div "}) ; }) ; < script > document.addEventListener("DOMContentLoaded", function () …" at bounding box center [642, 460] width 416 height 590
type textarea "<script>"
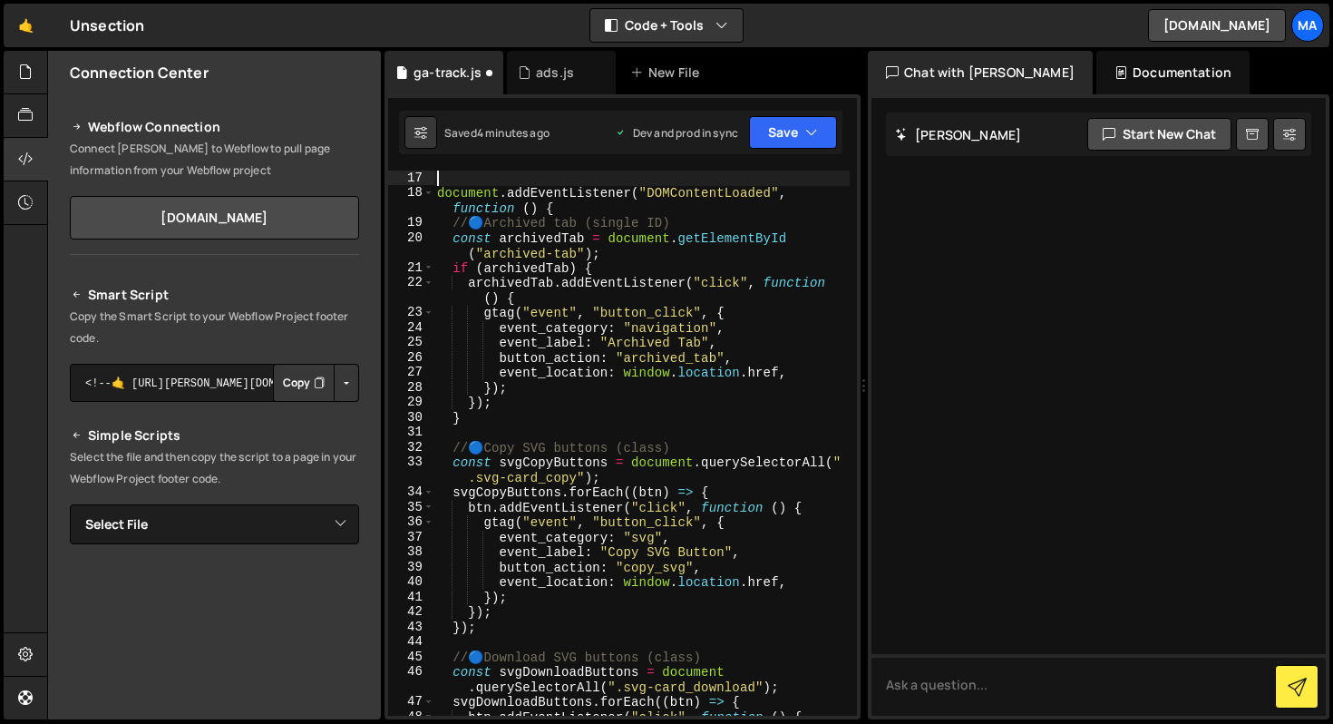
scroll to position [233, 0]
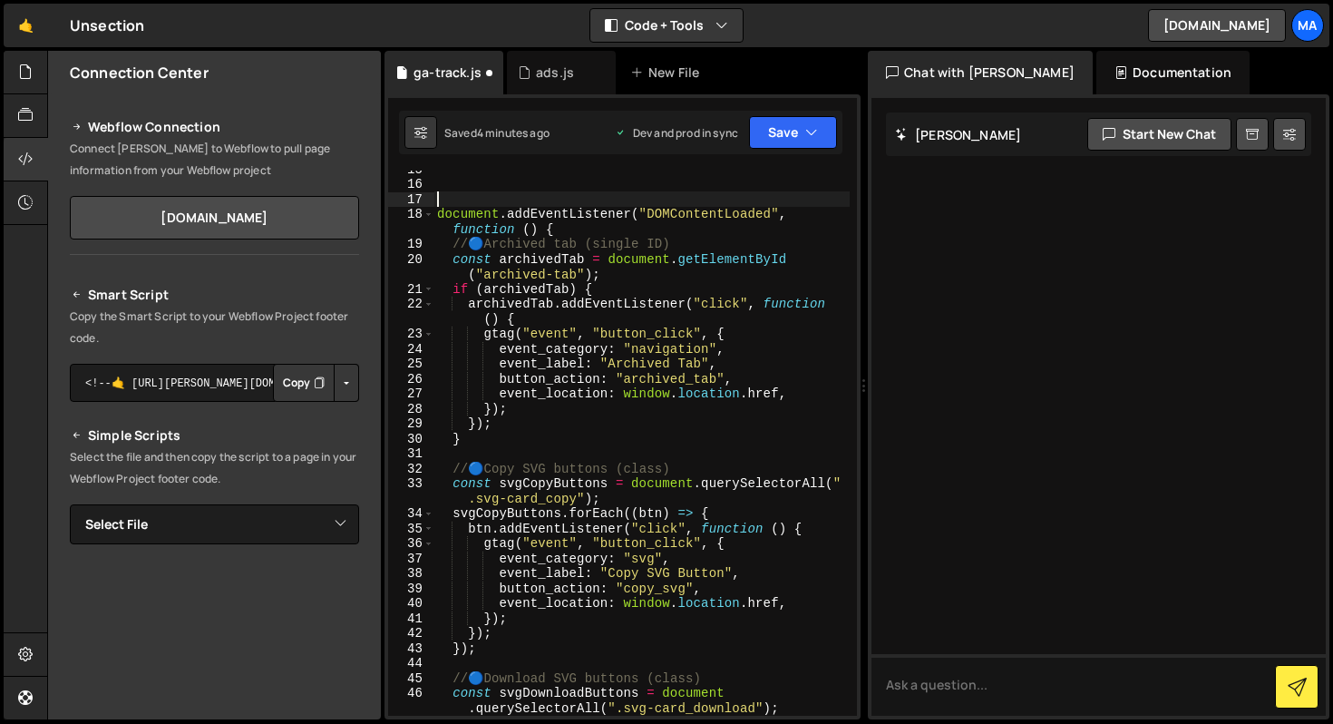
click at [566, 230] on div "document . addEventListener ( "DOMContentLoaded" , function ( ) { // 🔵 Archived…" at bounding box center [642, 448] width 416 height 575
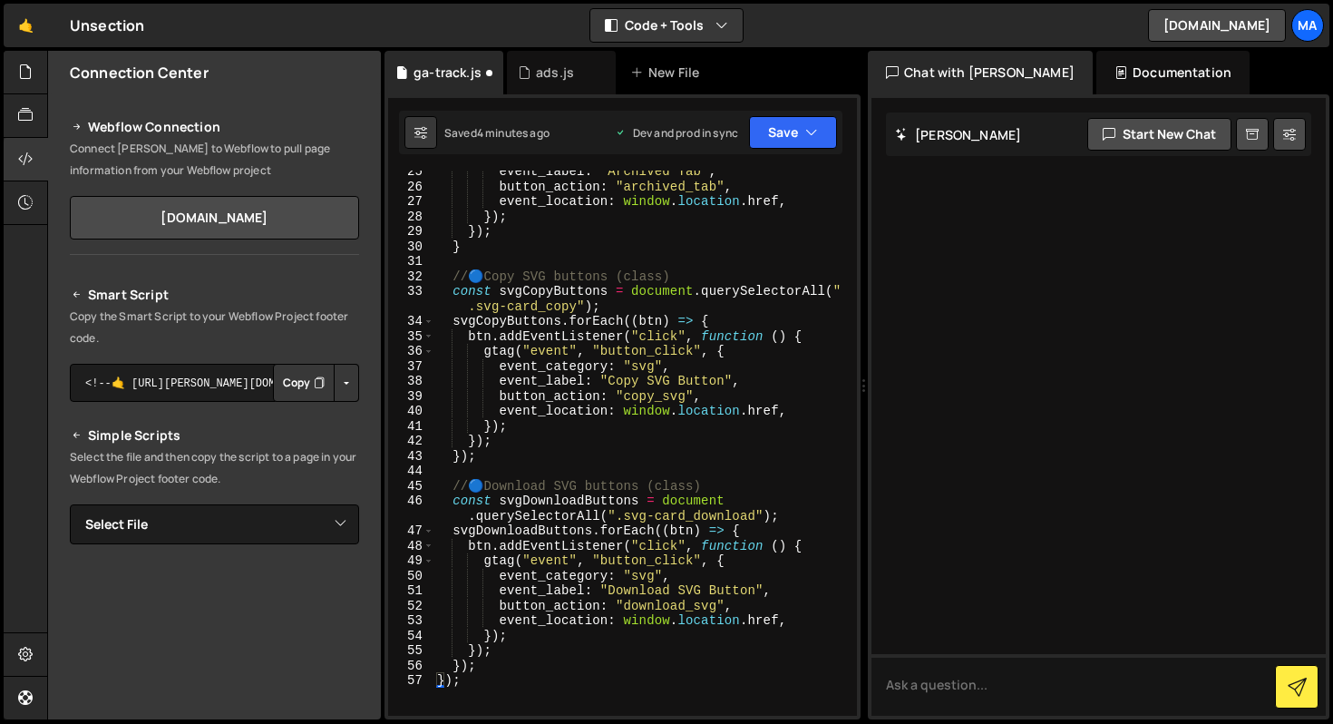
scroll to position [143, 0]
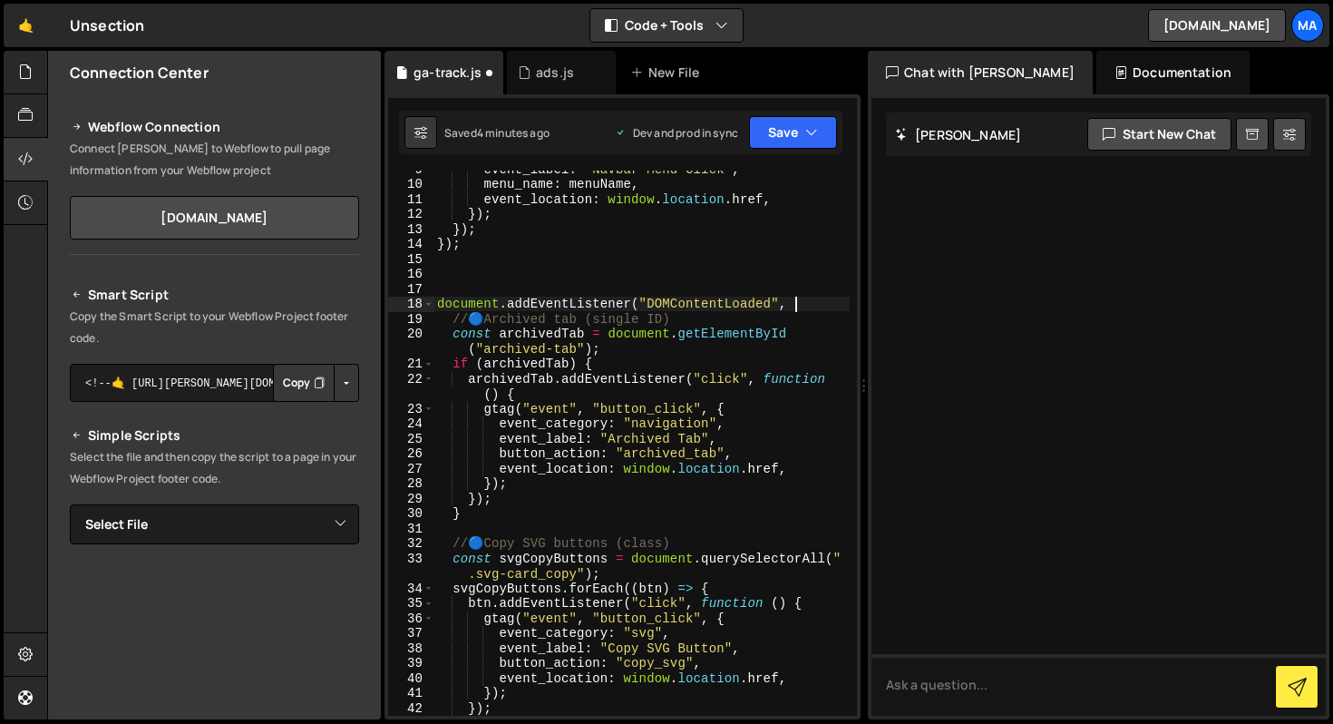
type textarea "document.addEventListener("DOMContentLoaded","
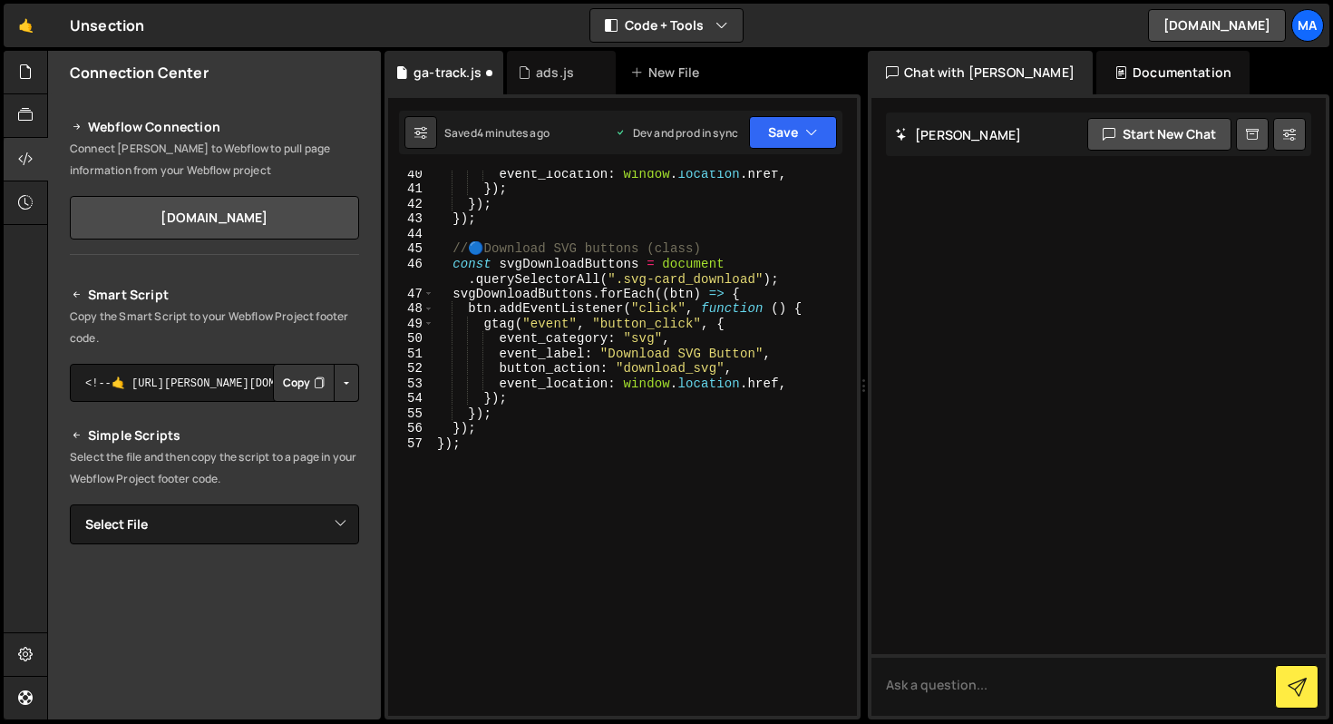
scroll to position [648, 0]
click at [520, 451] on div "event_location : window . location . href , }) ; }) ; }) ; // 🔵 Download SVG bu…" at bounding box center [642, 453] width 416 height 575
type textarea "});"
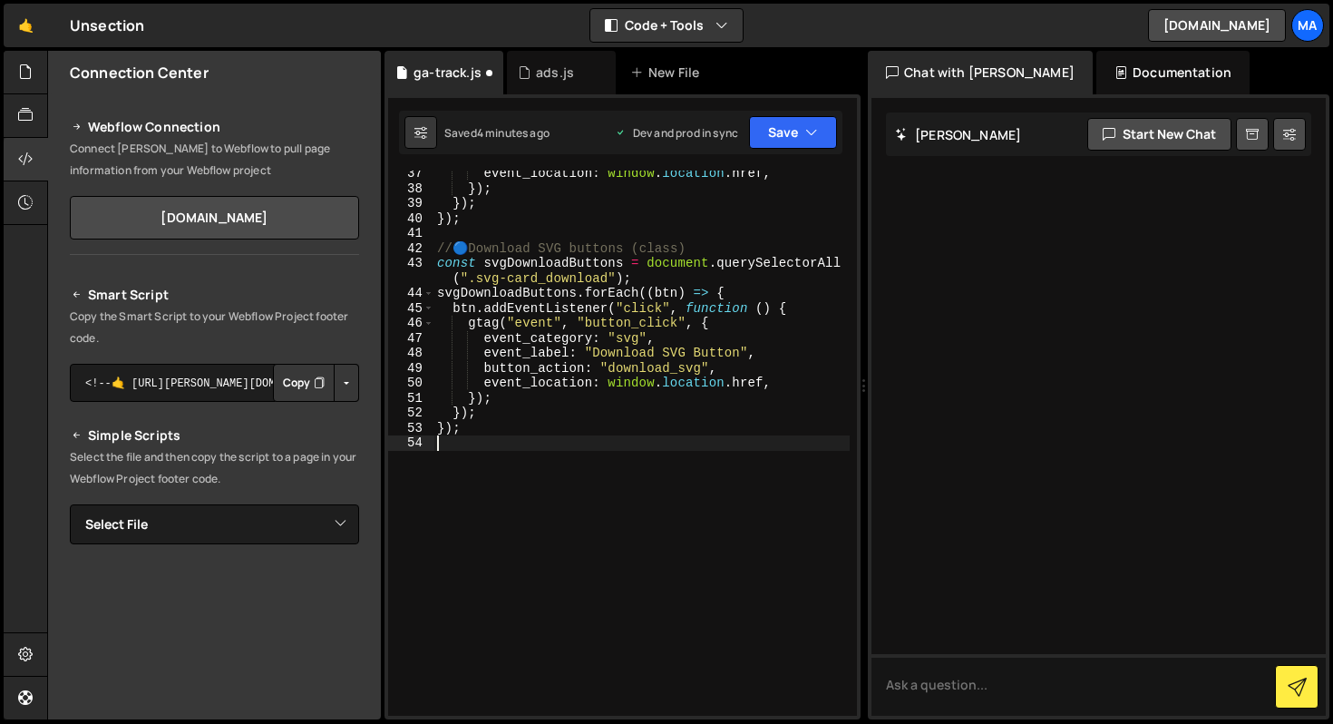
scroll to position [603, 0]
click at [796, 120] on button "Save" at bounding box center [793, 132] width 88 height 33
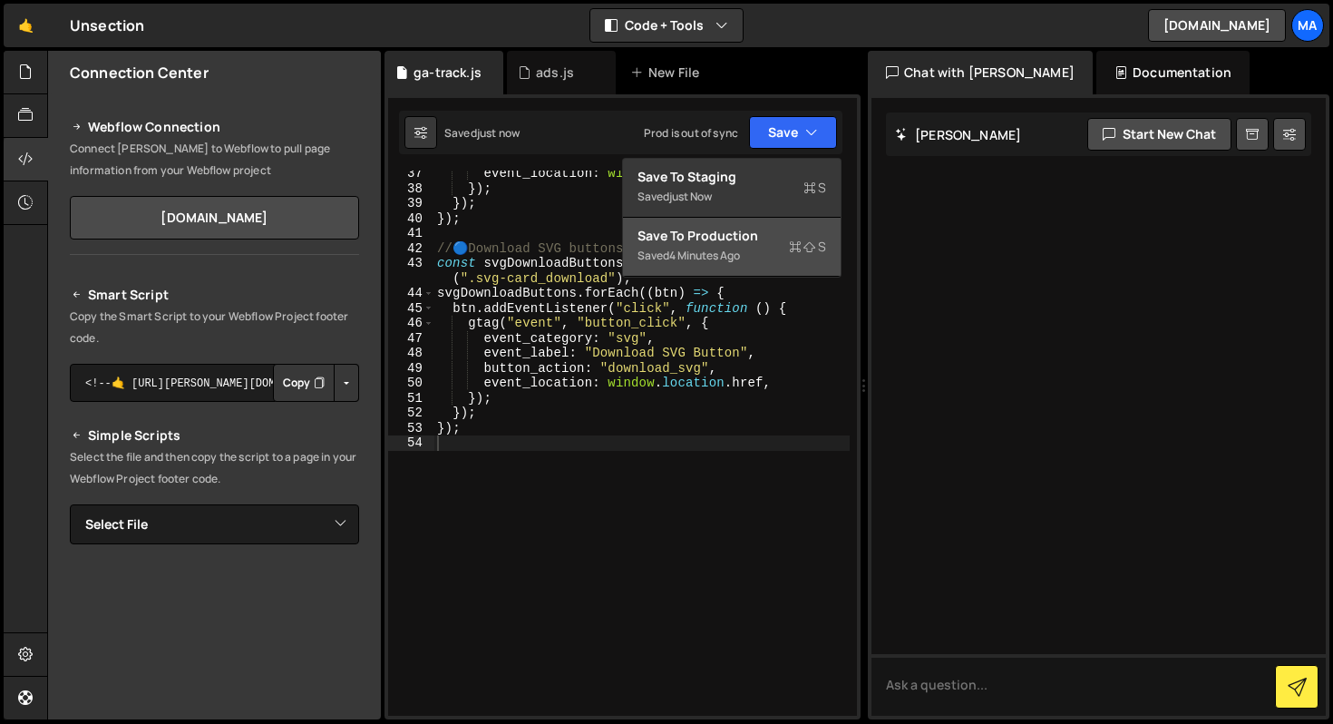
click at [790, 237] on div "Save to Production S" at bounding box center [732, 236] width 189 height 18
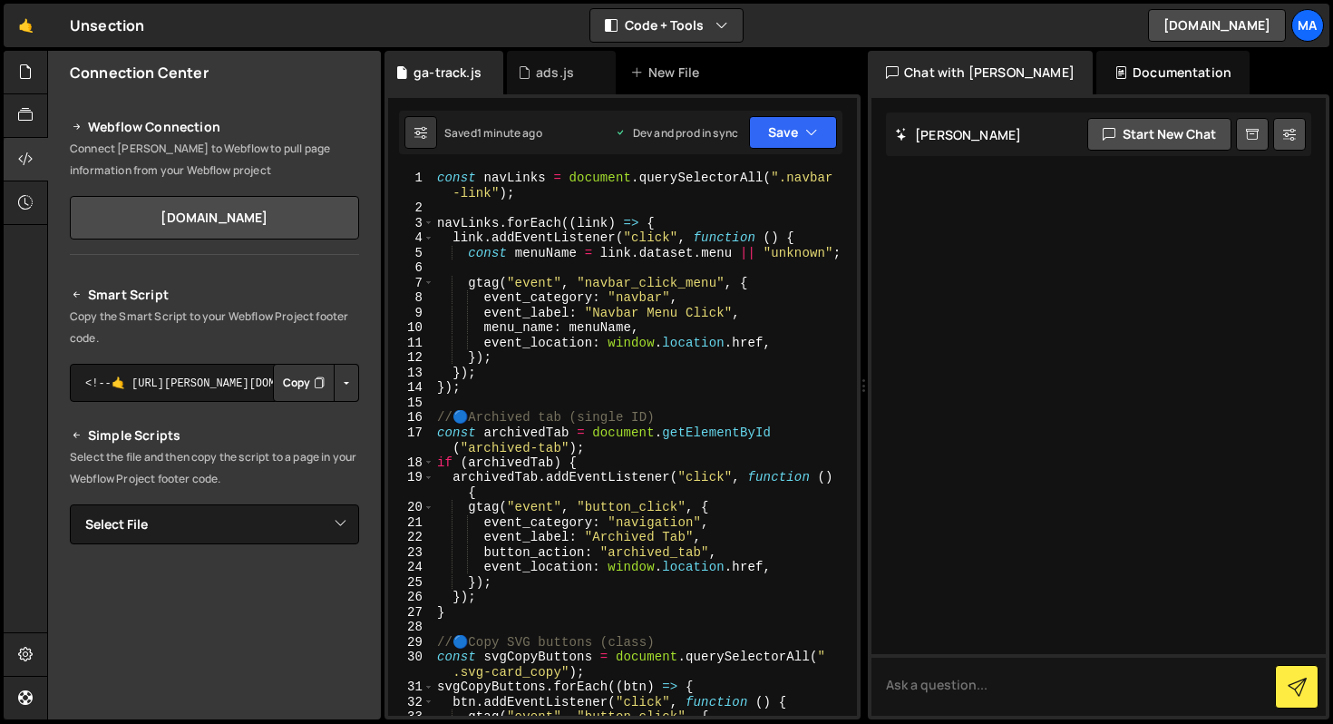
scroll to position [0, 0]
click at [494, 396] on div "const navLinks = document . querySelectorAll ( ".navbar -link" ) ; navLinks . f…" at bounding box center [642, 466] width 416 height 590
type textarea "const navLinks = document.querySelectorAll(".navbar-link");"
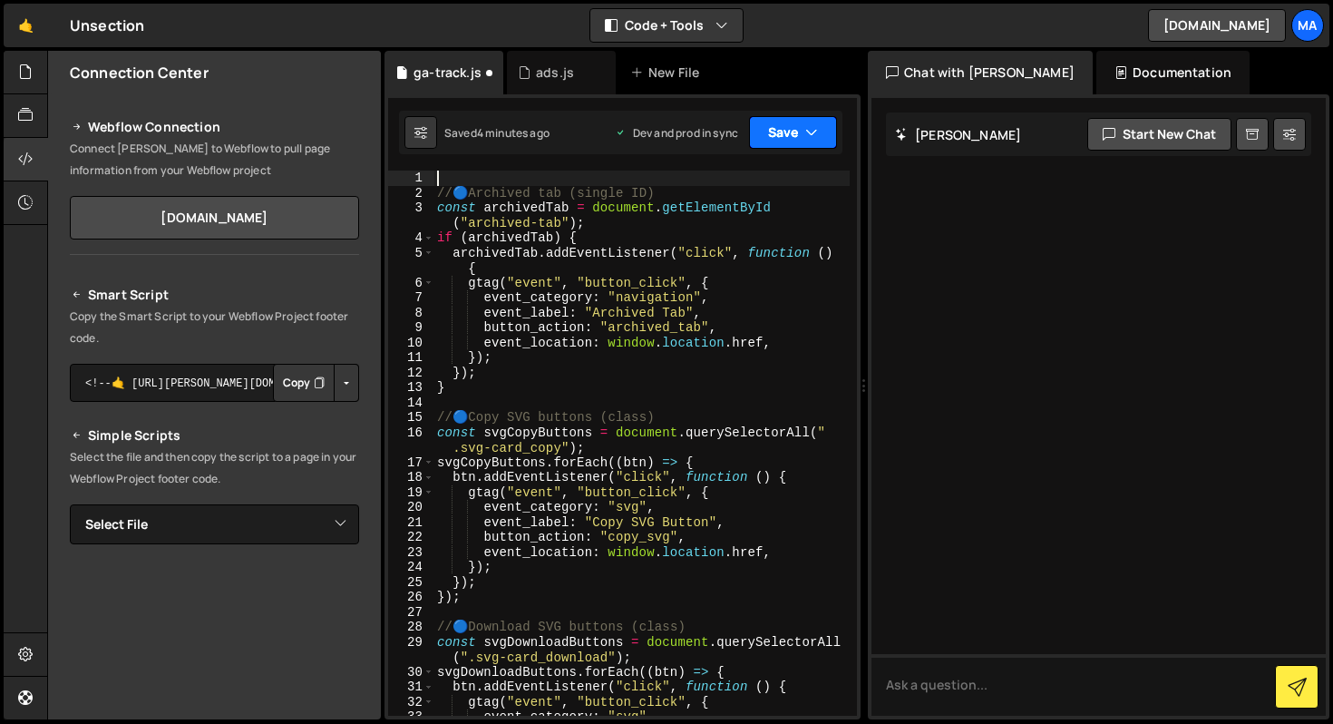
click at [822, 139] on button "Save" at bounding box center [793, 132] width 88 height 33
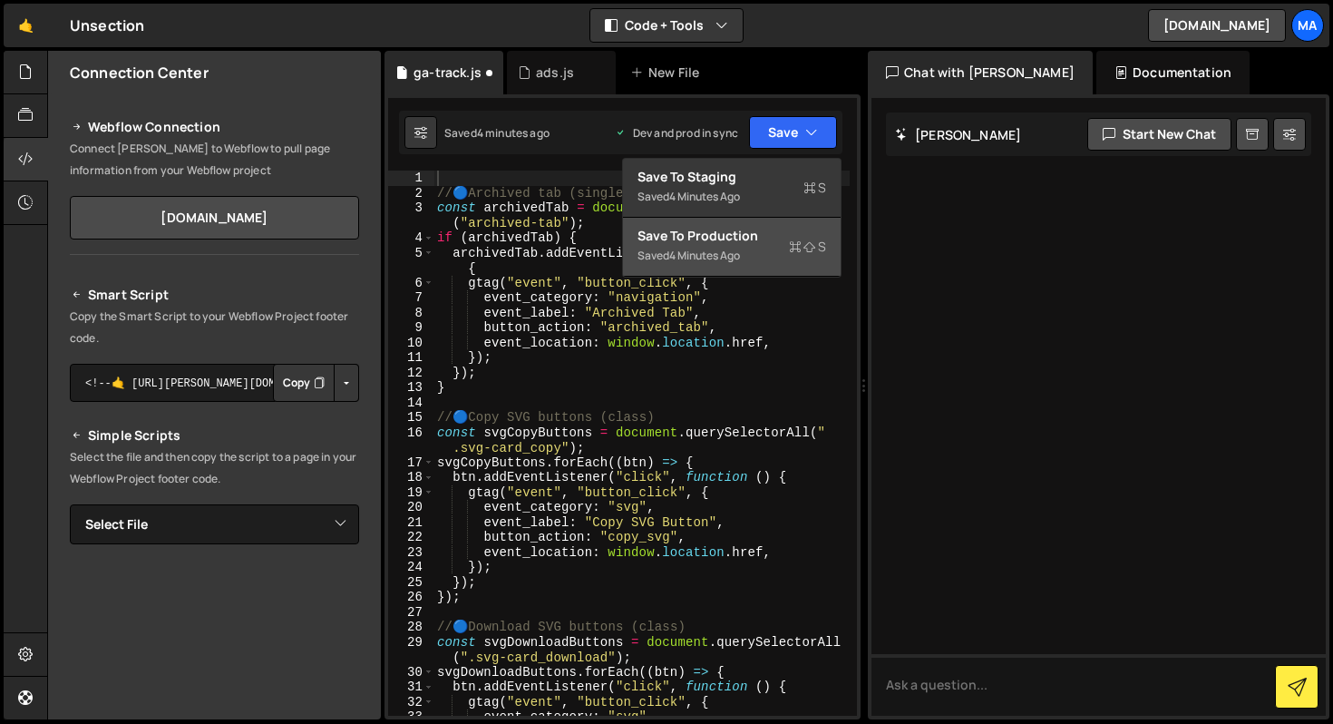
click at [780, 251] on div "Saved 4 minutes ago" at bounding box center [732, 256] width 189 height 22
